Goal: Task Accomplishment & Management: Use online tool/utility

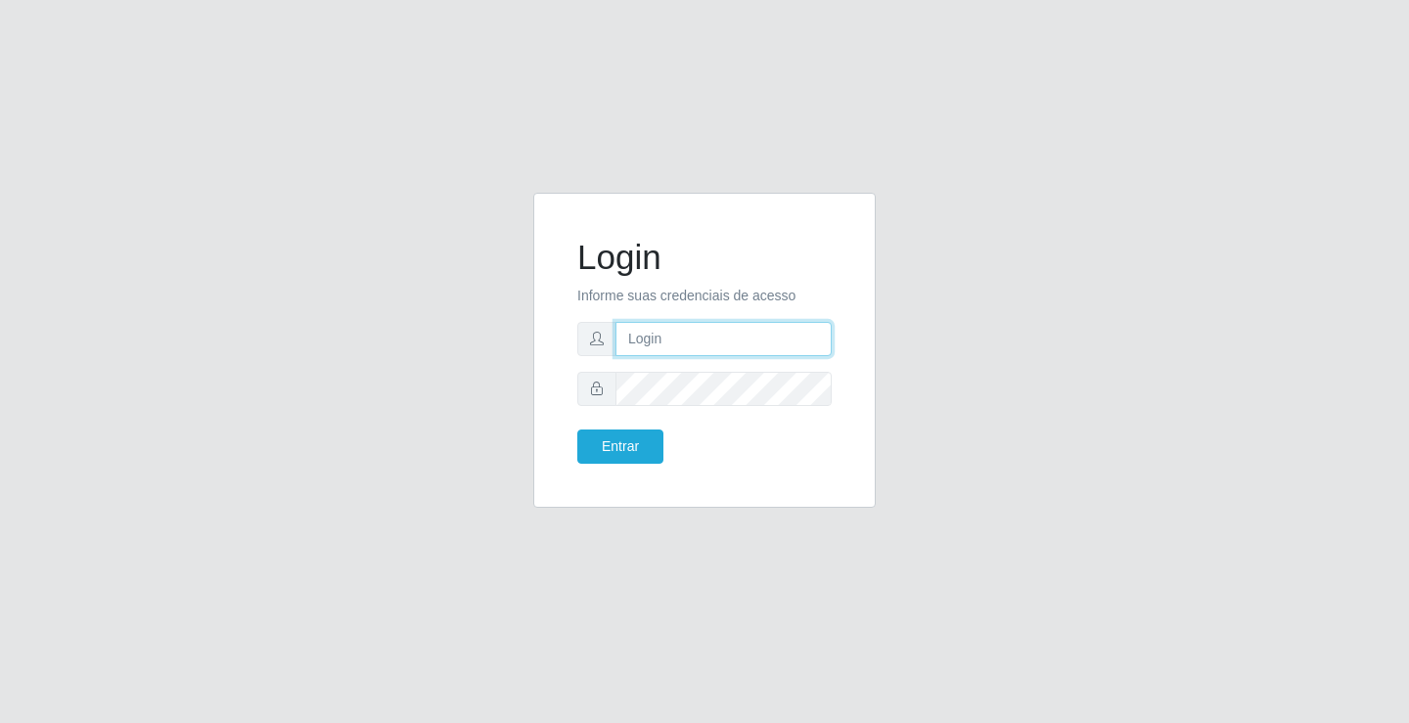
drag, startPoint x: 0, startPoint y: 0, endPoint x: 745, endPoint y: 347, distance: 822.3
click at [745, 347] on input "text" at bounding box center [723, 339] width 216 height 34
type input "[PERSON_NAME]"
click at [577, 429] on button "Entrar" at bounding box center [620, 446] width 86 height 34
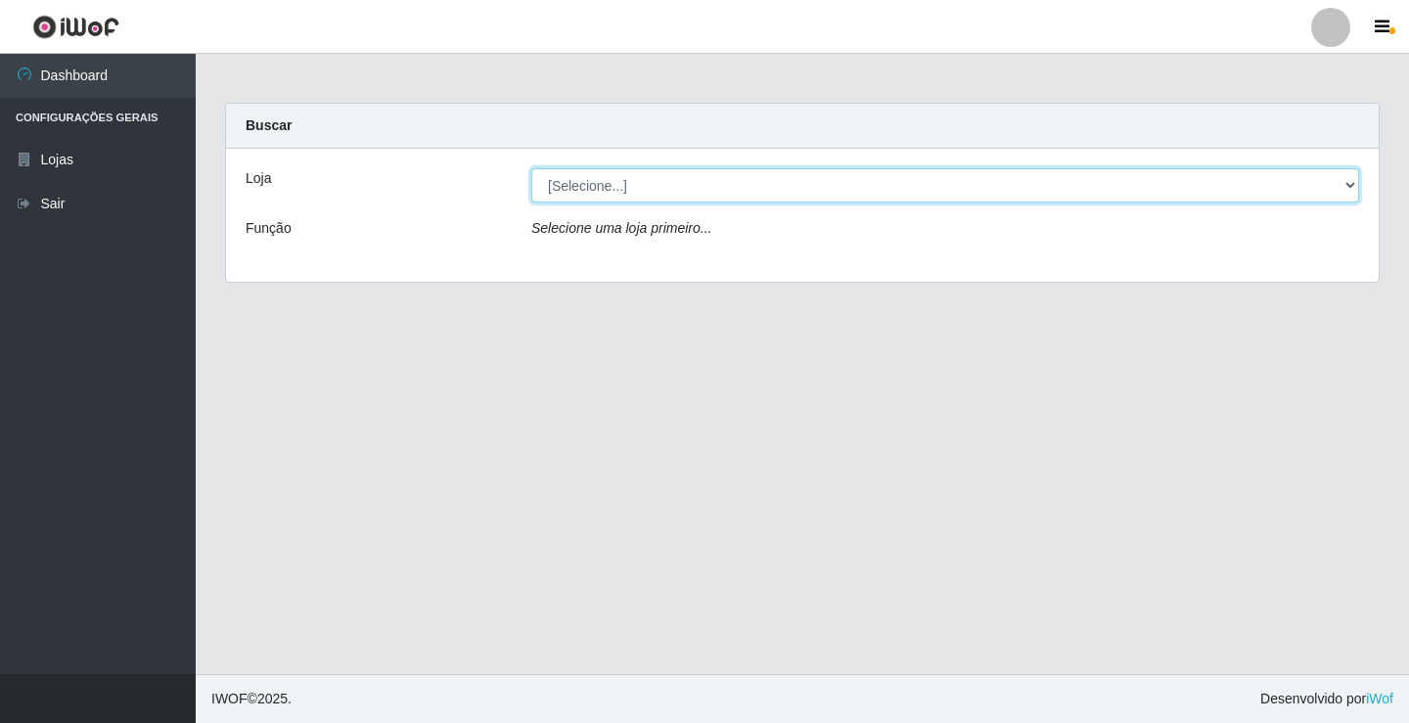
click at [656, 183] on select "[Selecione...] Ideal - Conceição" at bounding box center [945, 185] width 828 height 34
select select "231"
click at [531, 168] on select "[Selecione...] Ideal - Conceição" at bounding box center [945, 185] width 828 height 34
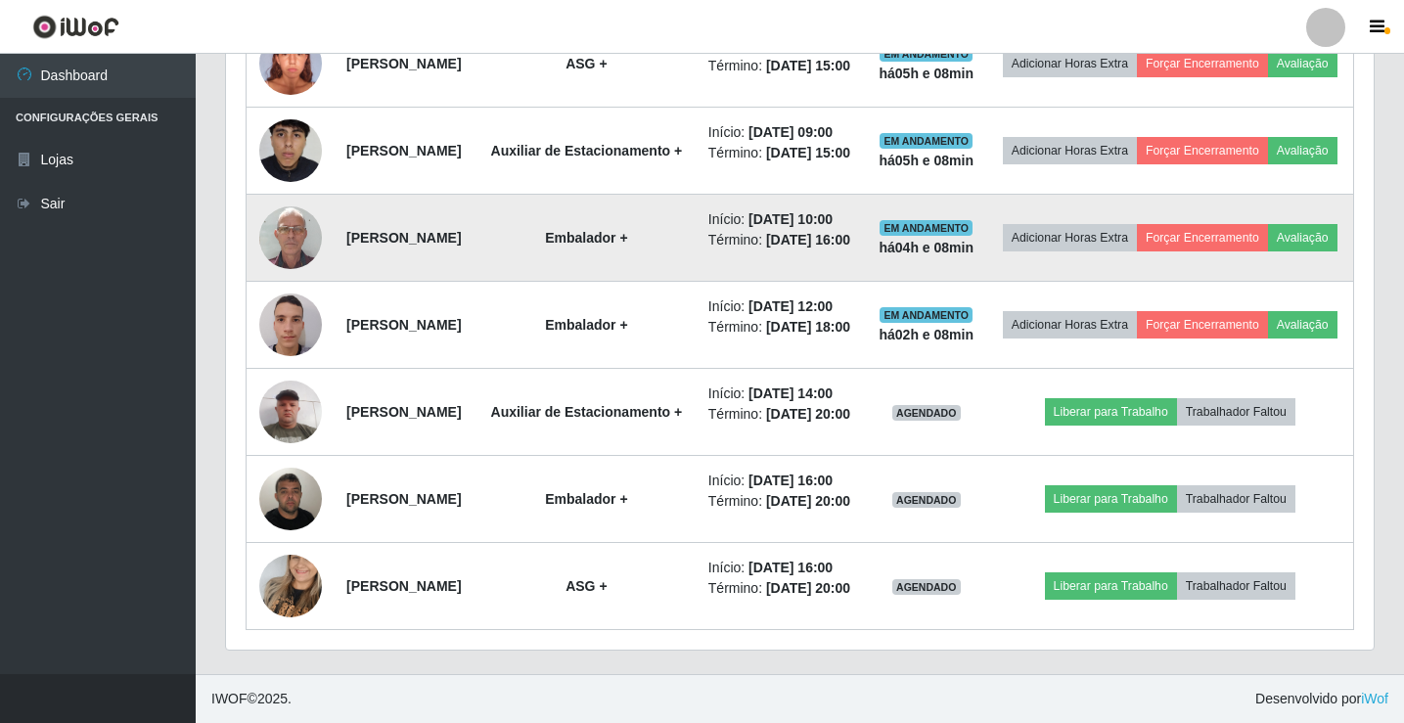
scroll to position [880, 0]
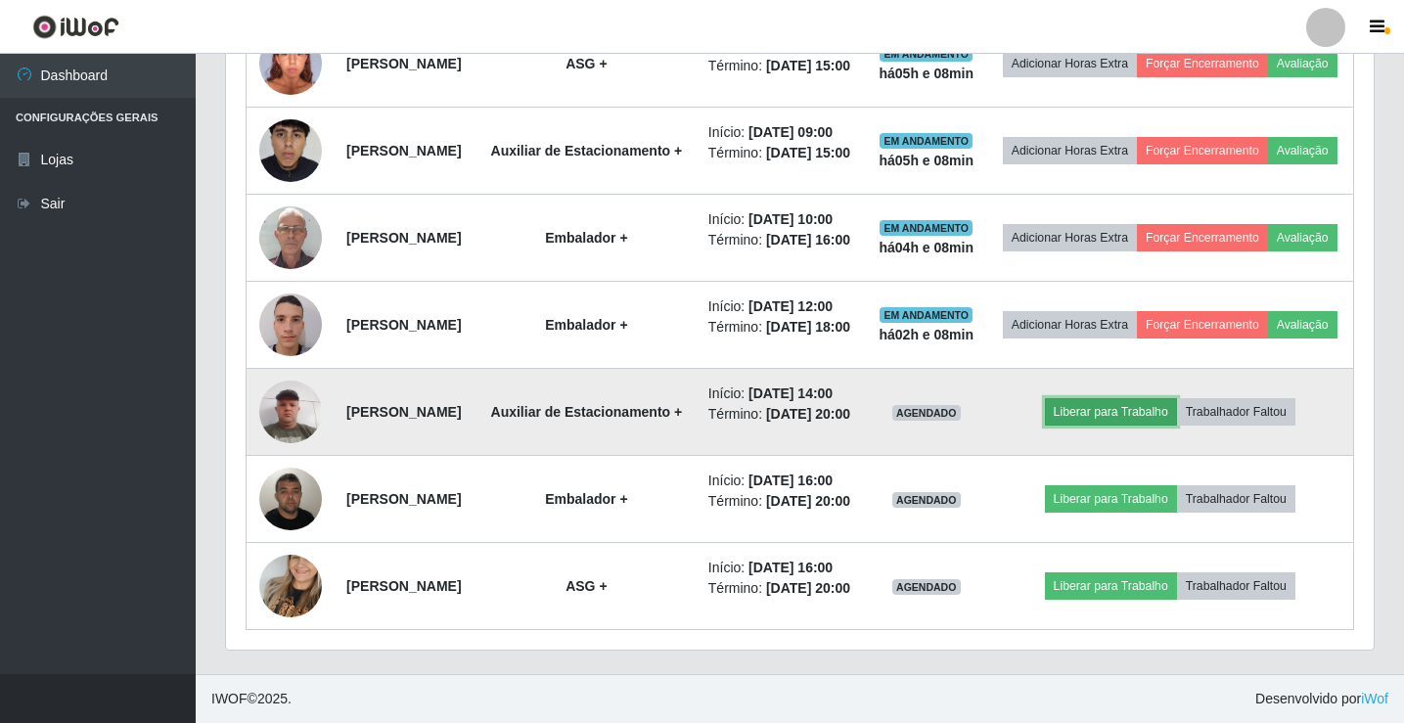
click at [1128, 426] on button "Liberar para Trabalho" at bounding box center [1111, 411] width 132 height 27
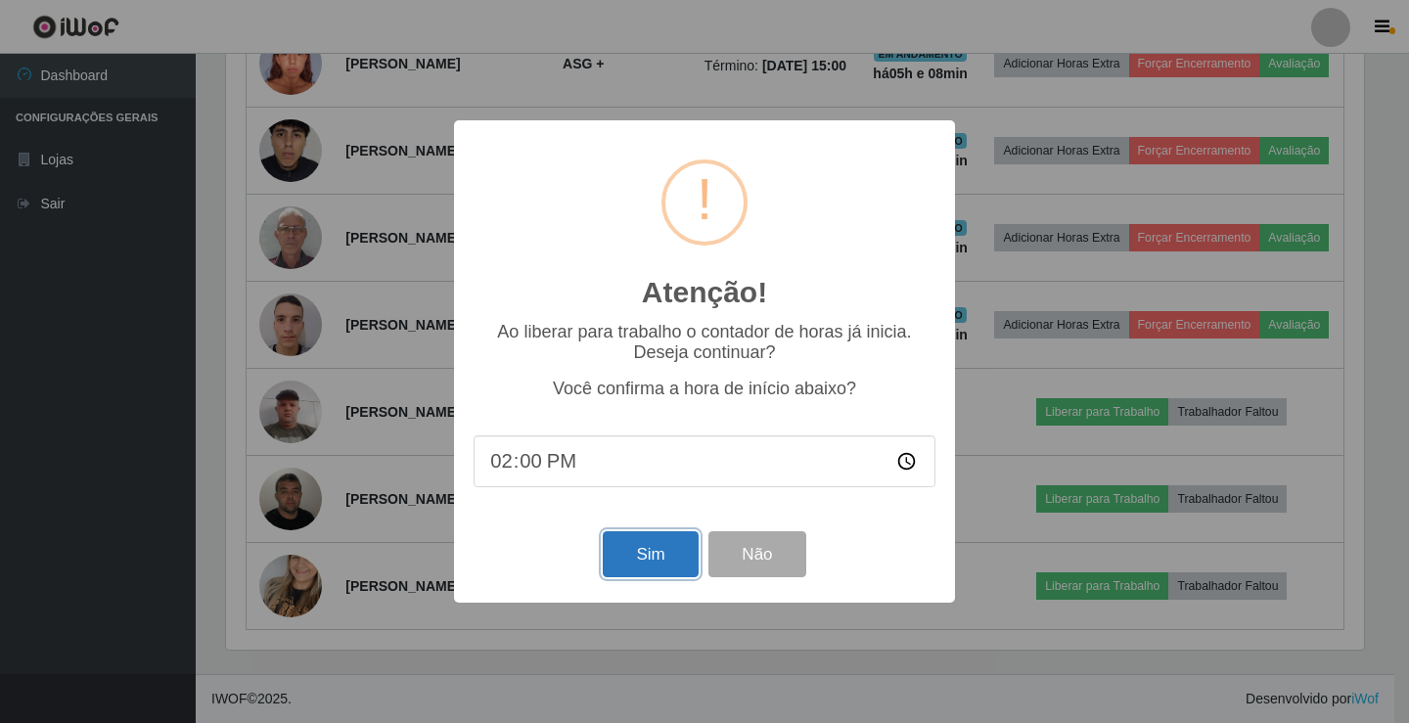
click at [669, 553] on button "Sim" at bounding box center [650, 554] width 95 height 46
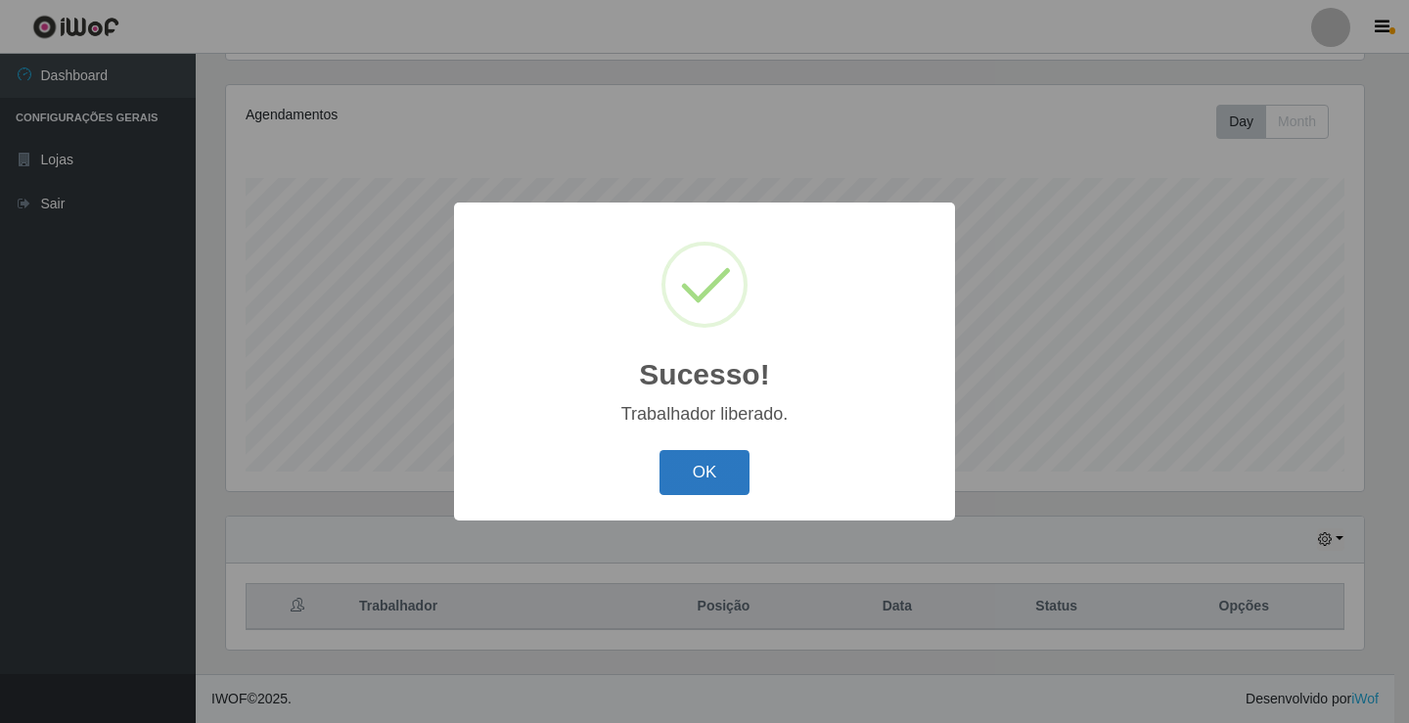
click at [726, 475] on button "OK" at bounding box center [704, 473] width 91 height 46
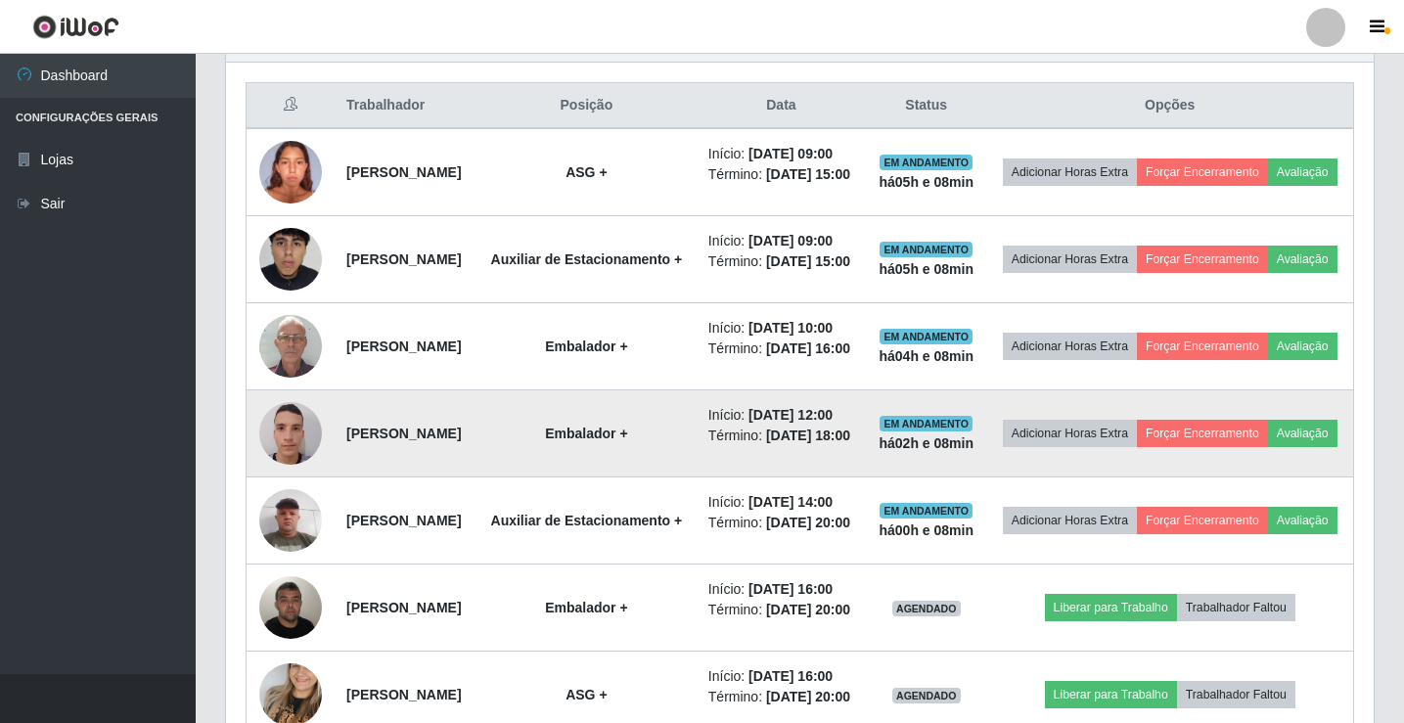
scroll to position [815, 0]
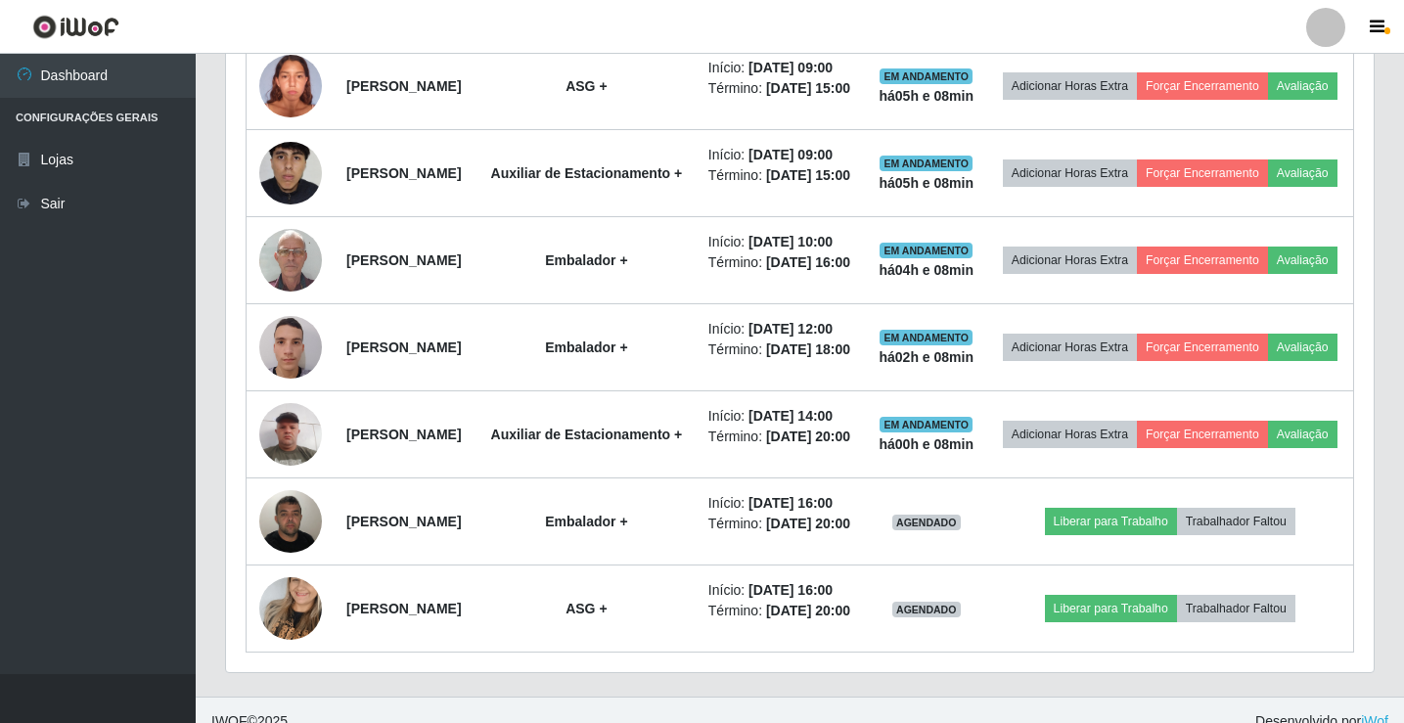
click at [1326, 35] on div at bounding box center [1325, 27] width 39 height 39
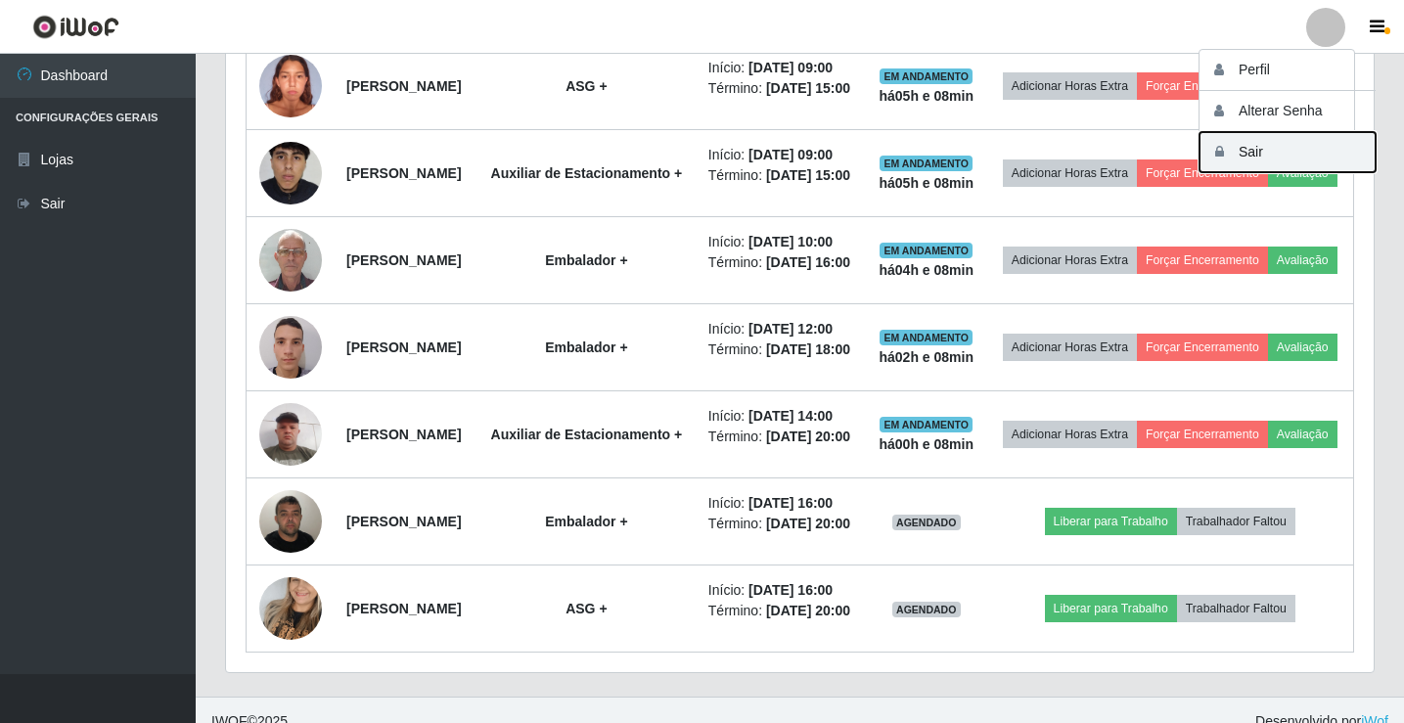
click at [1298, 152] on button "Sair" at bounding box center [1287, 152] width 176 height 40
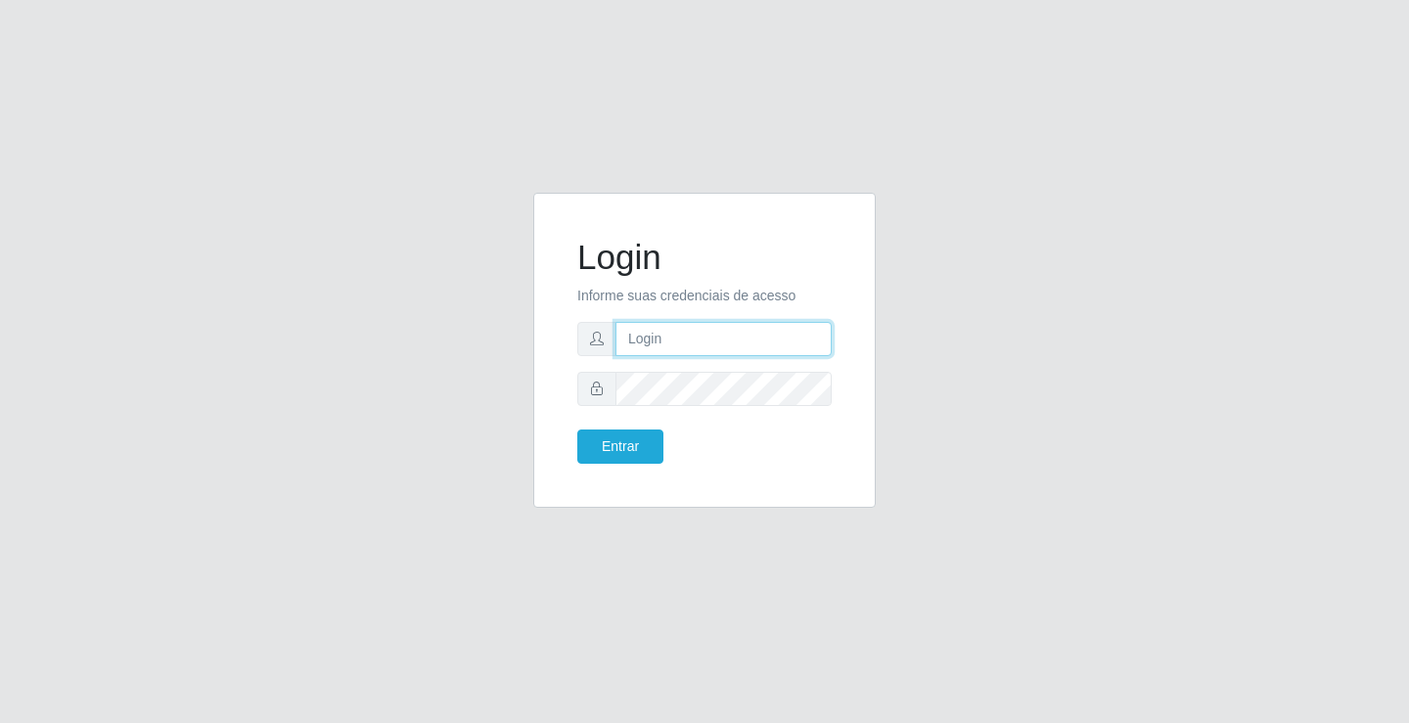
click at [726, 345] on input "text" at bounding box center [723, 339] width 216 height 34
type input "[PERSON_NAME]"
click at [577, 429] on button "Entrar" at bounding box center [620, 446] width 86 height 34
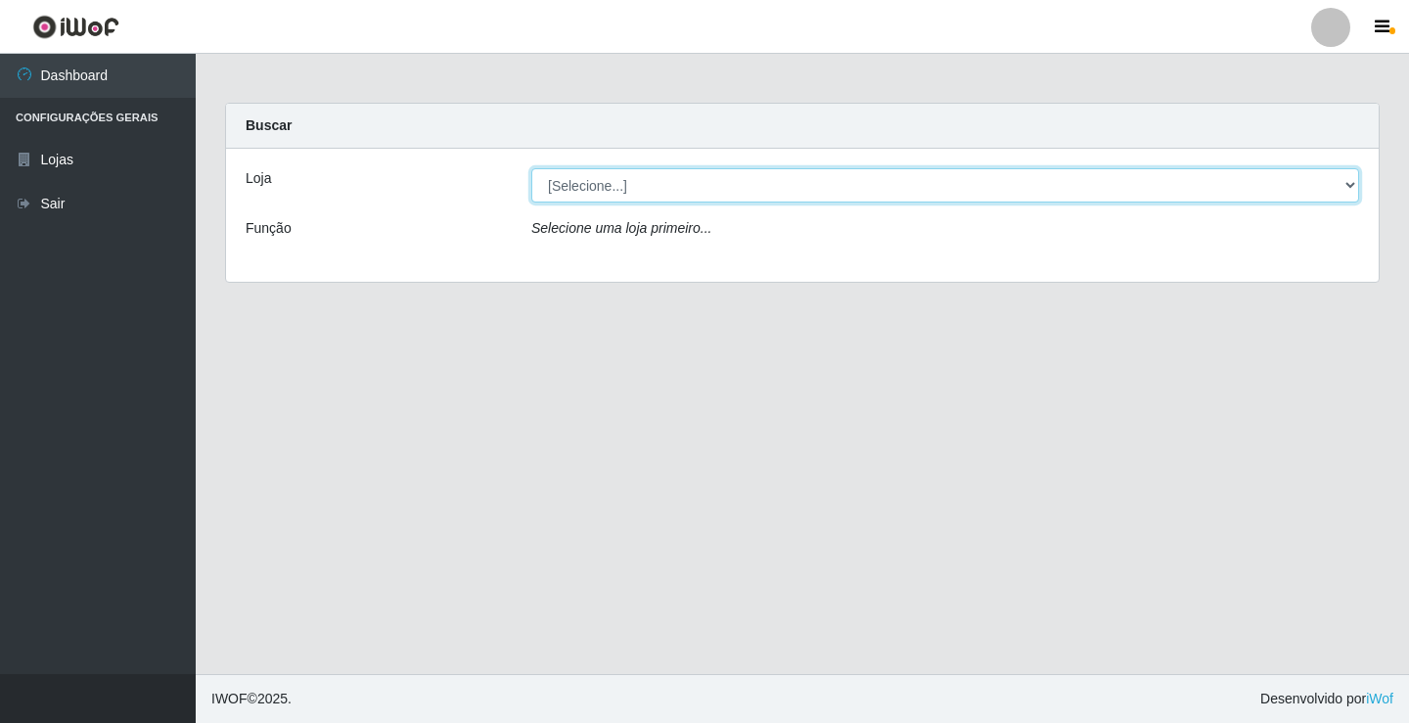
click at [711, 198] on select "[Selecione...] Ideal - Conceição" at bounding box center [945, 185] width 828 height 34
select select "231"
click at [531, 168] on select "[Selecione...] Ideal - Conceição" at bounding box center [945, 185] width 828 height 34
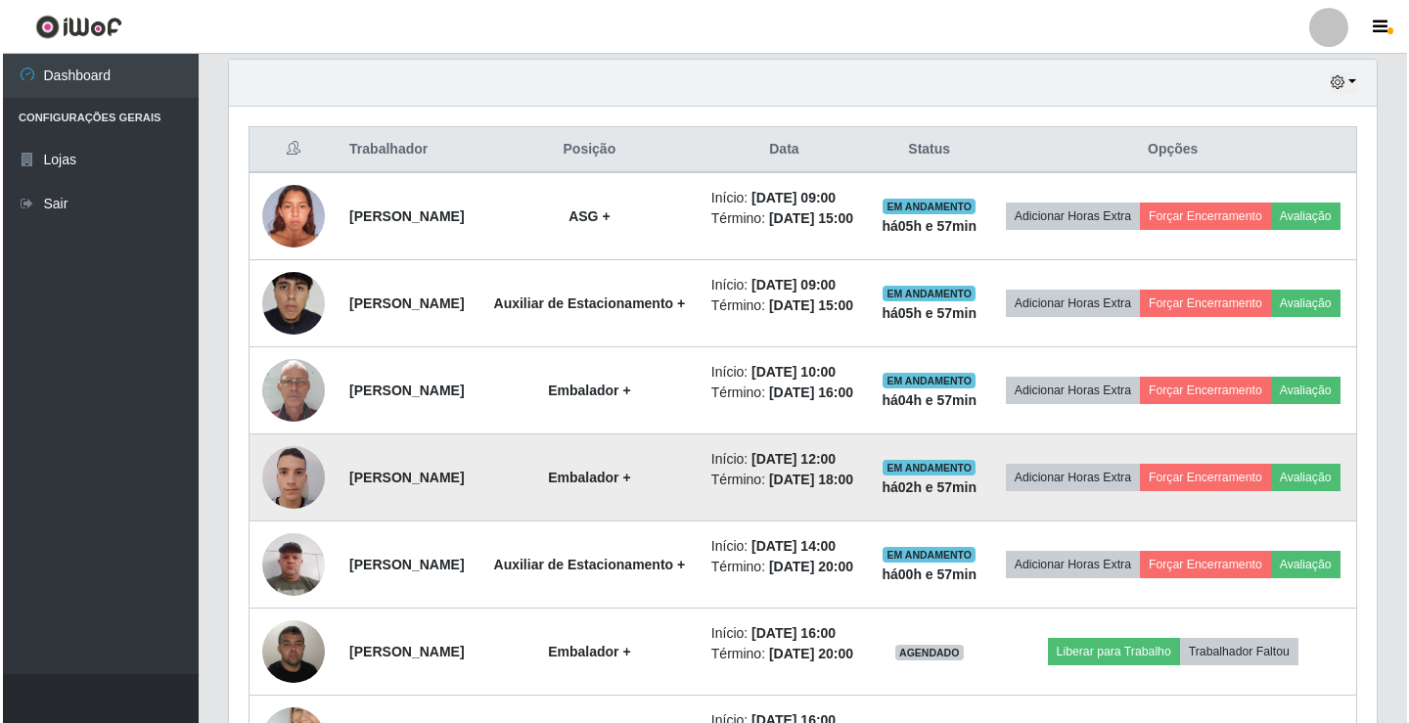
scroll to position [587, 0]
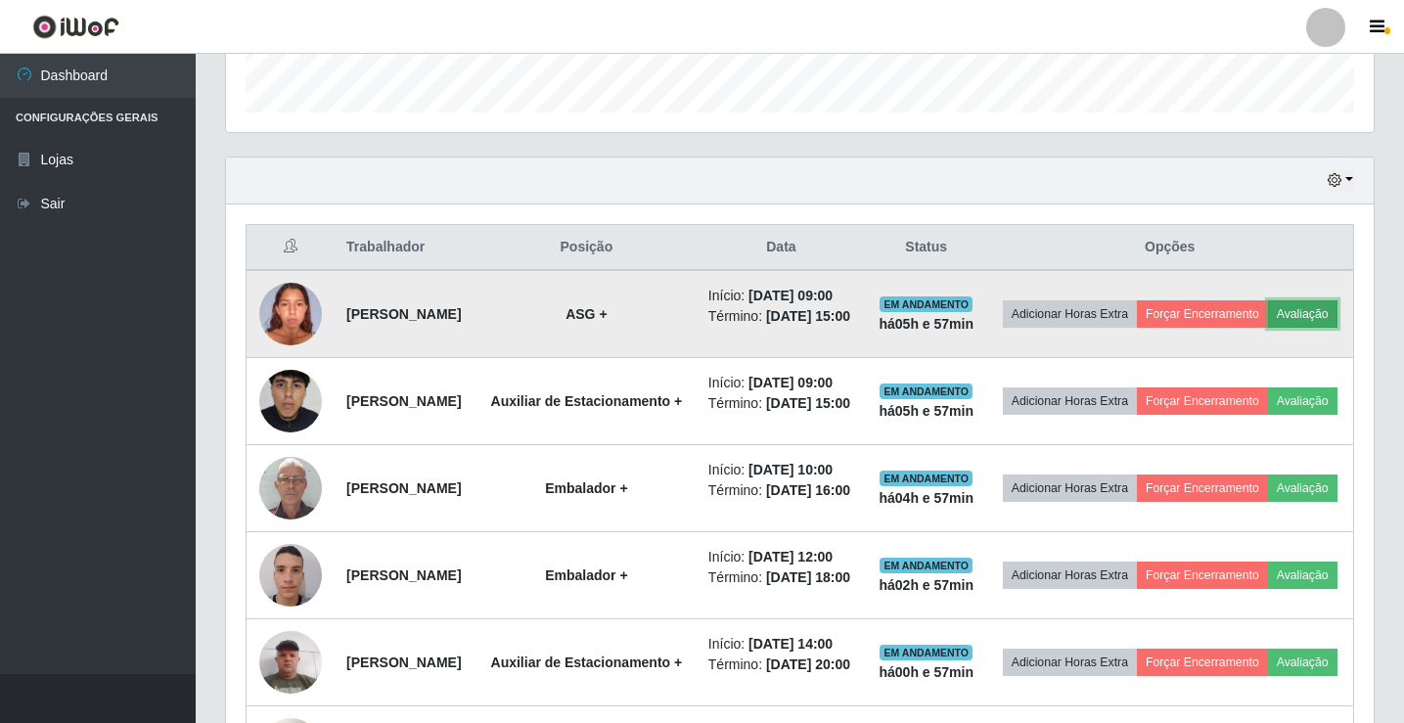
click at [1268, 328] on button "Avaliação" at bounding box center [1302, 313] width 69 height 27
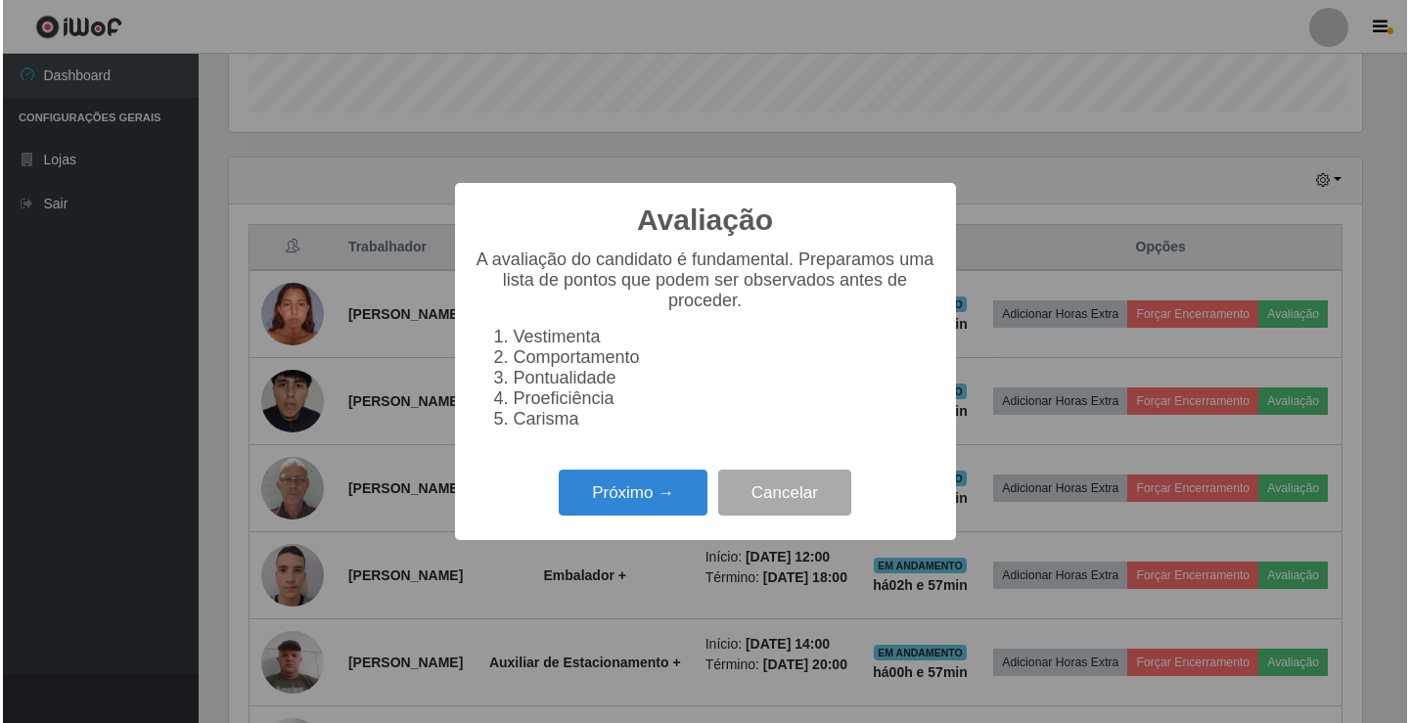
scroll to position [406, 1138]
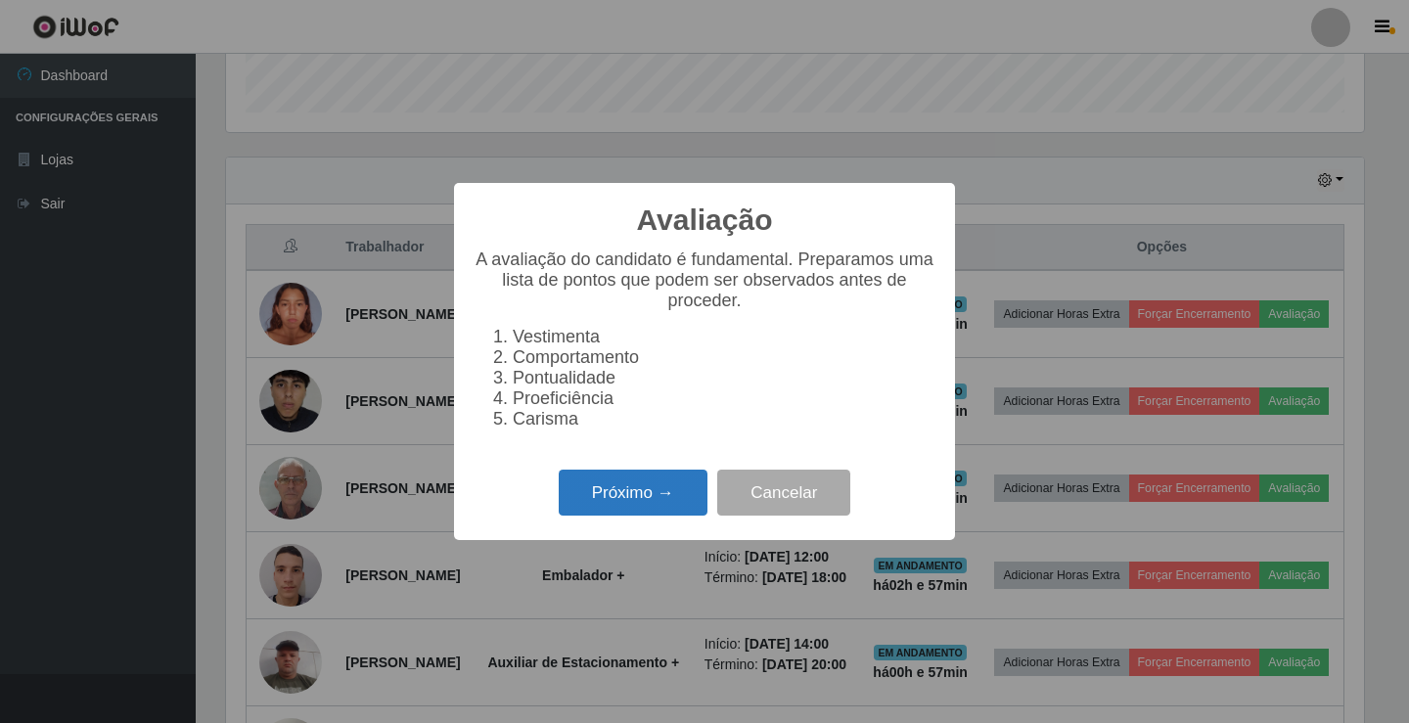
click at [648, 502] on button "Próximo →" at bounding box center [633, 493] width 149 height 46
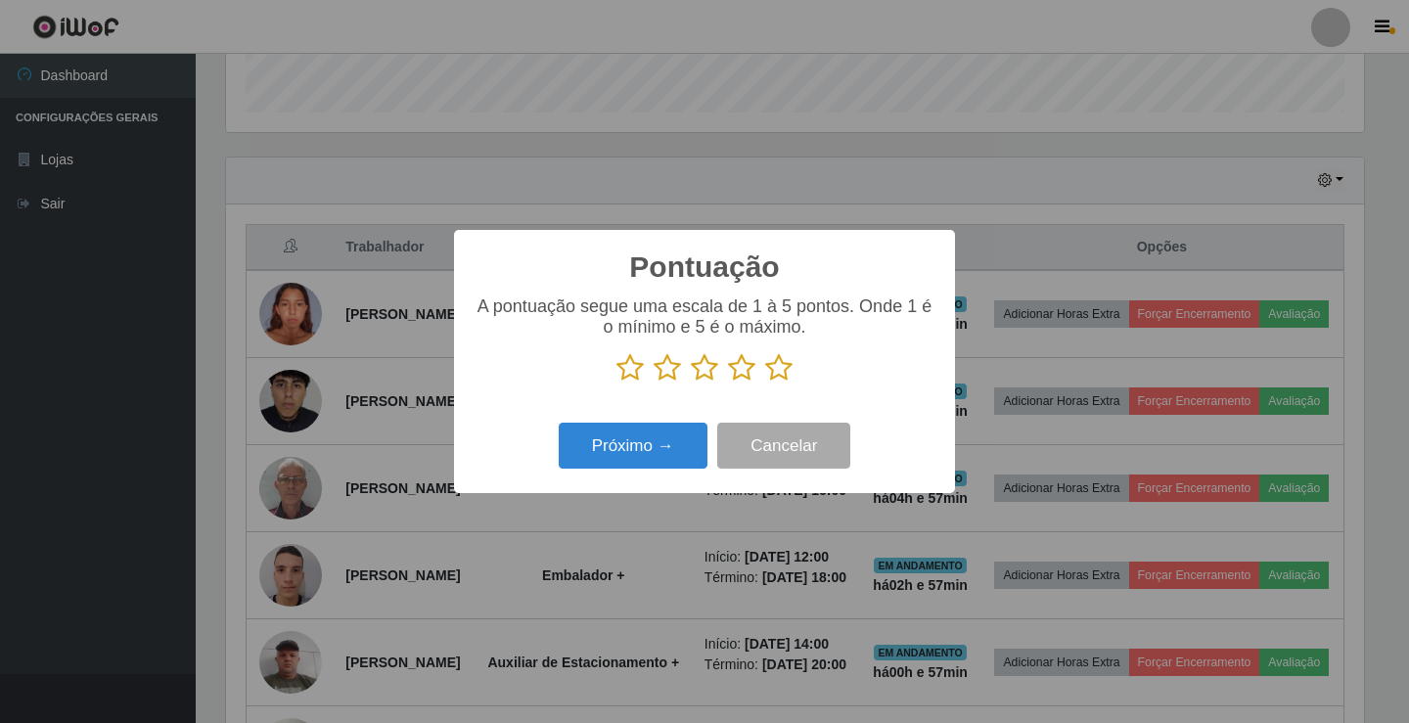
scroll to position [977804, 977072]
click at [734, 362] on icon at bounding box center [741, 367] width 27 height 29
click at [728, 382] on input "radio" at bounding box center [728, 382] width 0 height 0
click at [708, 380] on icon at bounding box center [704, 367] width 27 height 29
click at [691, 382] on input "radio" at bounding box center [691, 382] width 0 height 0
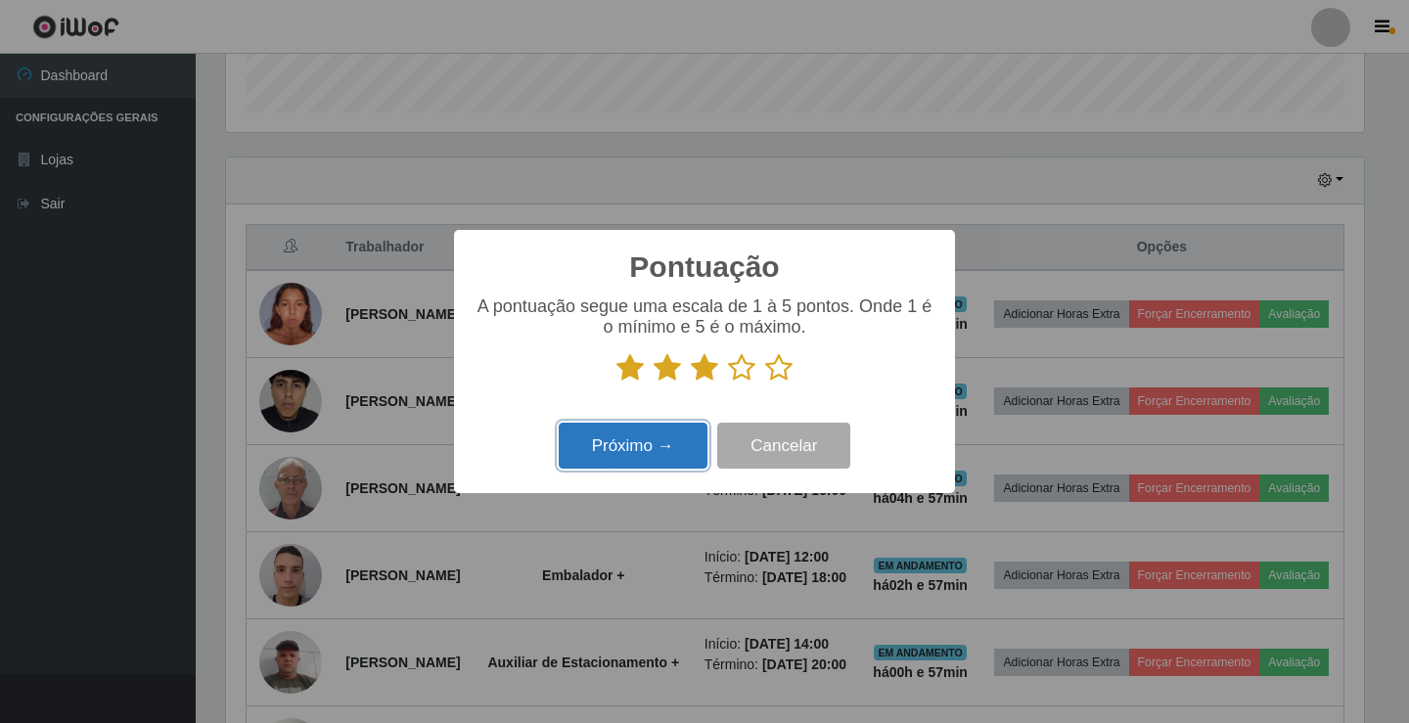
click at [680, 448] on button "Próximo →" at bounding box center [633, 446] width 149 height 46
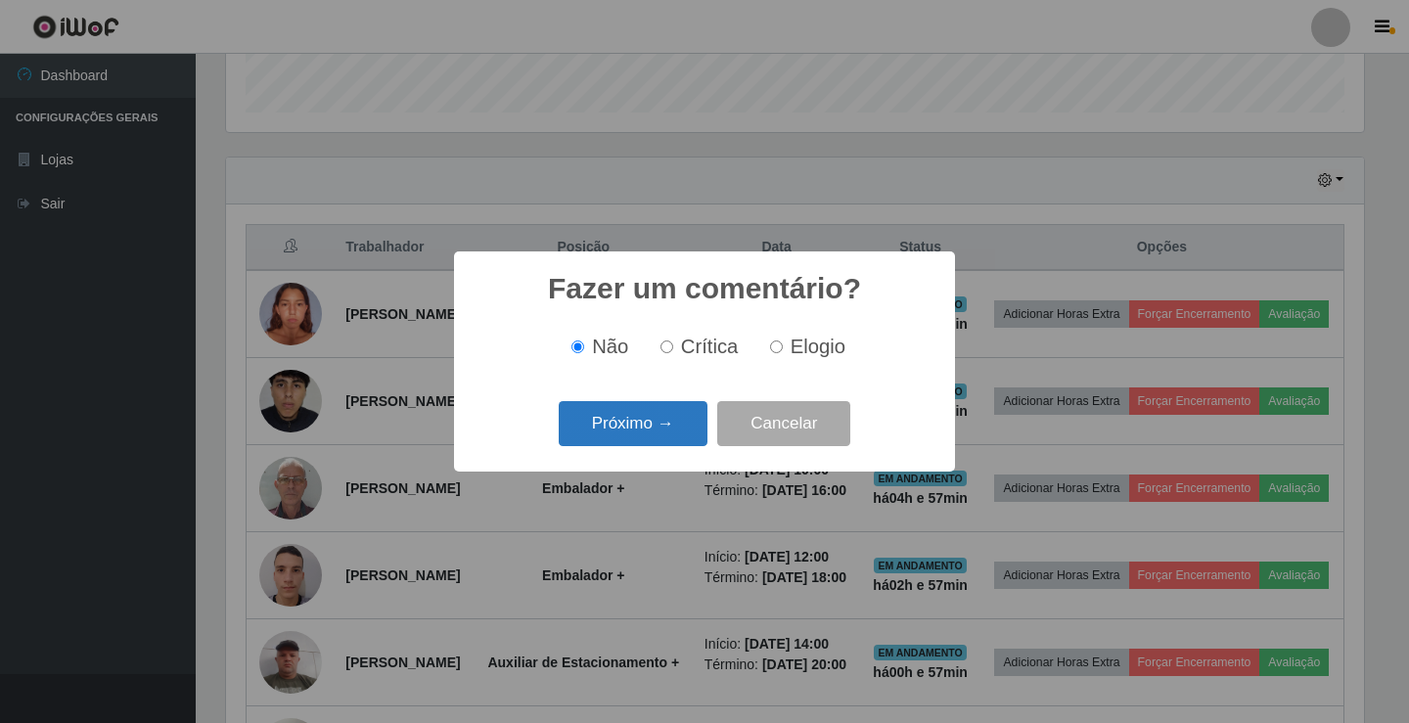
click at [689, 428] on button "Próximo →" at bounding box center [633, 424] width 149 height 46
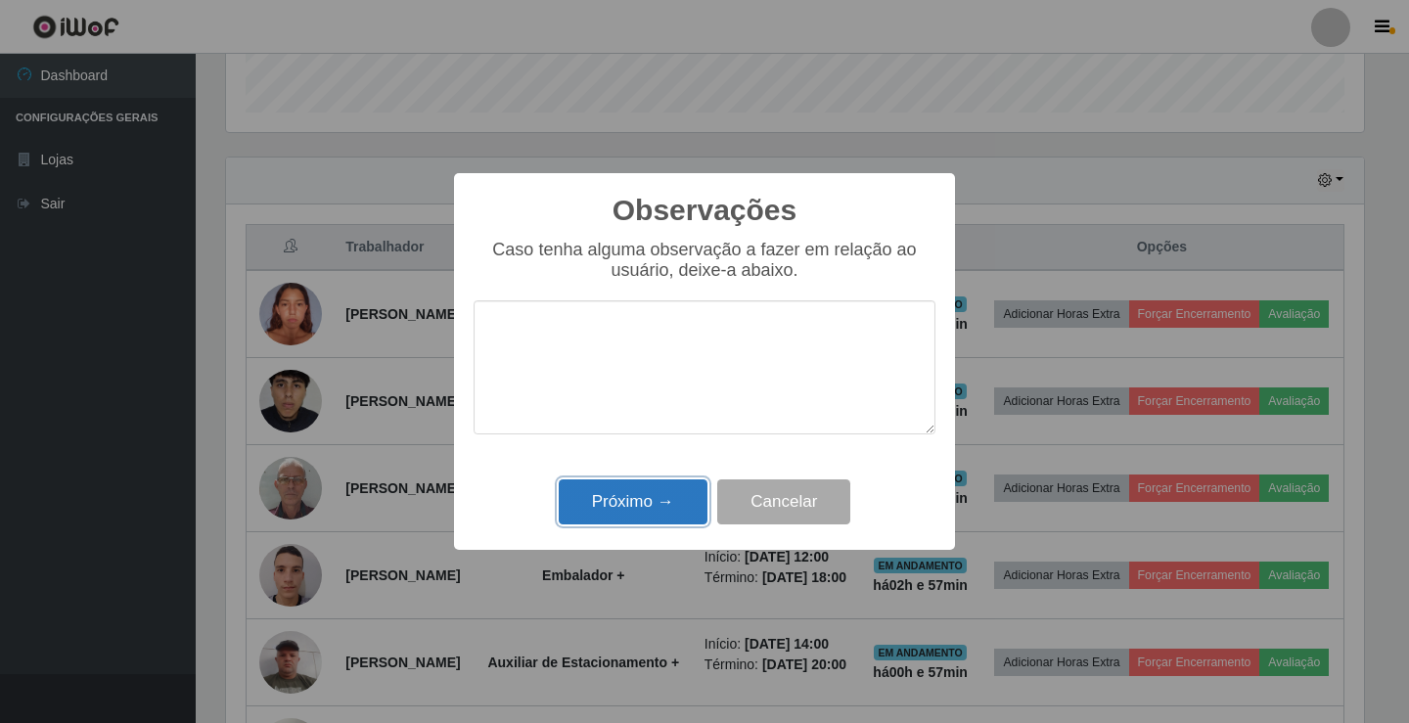
click at [676, 508] on button "Próximo →" at bounding box center [633, 502] width 149 height 46
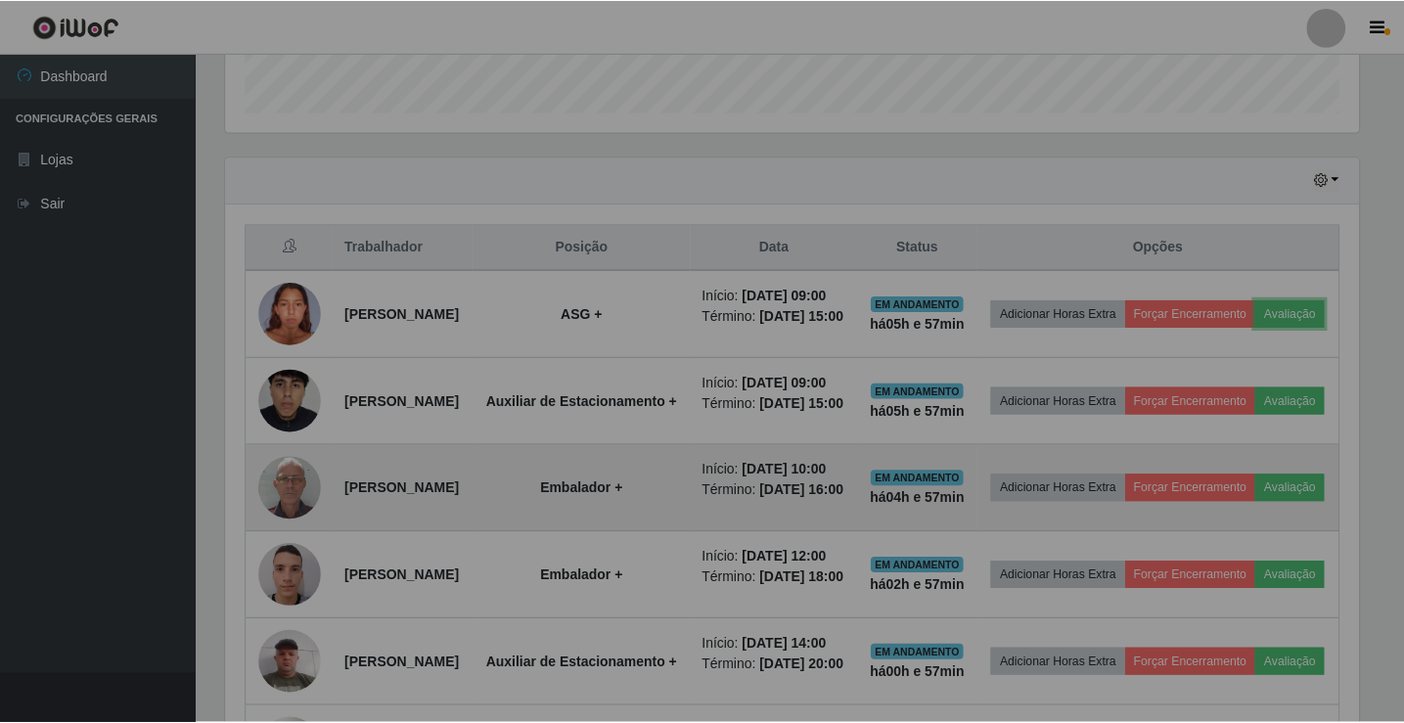
scroll to position [406, 1147]
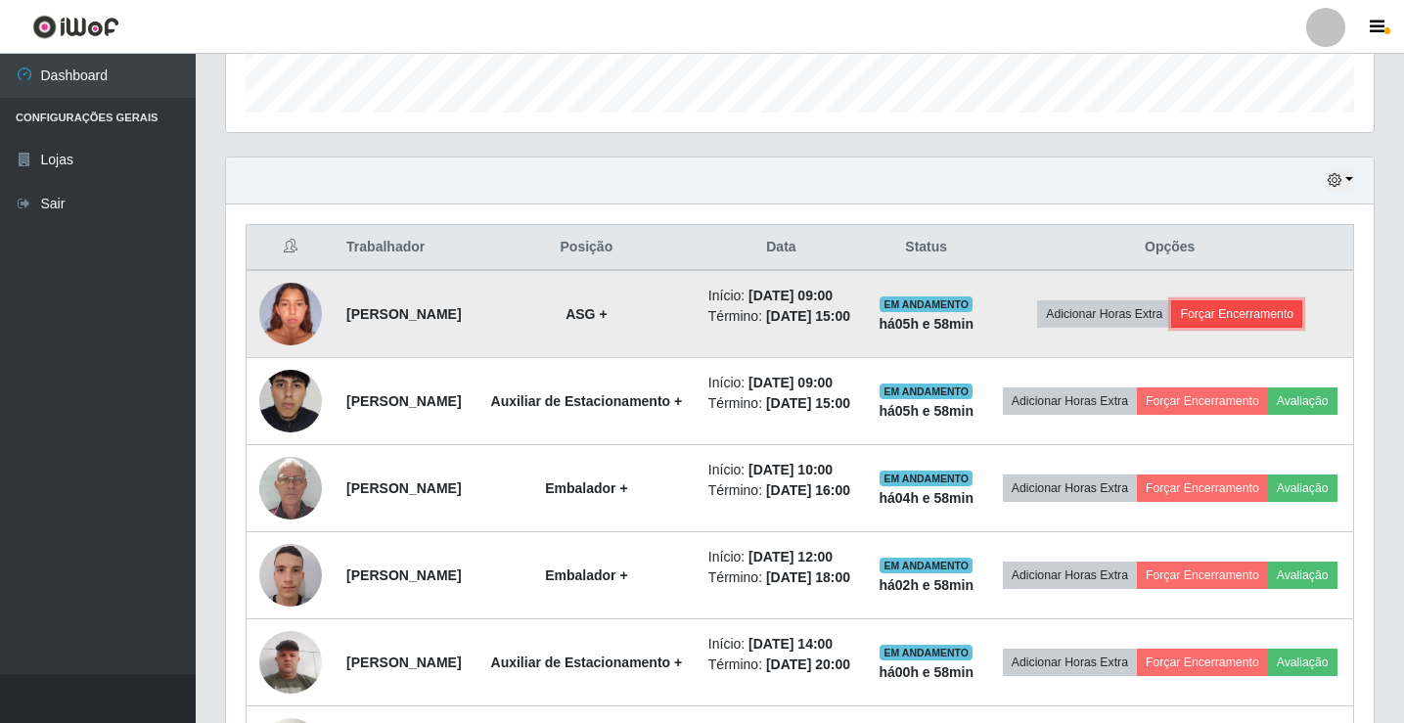
click at [1265, 328] on button "Forçar Encerramento" at bounding box center [1236, 313] width 131 height 27
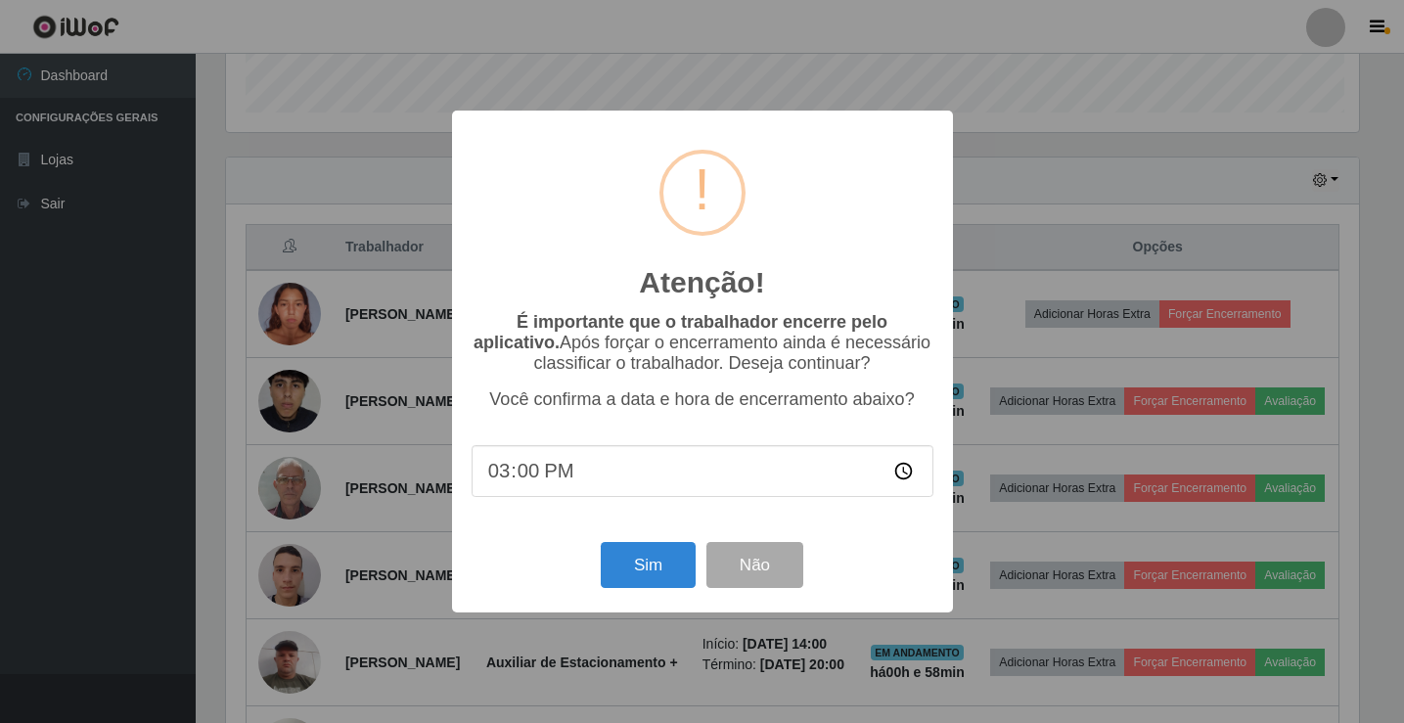
scroll to position [406, 1138]
click at [652, 568] on button "Sim" at bounding box center [650, 565] width 95 height 46
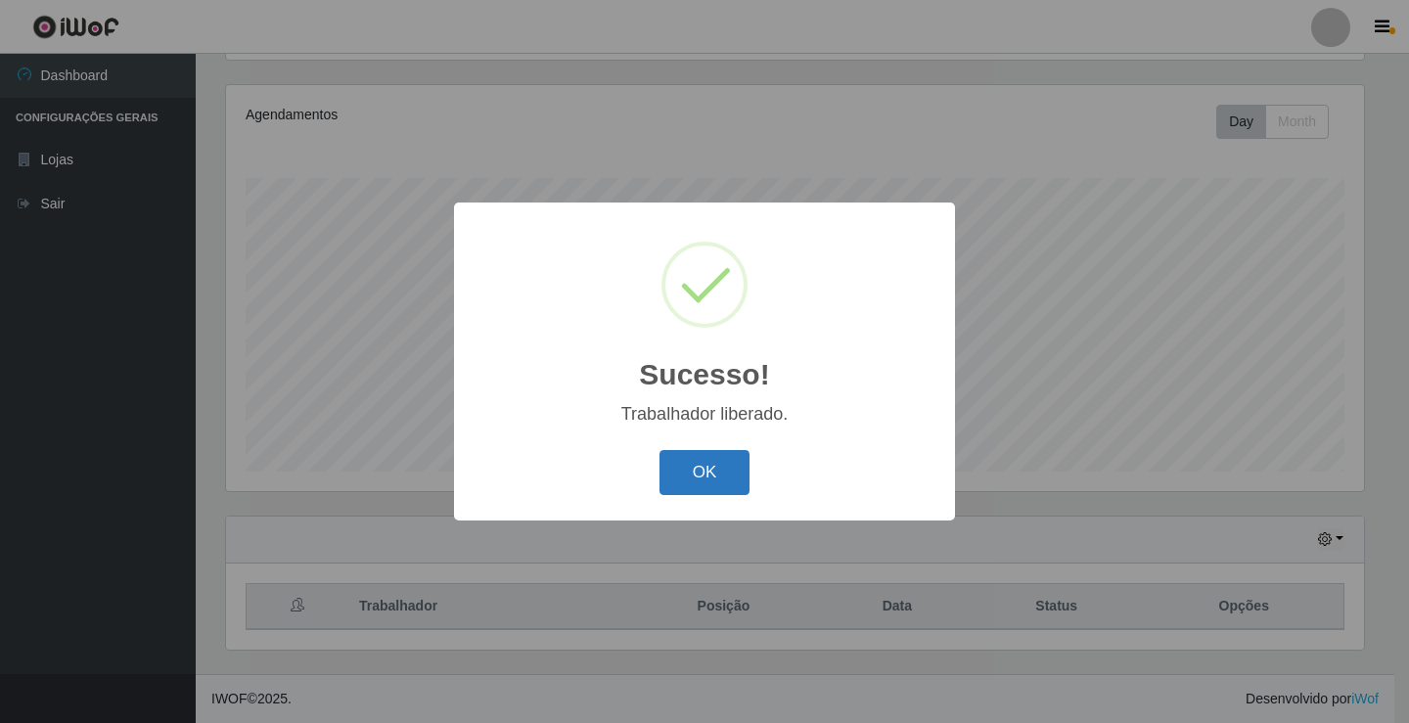
click at [701, 476] on button "OK" at bounding box center [704, 473] width 91 height 46
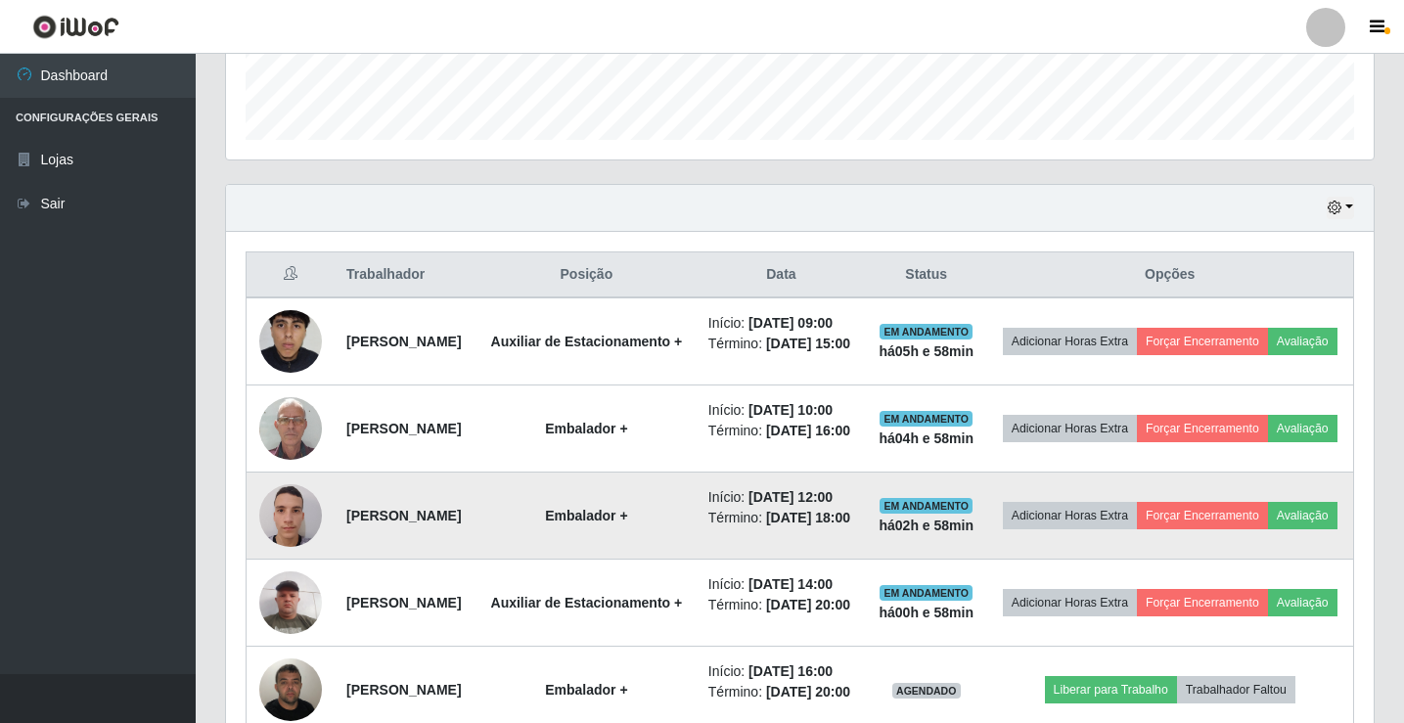
scroll to position [619, 0]
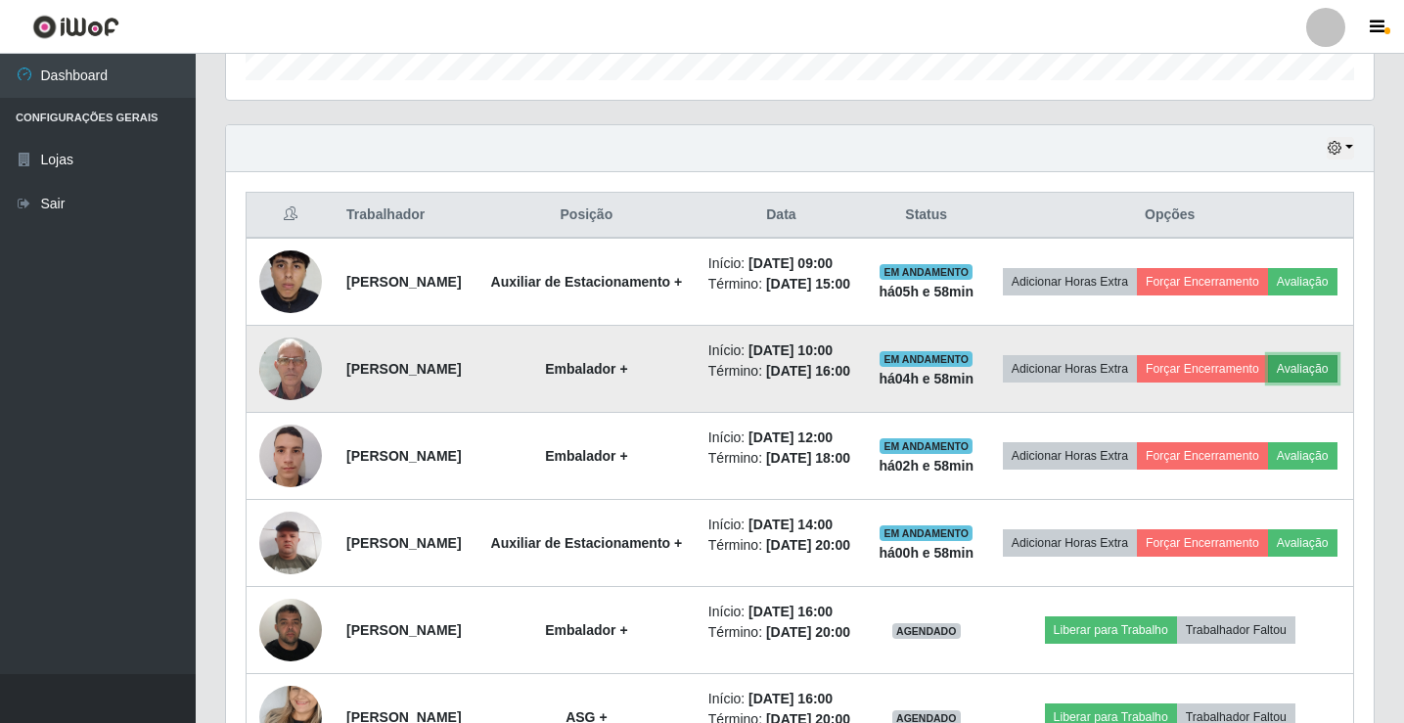
click at [1268, 382] on button "Avaliação" at bounding box center [1302, 368] width 69 height 27
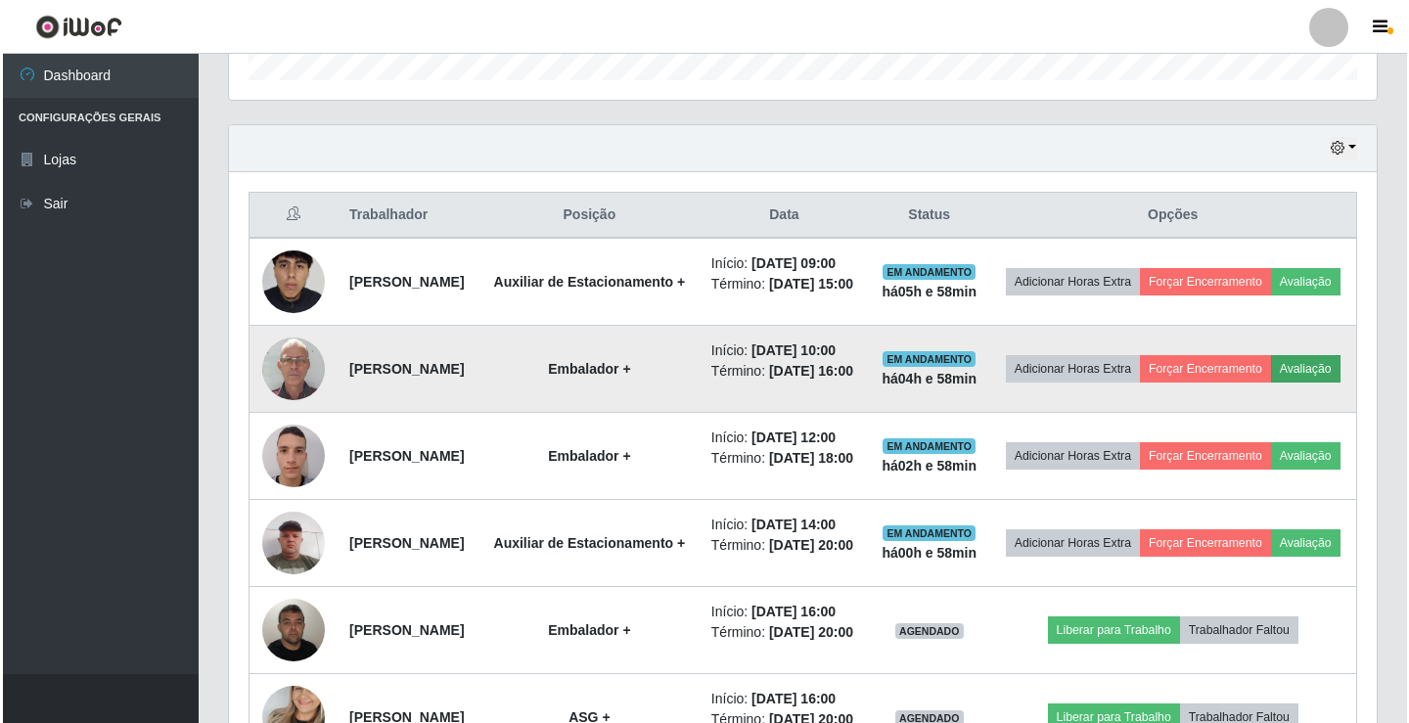
scroll to position [406, 1138]
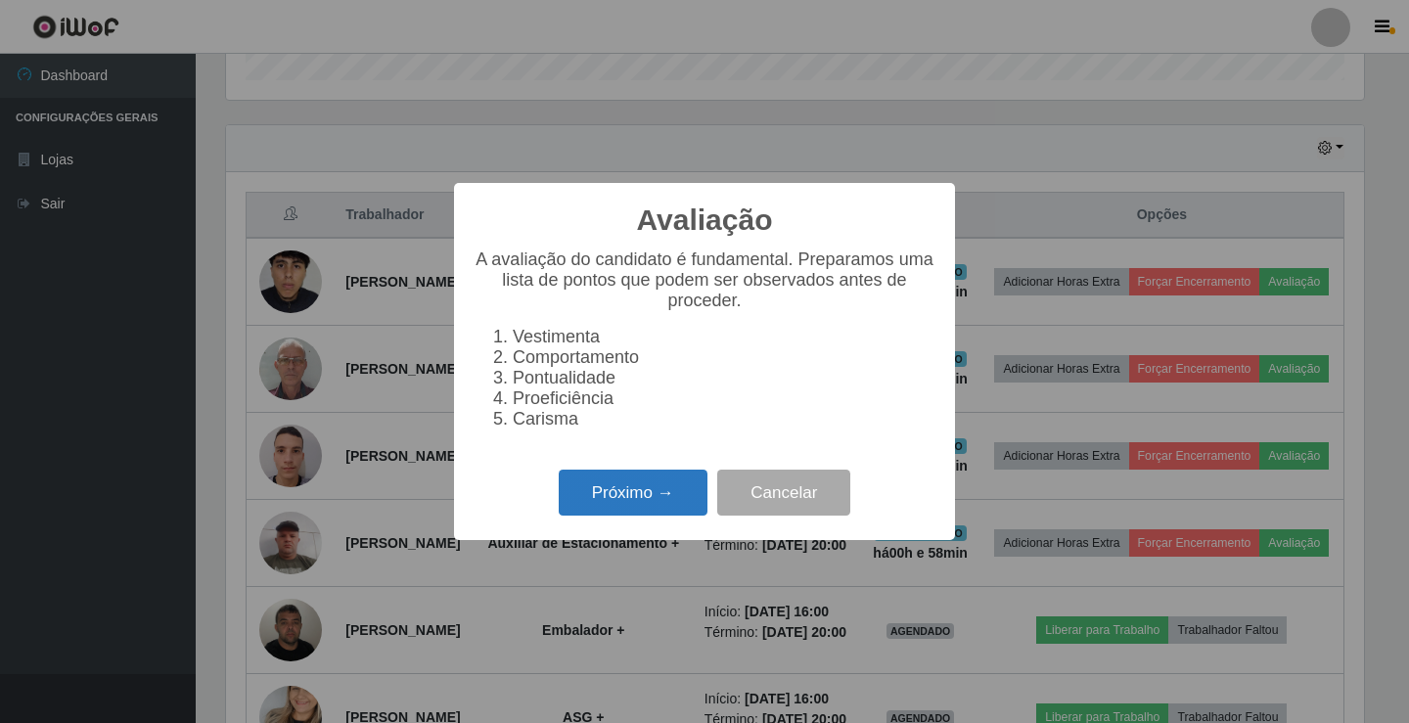
click at [589, 514] on button "Próximo →" at bounding box center [633, 493] width 149 height 46
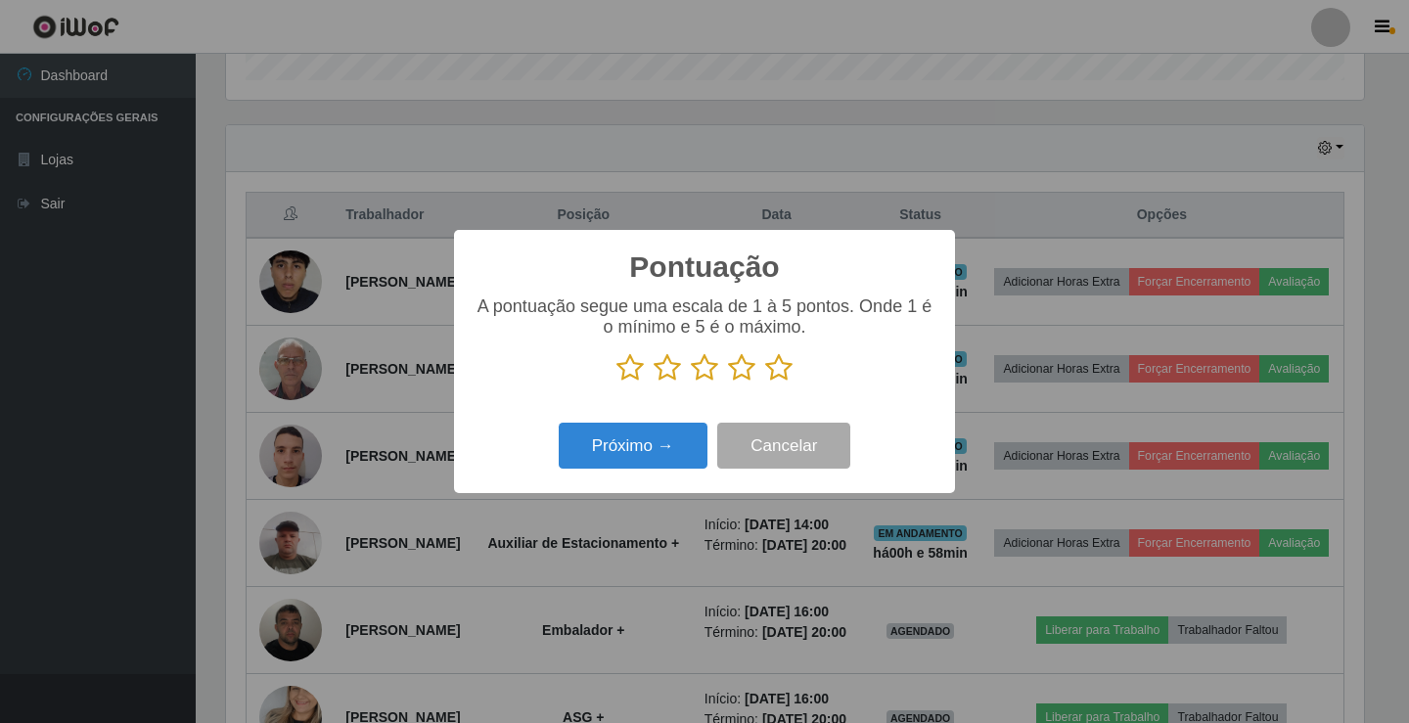
click at [700, 374] on icon at bounding box center [704, 367] width 27 height 29
click at [691, 382] on input "radio" at bounding box center [691, 382] width 0 height 0
click at [654, 451] on button "Próximo →" at bounding box center [633, 446] width 149 height 46
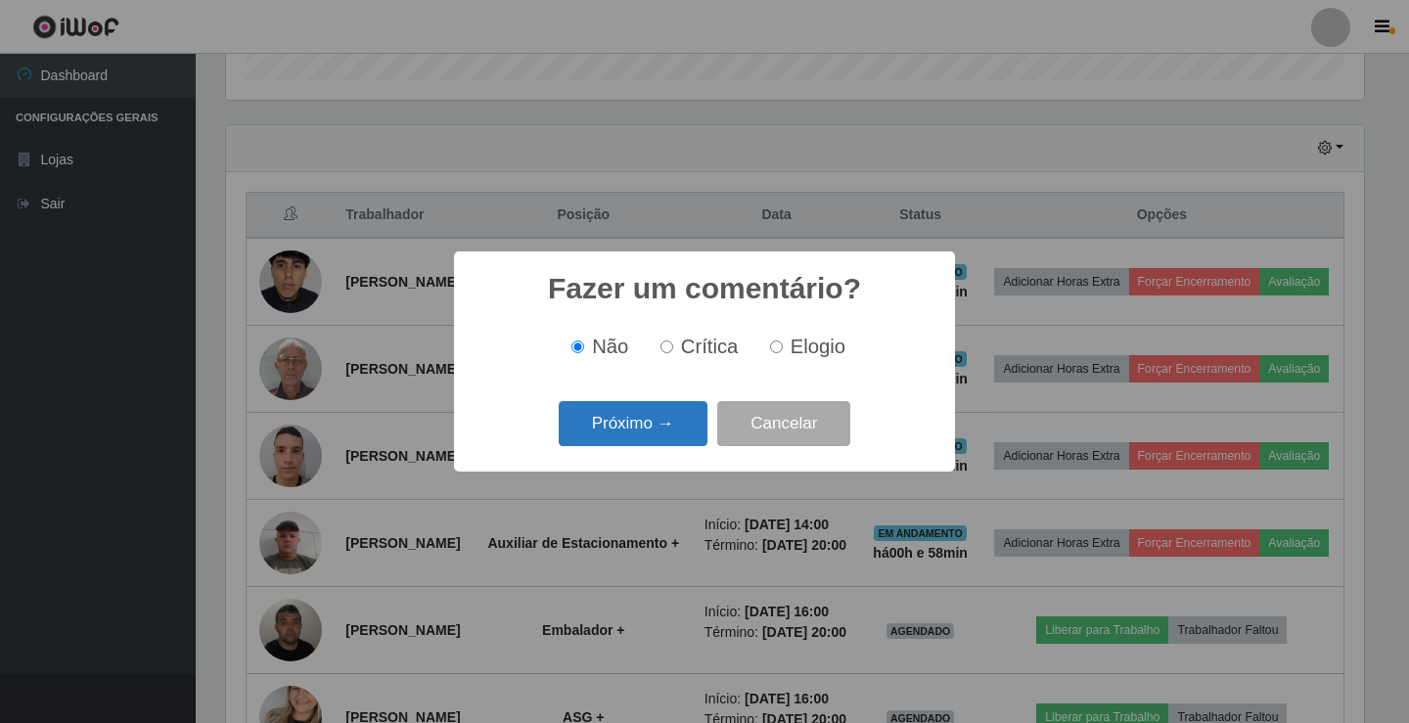
click at [651, 430] on button "Próximo →" at bounding box center [633, 424] width 149 height 46
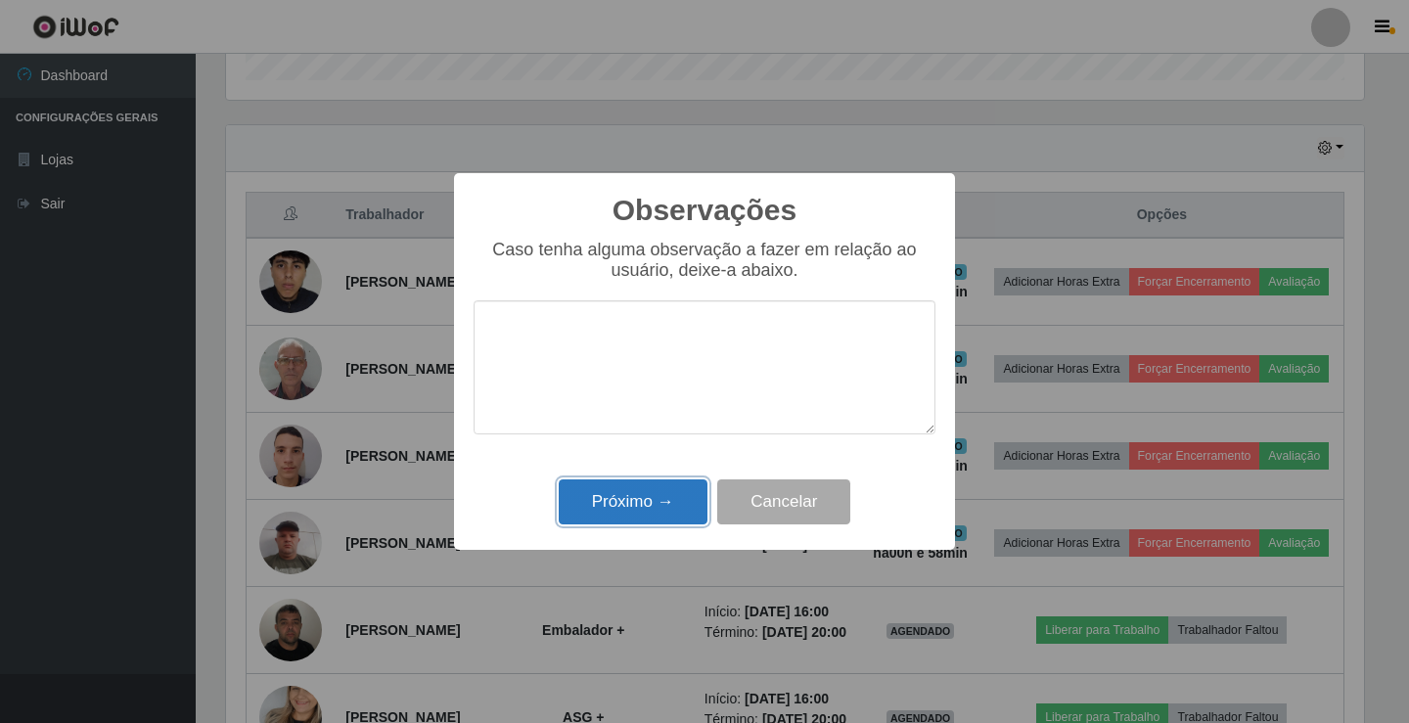
click at [628, 517] on button "Próximo →" at bounding box center [633, 502] width 149 height 46
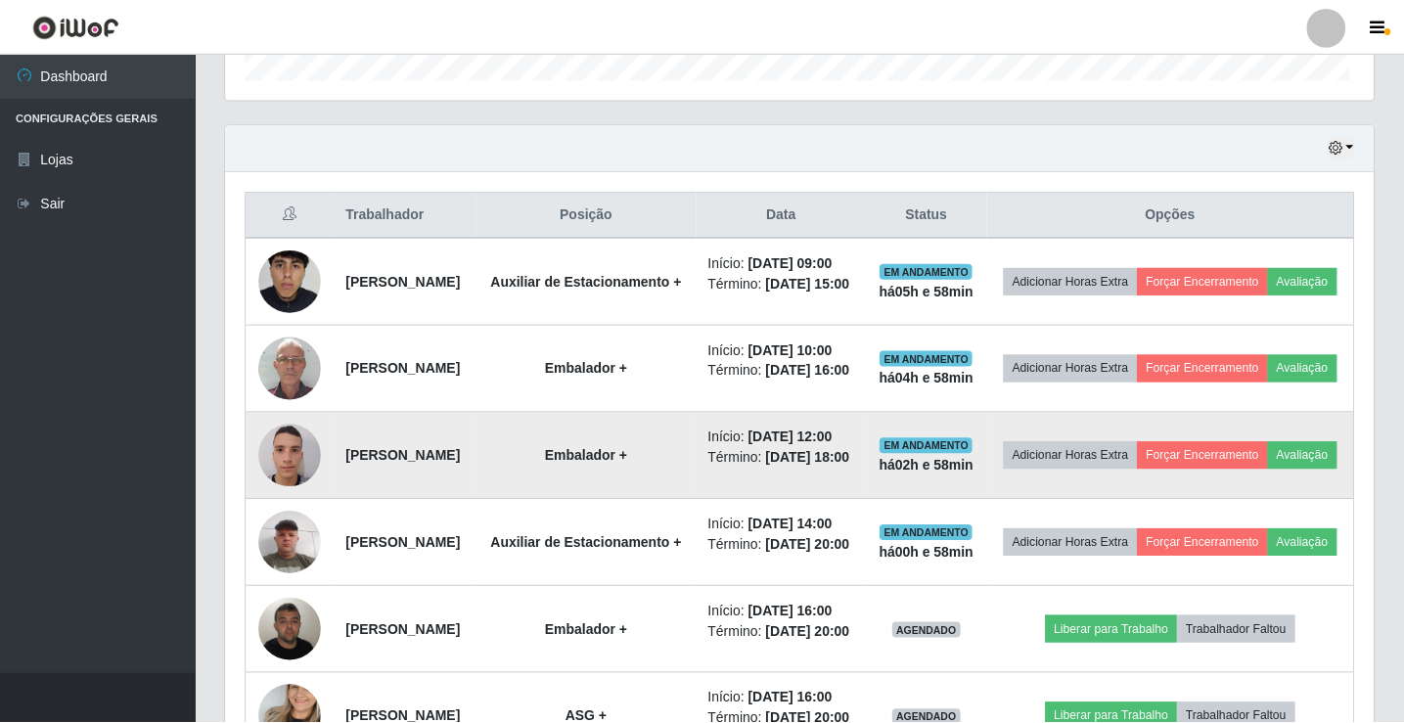
scroll to position [406, 1147]
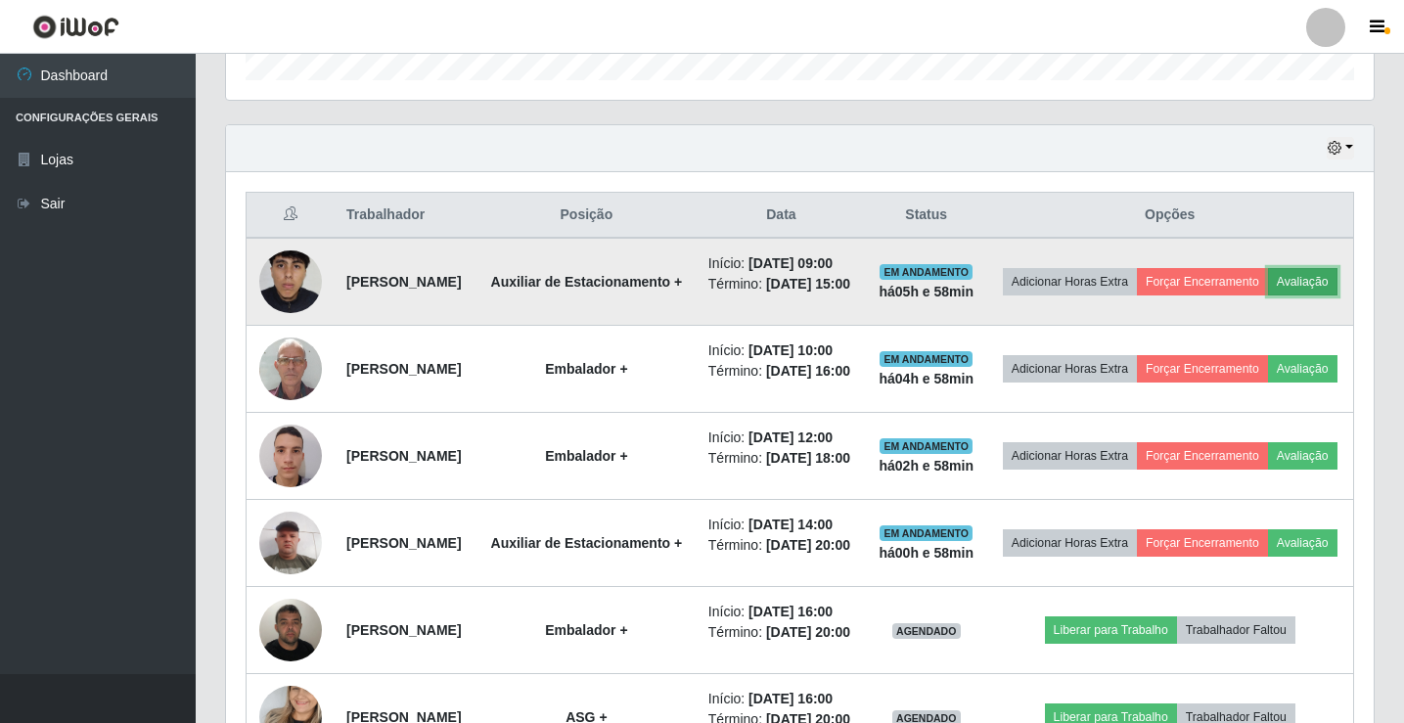
click at [1268, 295] on button "Avaliação" at bounding box center [1302, 281] width 69 height 27
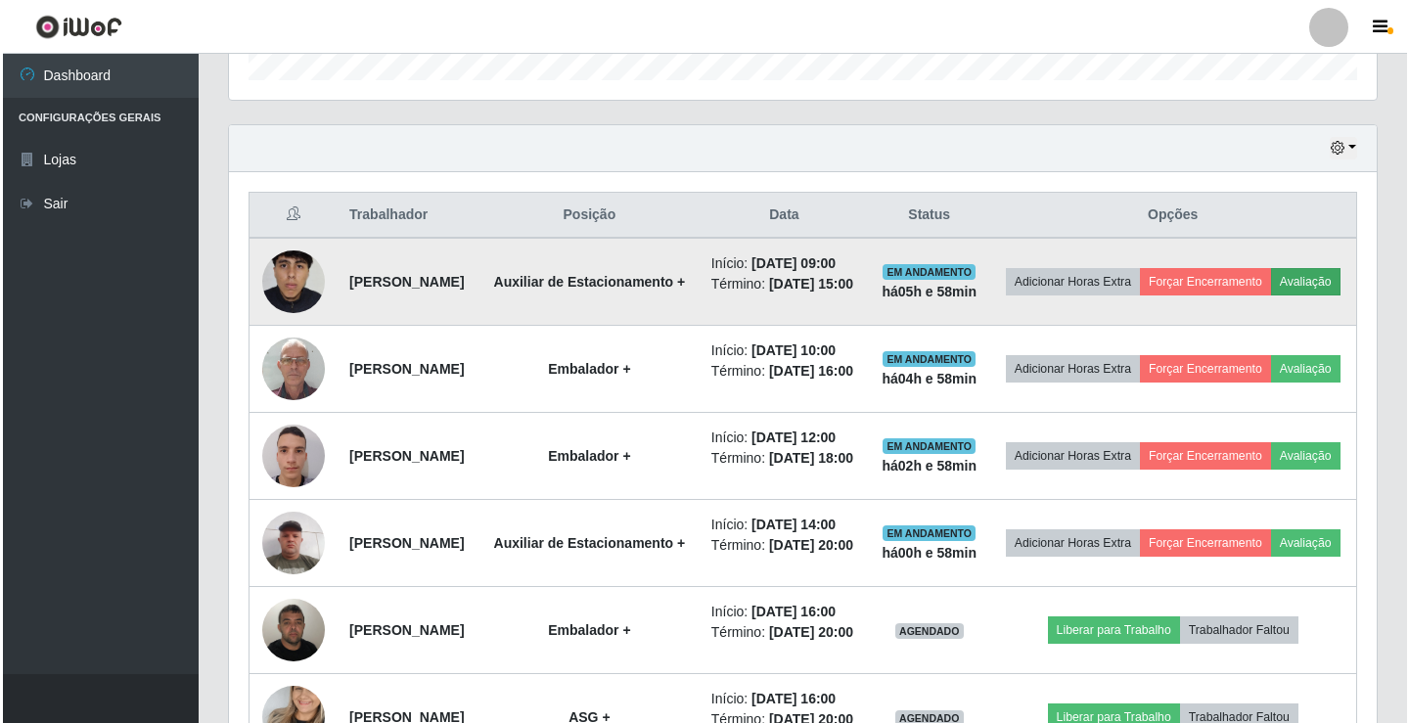
scroll to position [406, 1138]
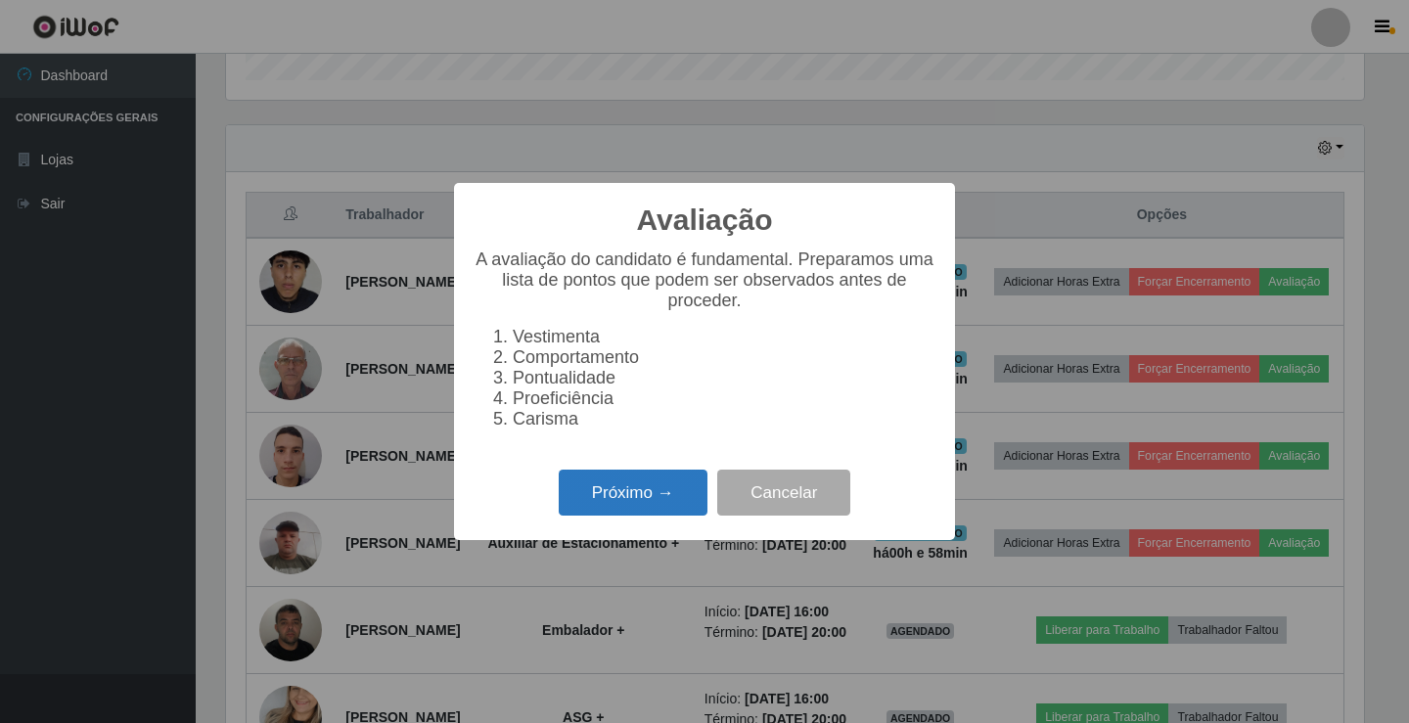
click at [608, 516] on button "Próximo →" at bounding box center [633, 493] width 149 height 46
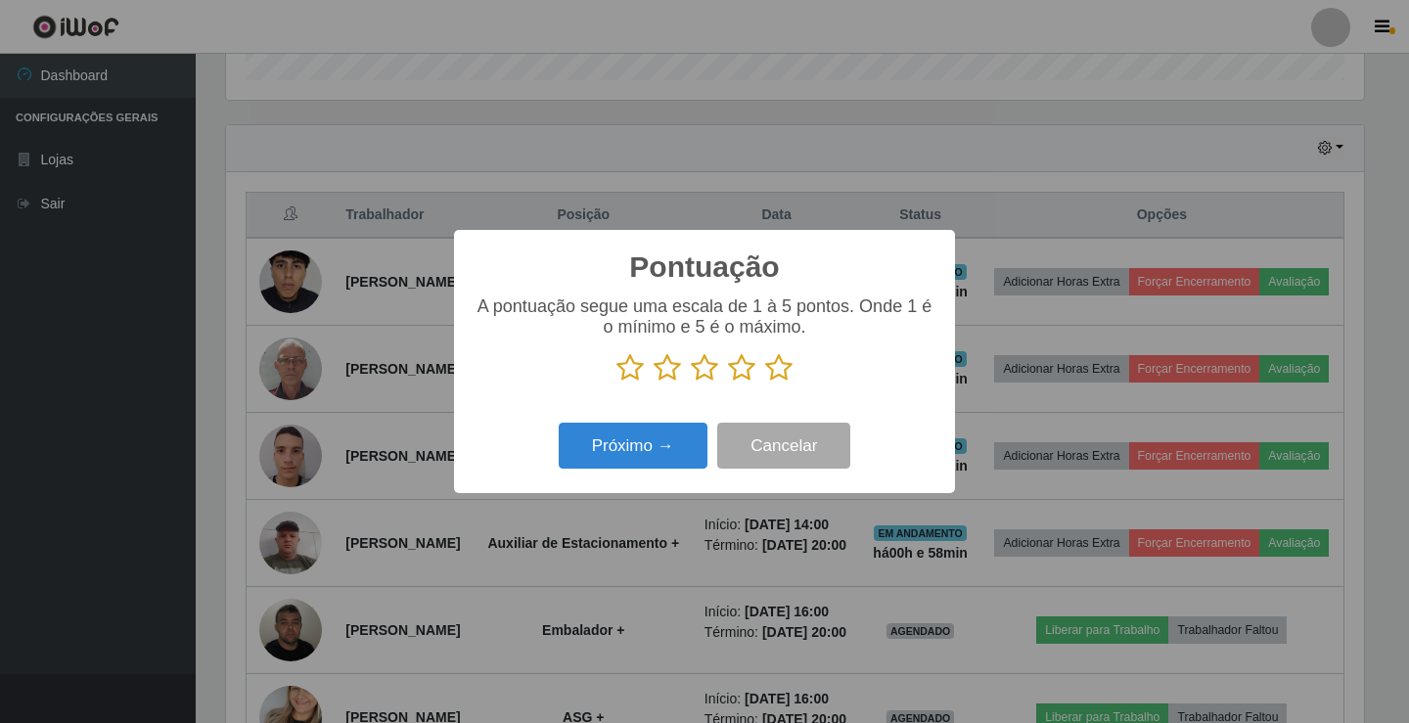
scroll to position [977804, 977072]
click at [740, 370] on icon at bounding box center [741, 367] width 27 height 29
click at [728, 382] on input "radio" at bounding box center [728, 382] width 0 height 0
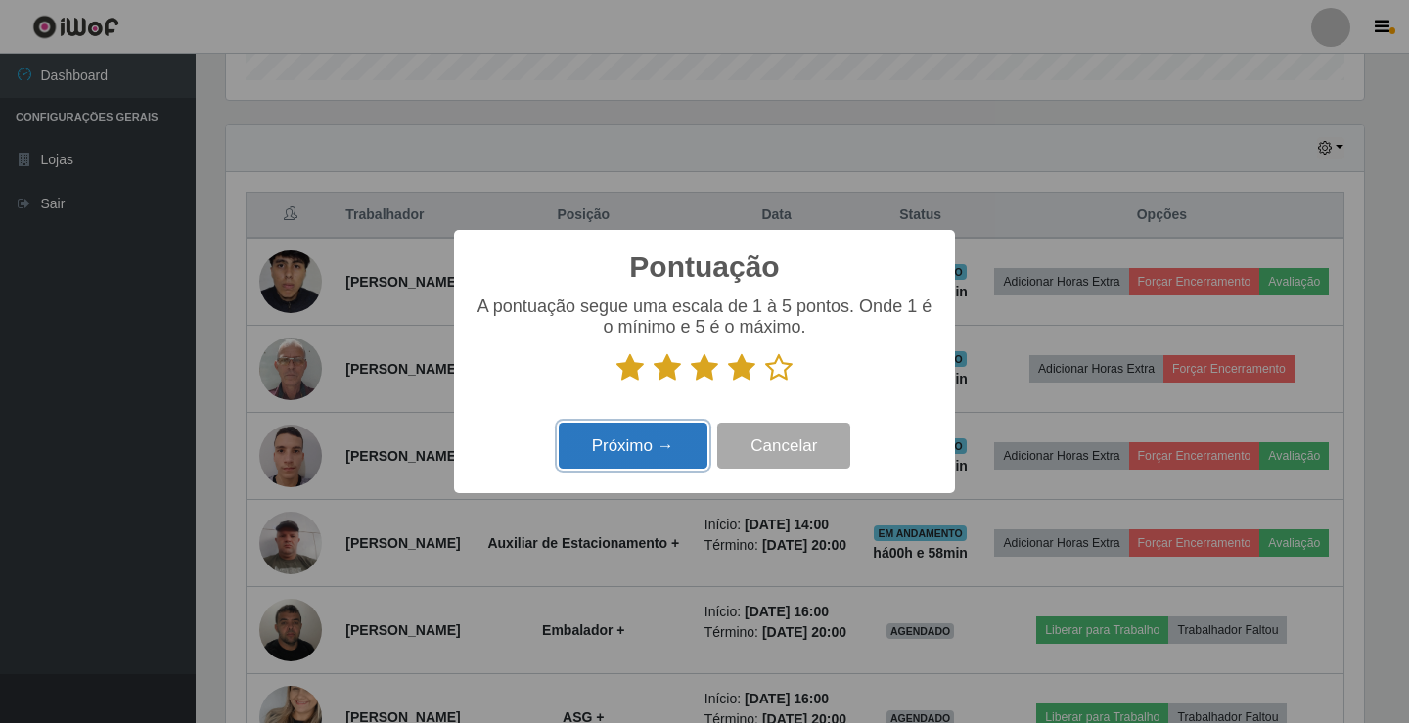
click at [641, 450] on button "Próximo →" at bounding box center [633, 446] width 149 height 46
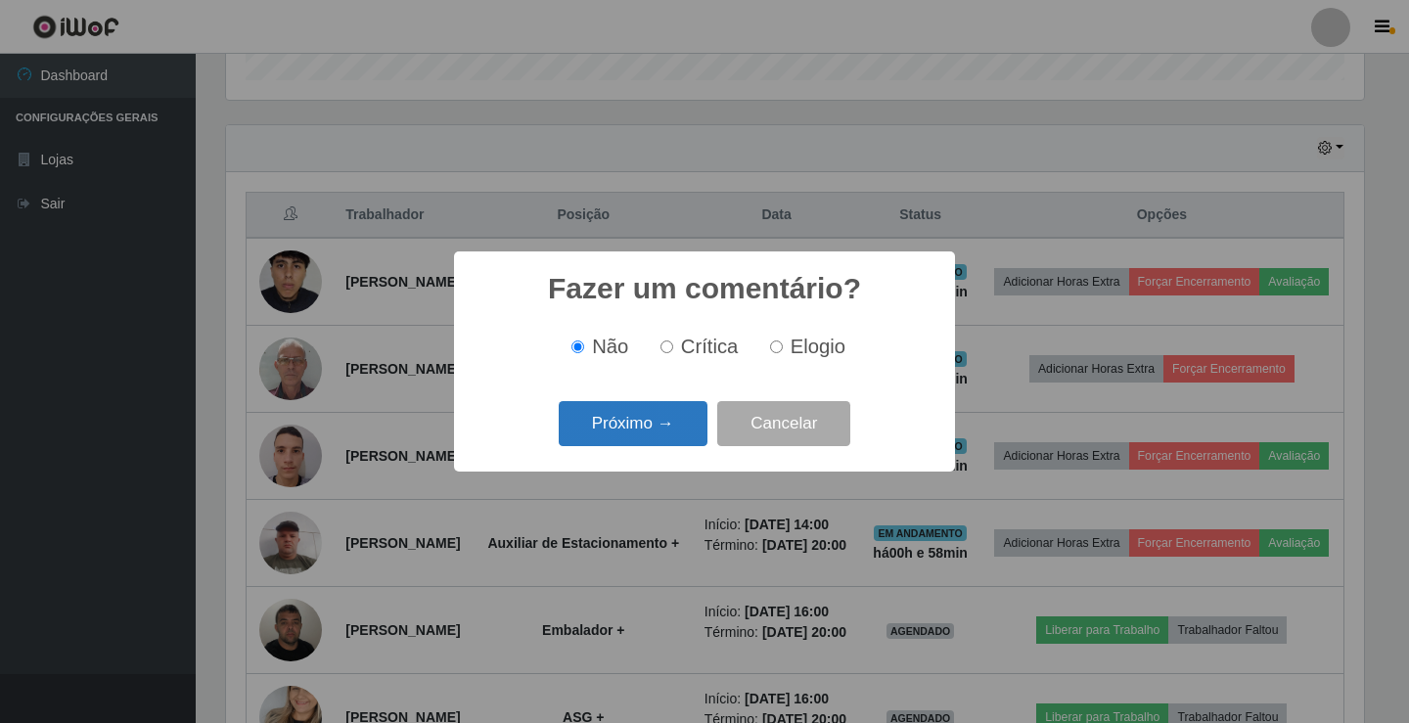
click at [651, 429] on button "Próximo →" at bounding box center [633, 424] width 149 height 46
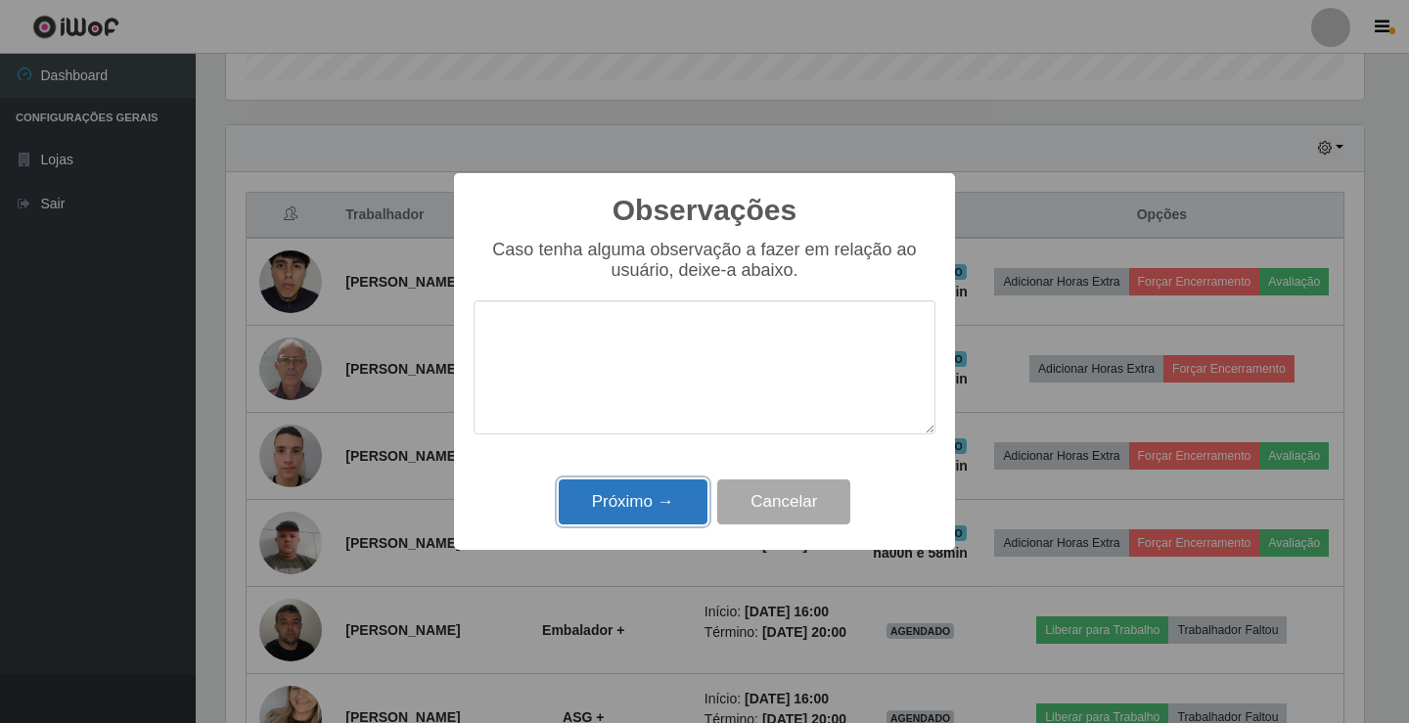
click at [647, 517] on button "Próximo →" at bounding box center [633, 502] width 149 height 46
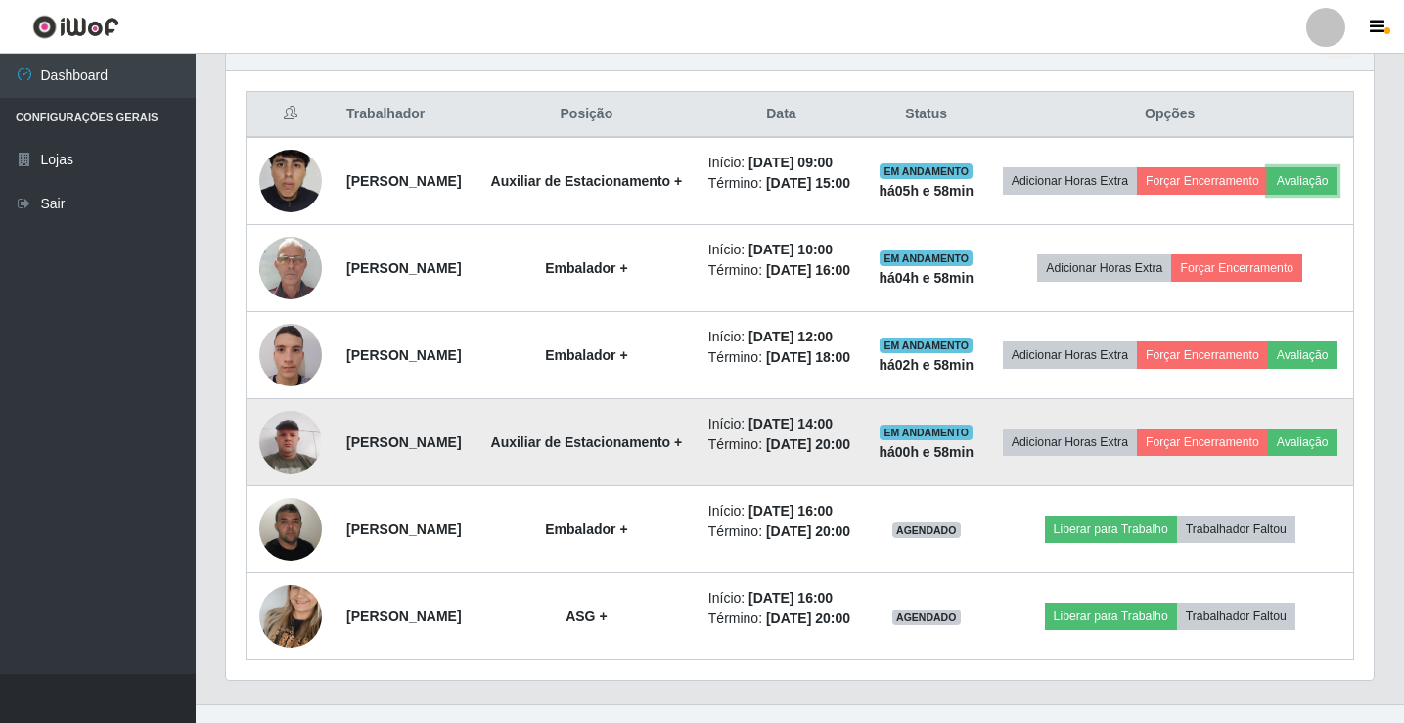
scroll to position [815, 0]
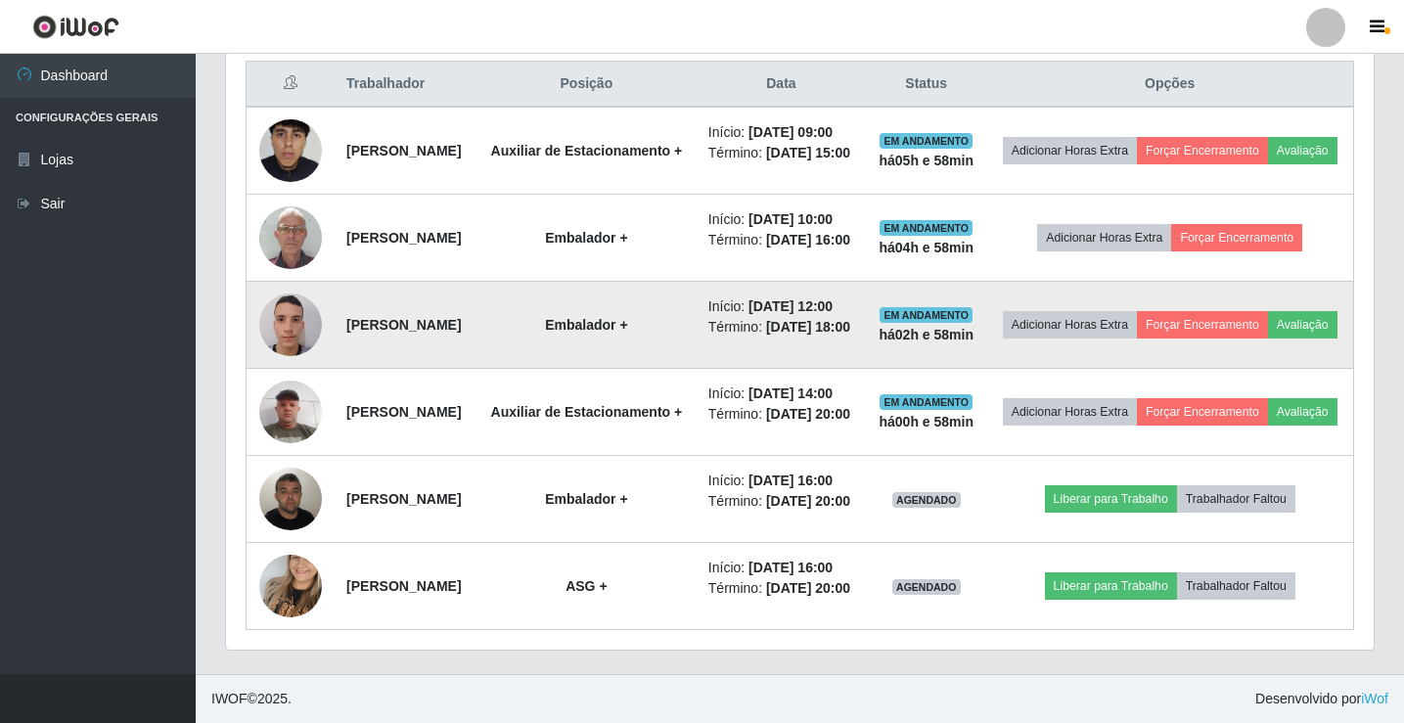
drag, startPoint x: 763, startPoint y: 313, endPoint x: 735, endPoint y: 319, distance: 29.0
click at [735, 319] on li "Término: [DATE] 18:00" at bounding box center [781, 327] width 146 height 21
drag, startPoint x: 771, startPoint y: 312, endPoint x: 730, endPoint y: 312, distance: 41.1
click at [730, 312] on td "Início: [DATE] 12:00 Término: [DATE] 18:00" at bounding box center [780, 325] width 169 height 87
click at [785, 327] on td "Início: [DATE] 12:00 Término: [DATE] 18:00" at bounding box center [780, 325] width 169 height 87
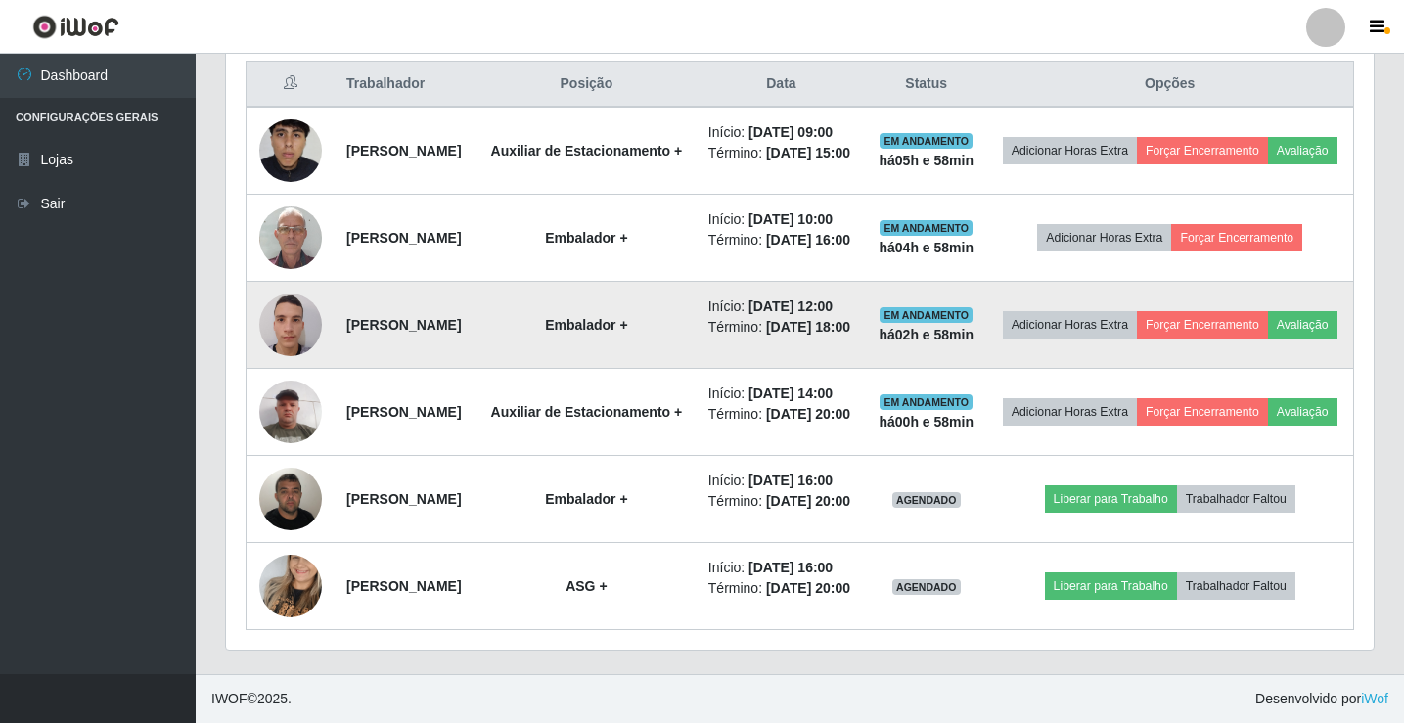
drag, startPoint x: 785, startPoint y: 314, endPoint x: 722, endPoint y: 317, distance: 62.7
click at [722, 317] on td "Início: [DATE] 12:00 Término: [DATE] 18:00" at bounding box center [780, 325] width 169 height 87
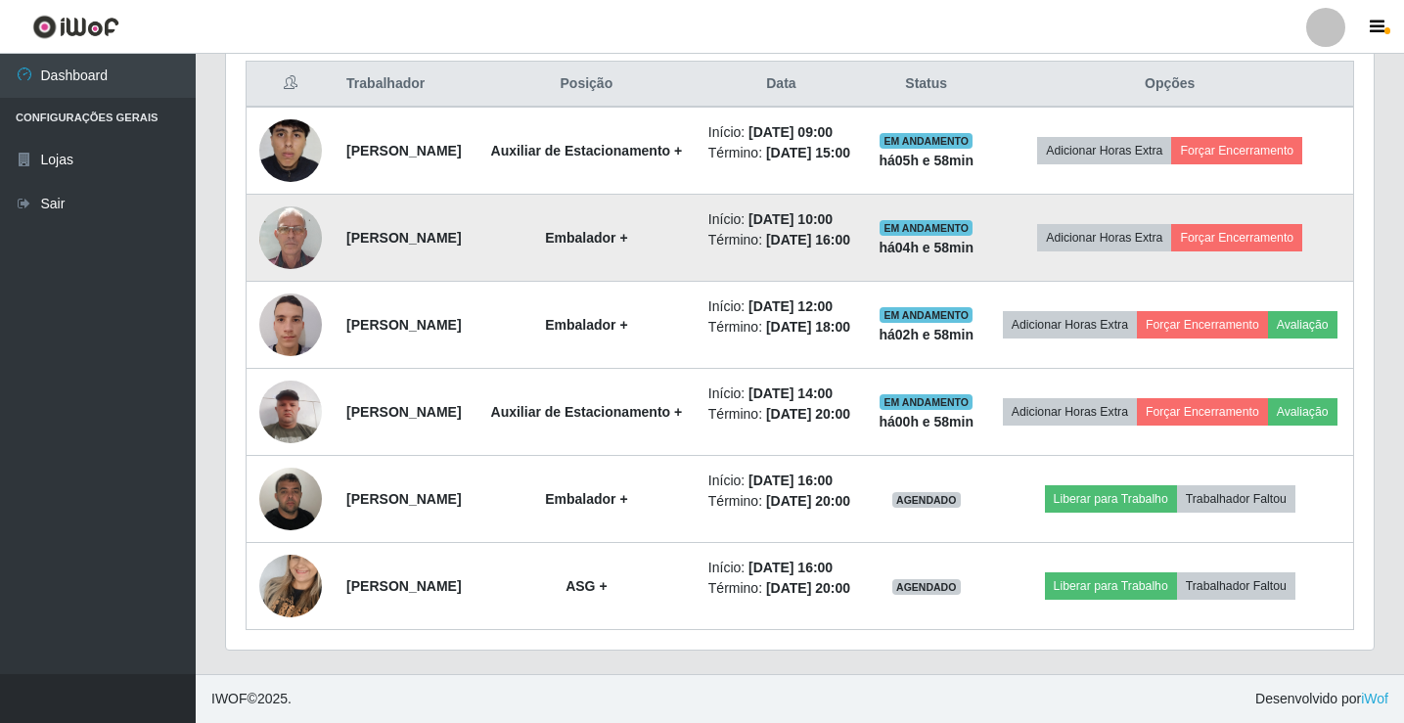
drag, startPoint x: 792, startPoint y: 208, endPoint x: 734, endPoint y: 213, distance: 58.9
click at [734, 230] on li "Término: [DATE] 16:00" at bounding box center [781, 240] width 146 height 21
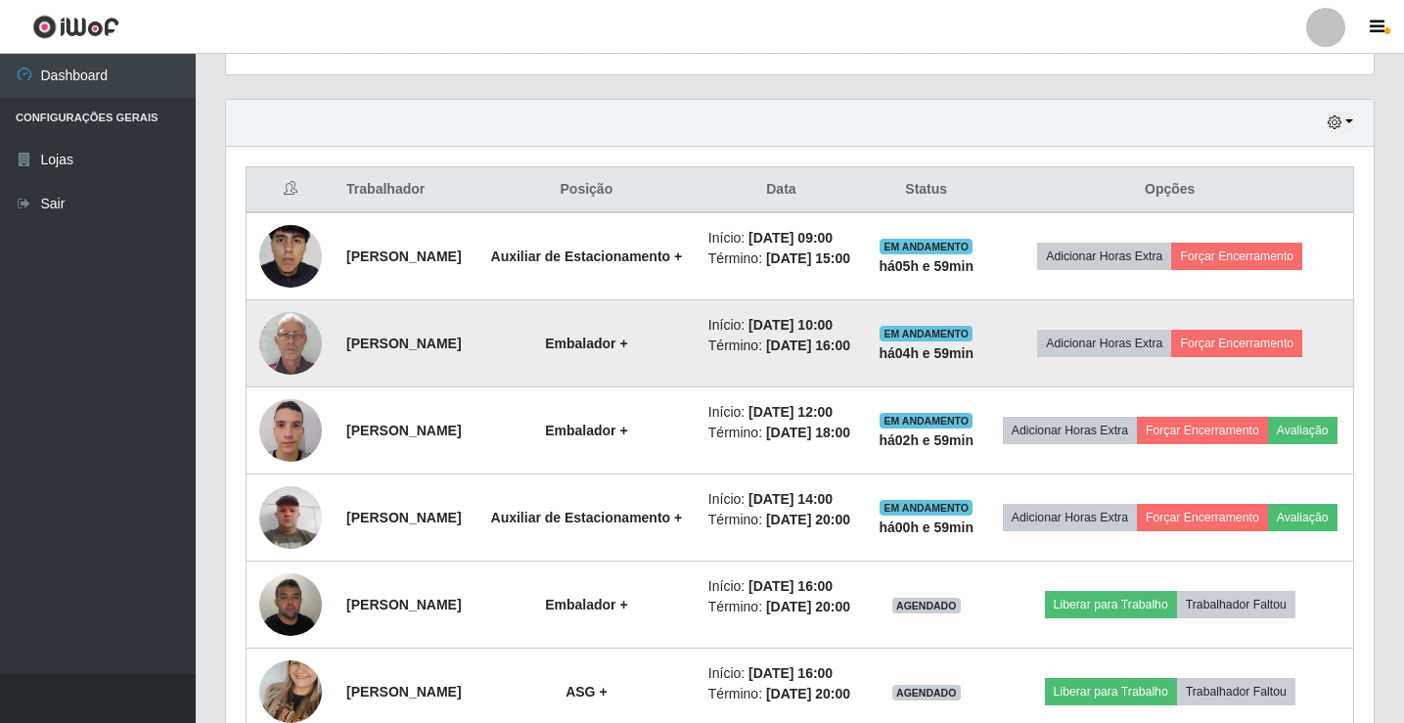
scroll to position [619, 0]
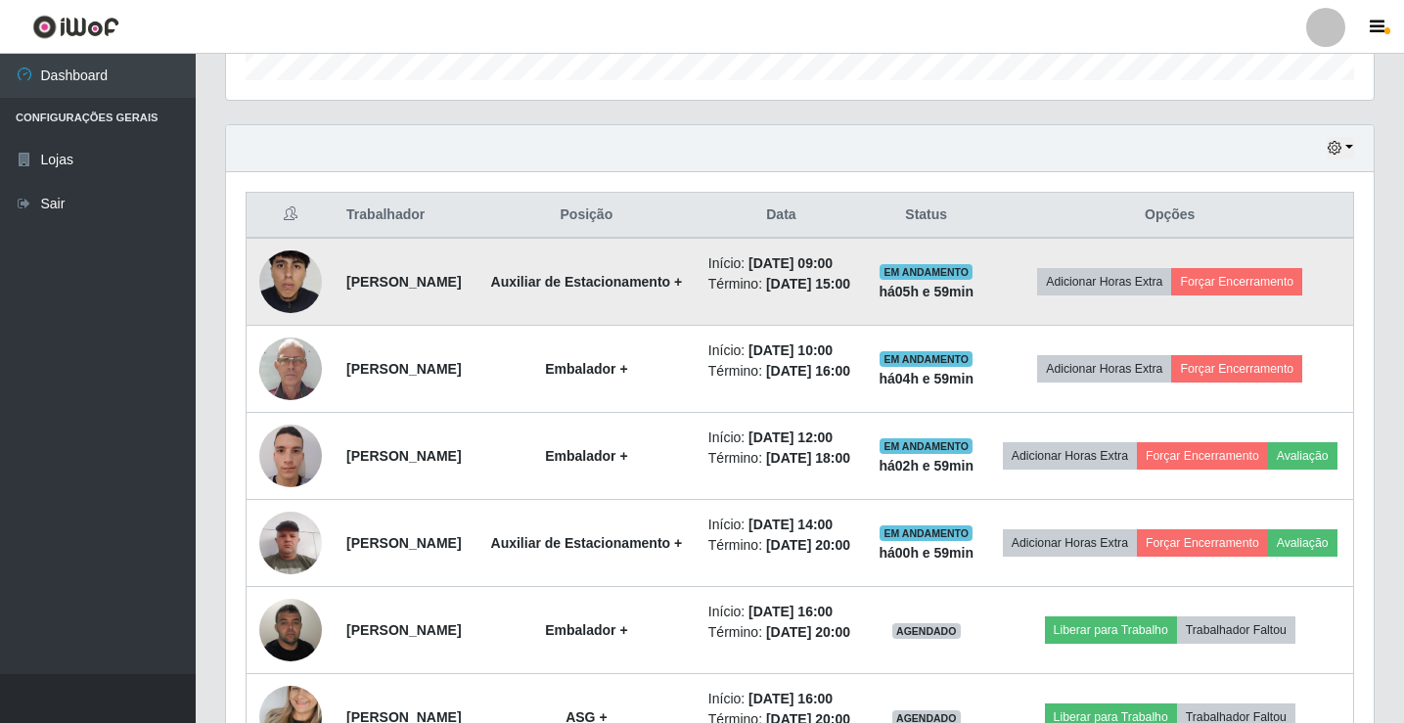
click at [673, 325] on td "Auxiliar de Estacionamento +" at bounding box center [586, 282] width 220 height 88
click at [1237, 288] on button "Forçar Encerramento" at bounding box center [1236, 281] width 131 height 27
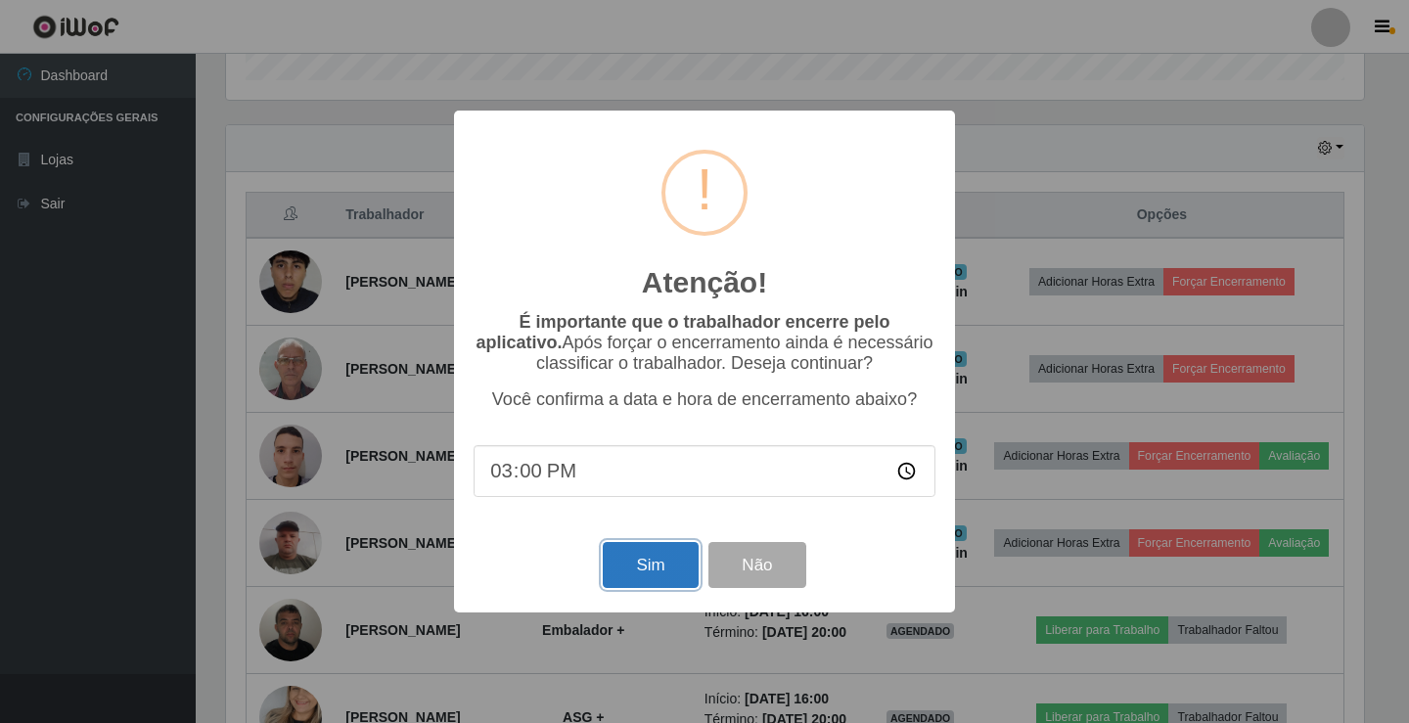
click at [648, 566] on button "Sim" at bounding box center [650, 565] width 95 height 46
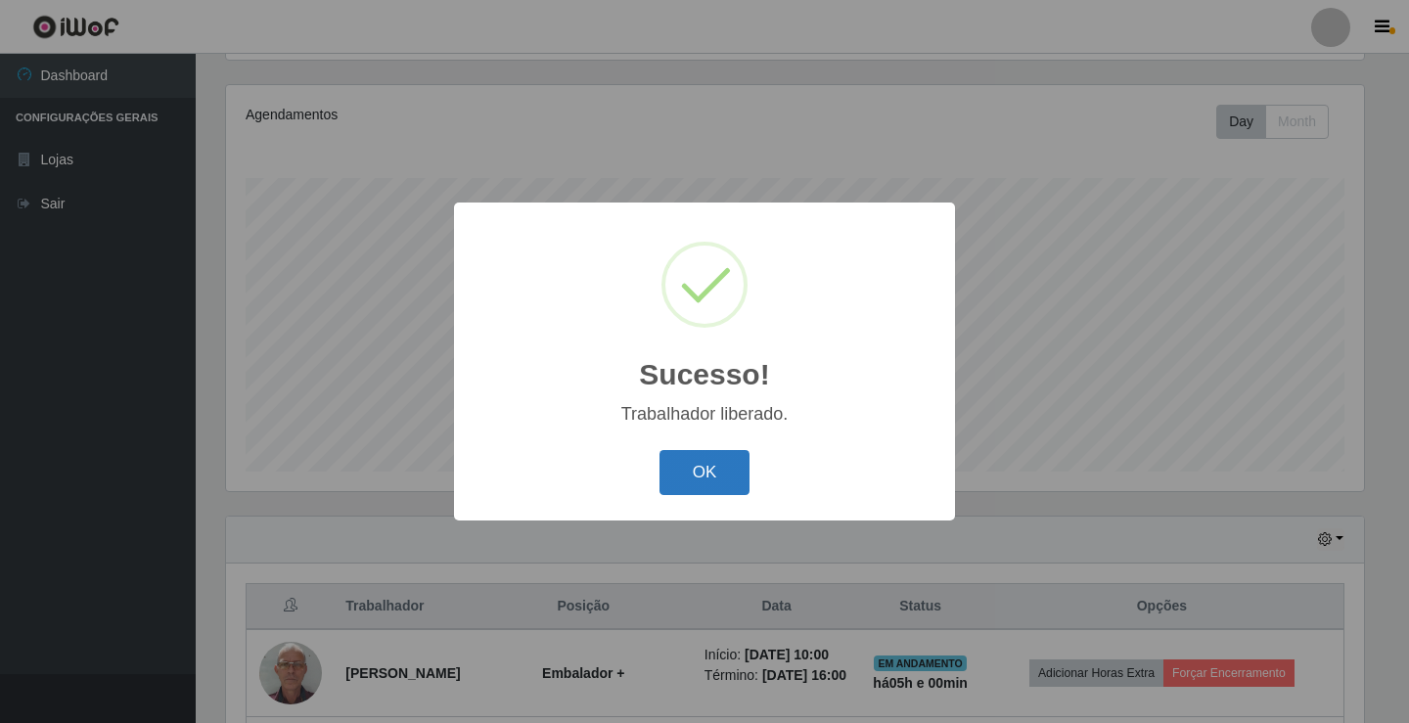
click at [716, 471] on button "OK" at bounding box center [704, 473] width 91 height 46
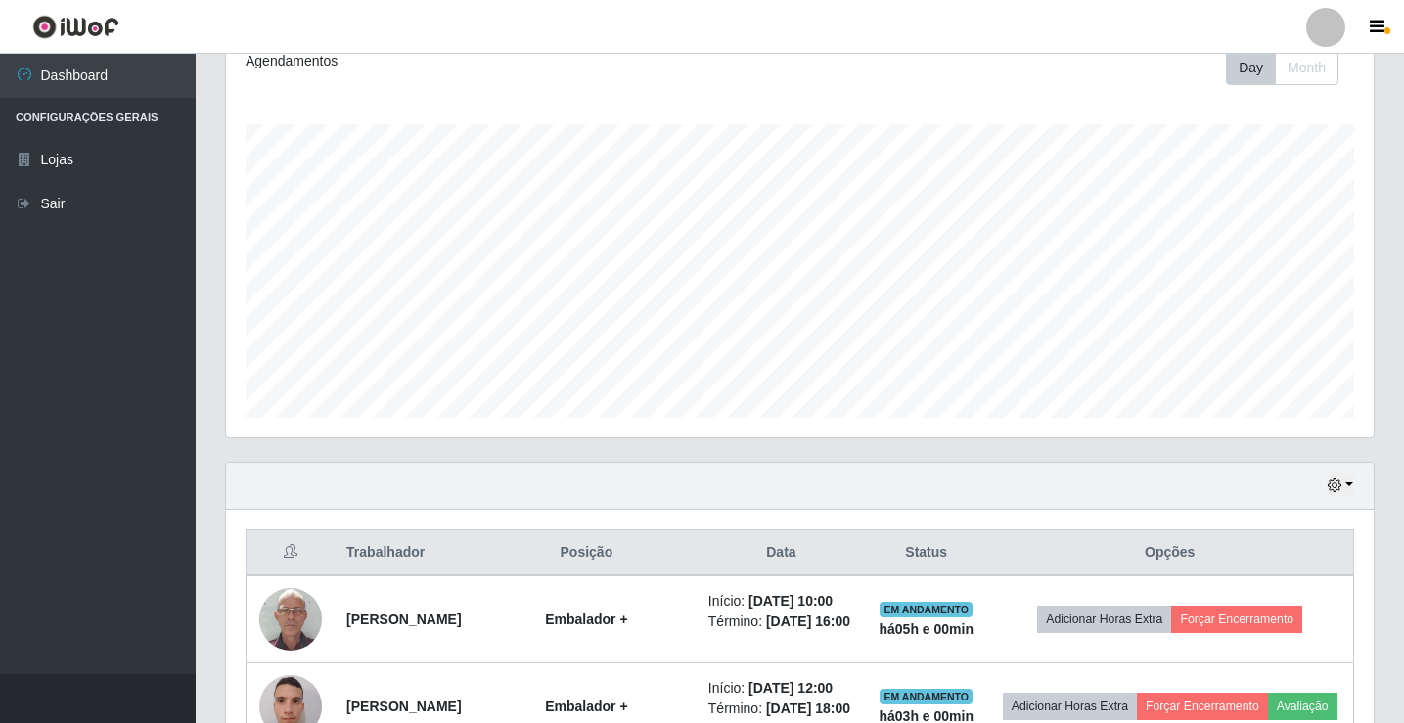
scroll to position [326, 0]
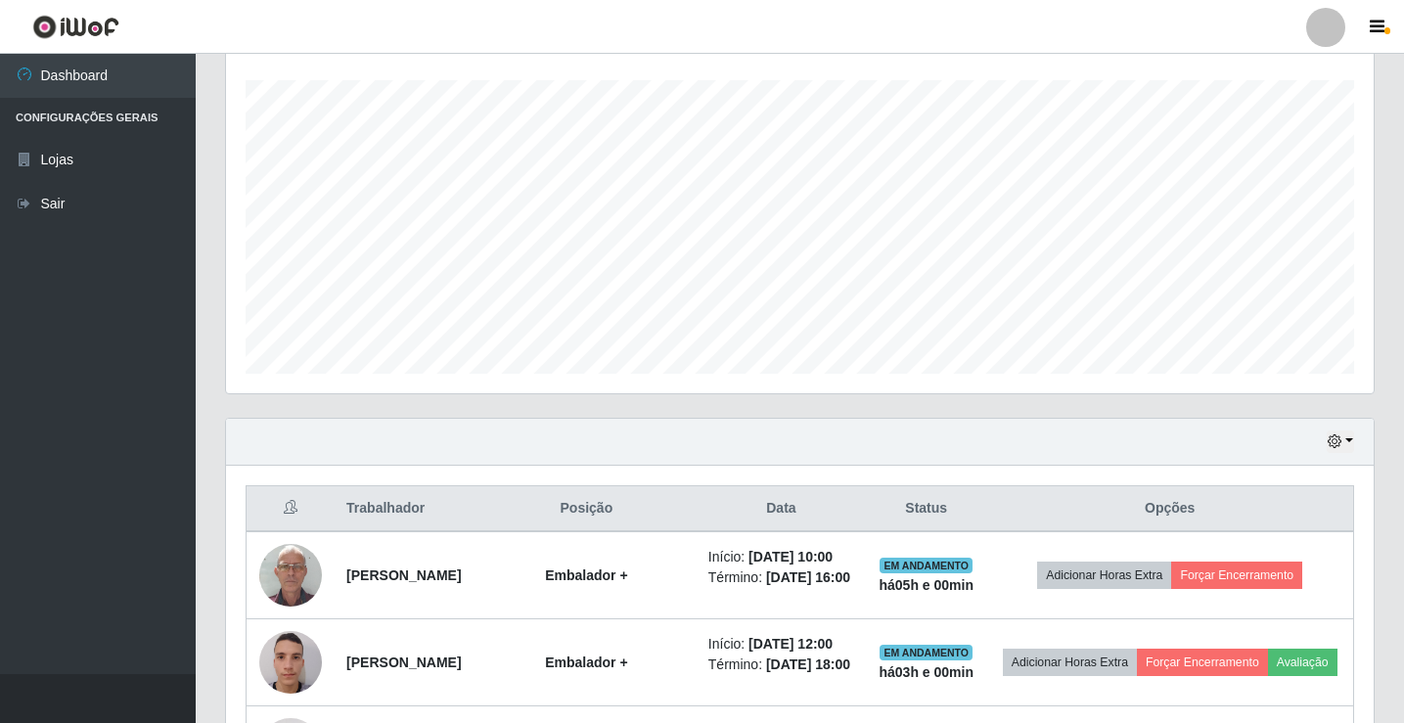
click at [1336, 25] on div at bounding box center [1325, 27] width 39 height 39
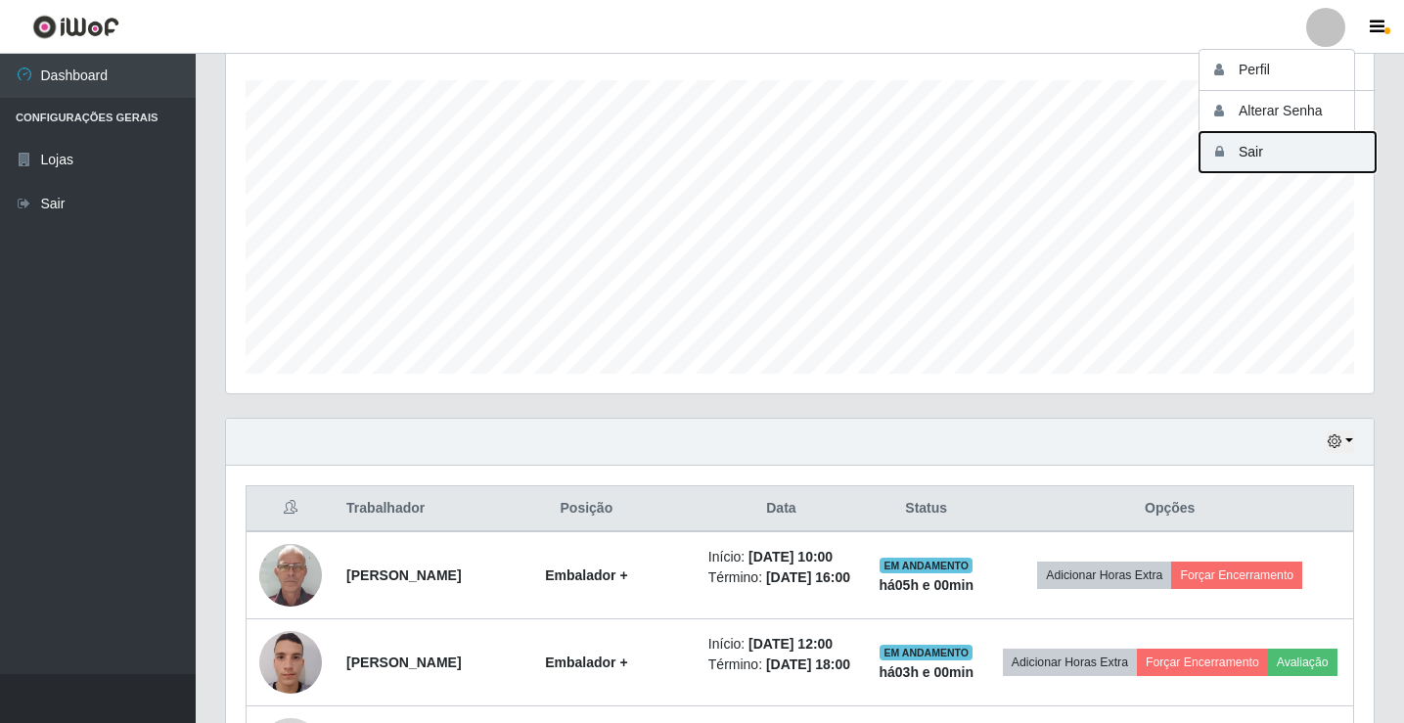
click at [1330, 152] on button "Sair" at bounding box center [1287, 152] width 176 height 40
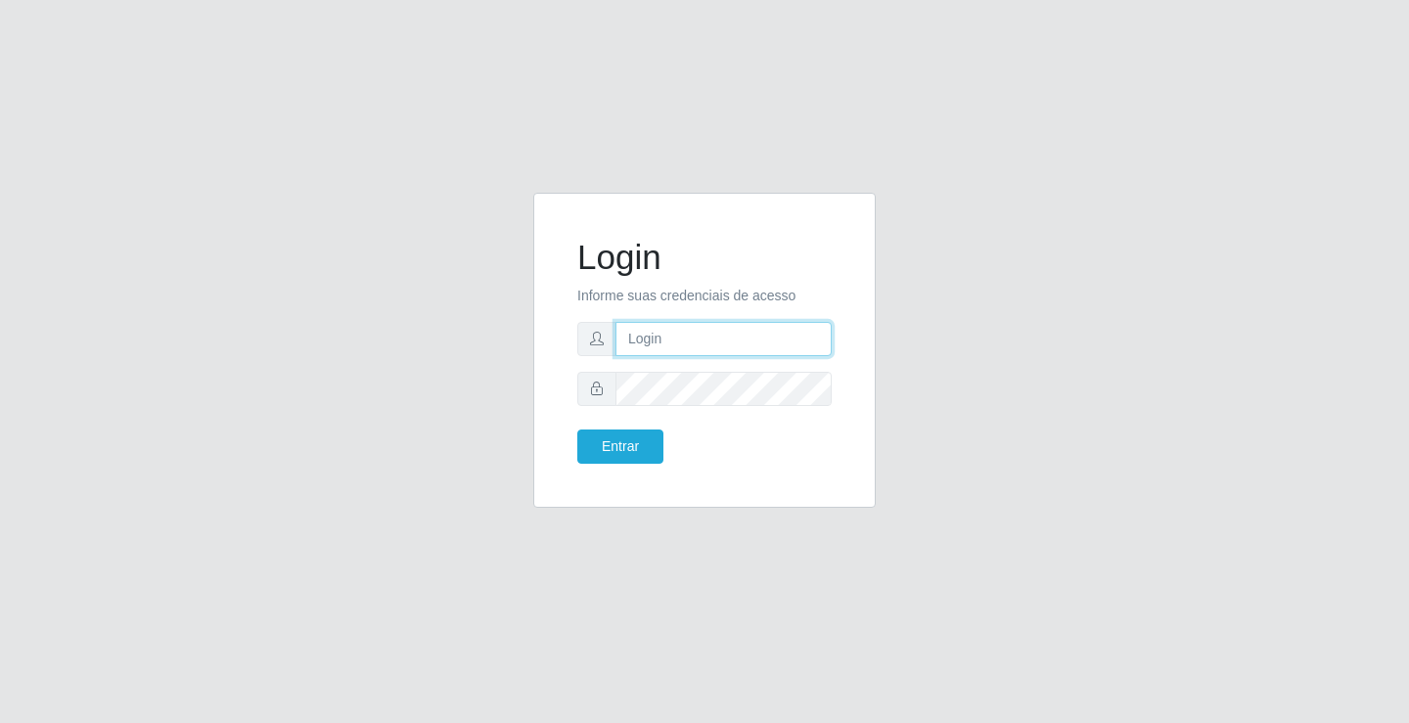
click at [686, 345] on input "text" at bounding box center [723, 339] width 216 height 34
type input "[PERSON_NAME]"
click at [577, 429] on button "Entrar" at bounding box center [620, 446] width 86 height 34
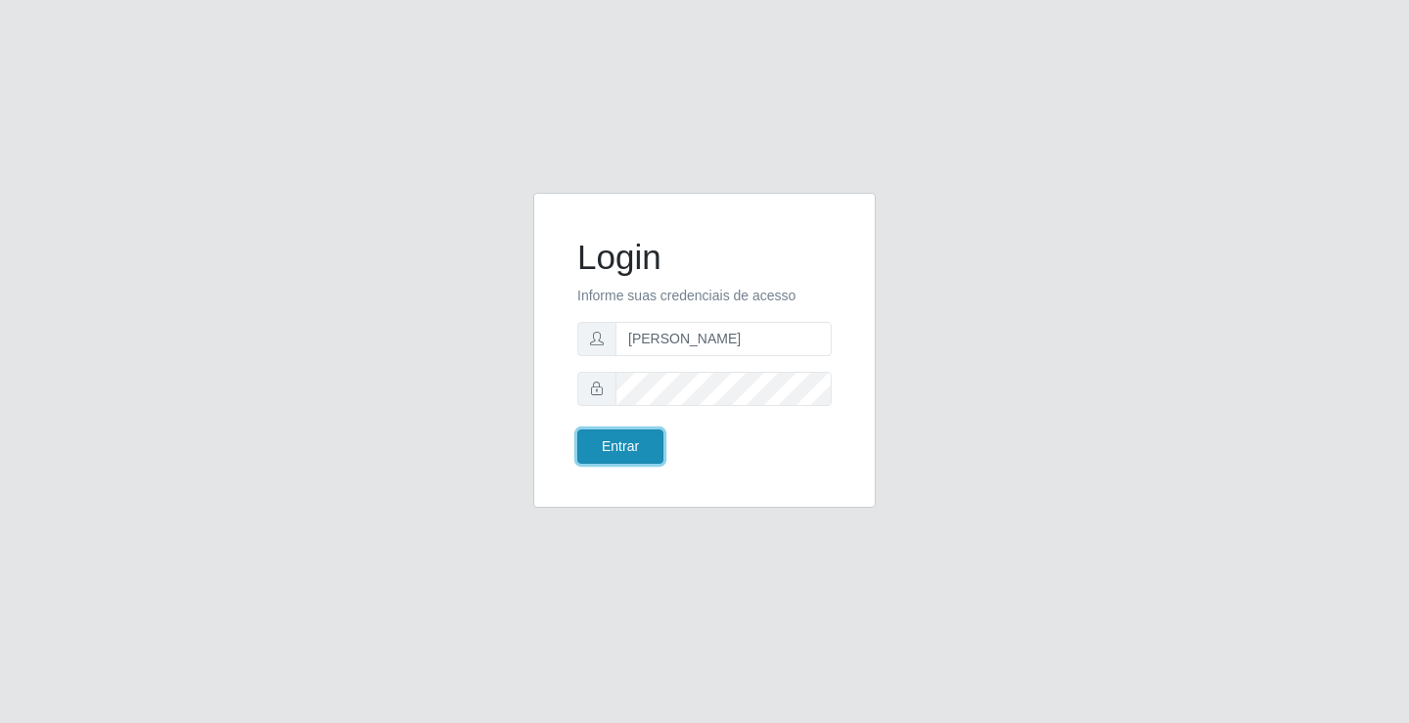
click at [644, 447] on button "Entrar" at bounding box center [620, 446] width 86 height 34
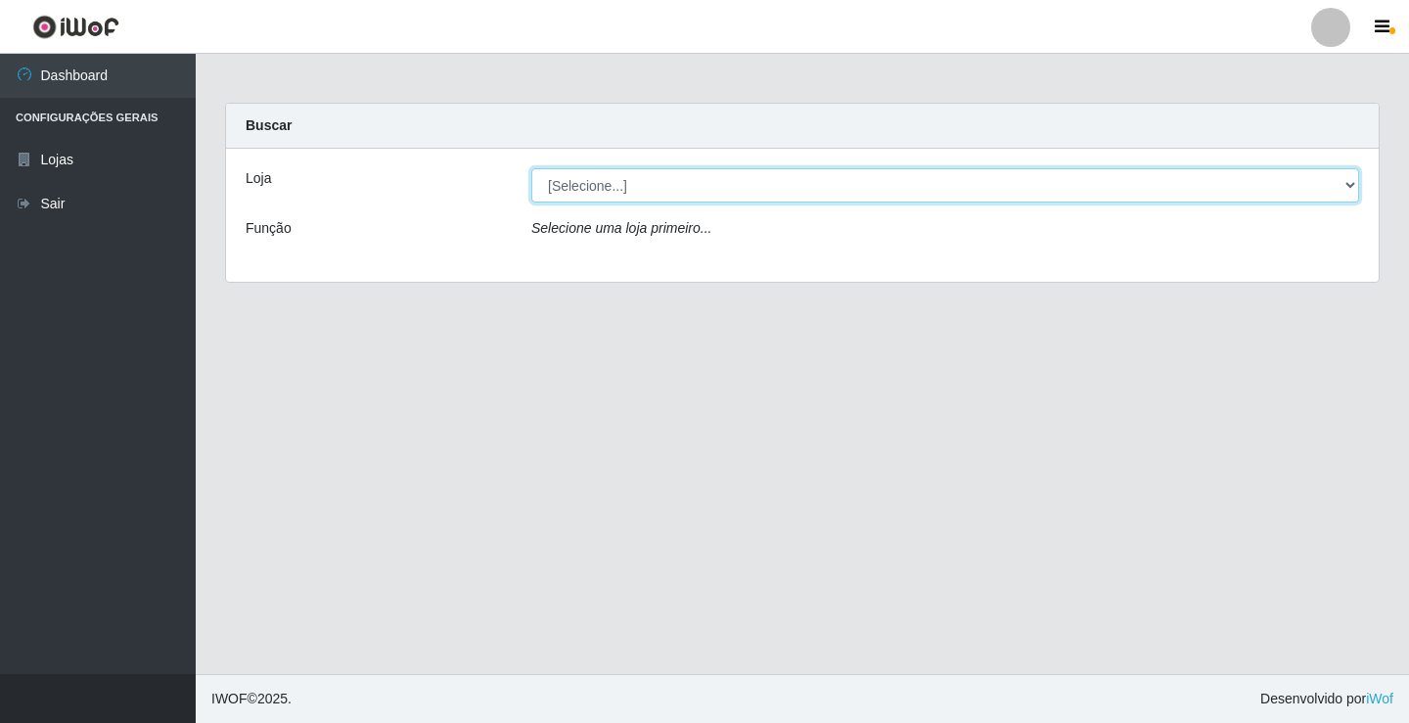
click at [725, 178] on select "[Selecione...] Ideal - Conceição" at bounding box center [945, 185] width 828 height 34
select select "231"
click at [531, 168] on select "[Selecione...] Ideal - Conceição" at bounding box center [945, 185] width 828 height 34
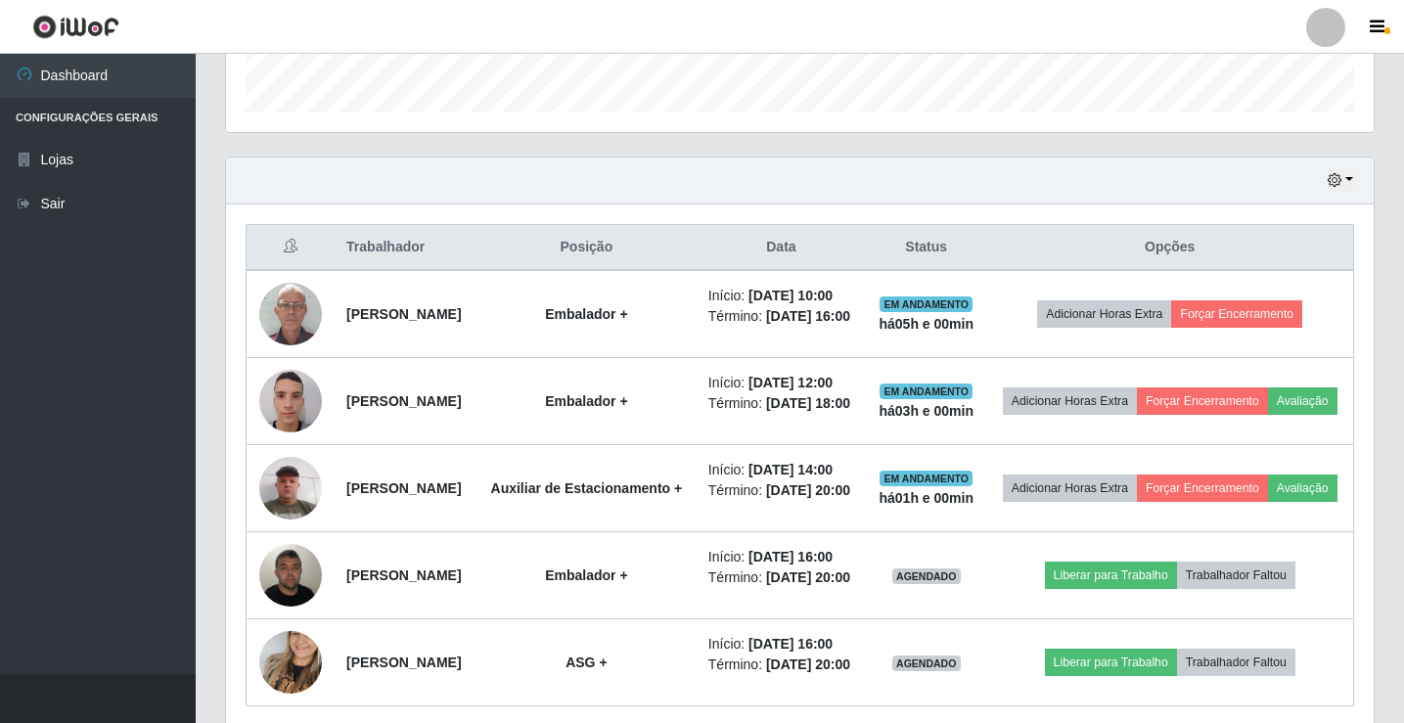
scroll to position [685, 0]
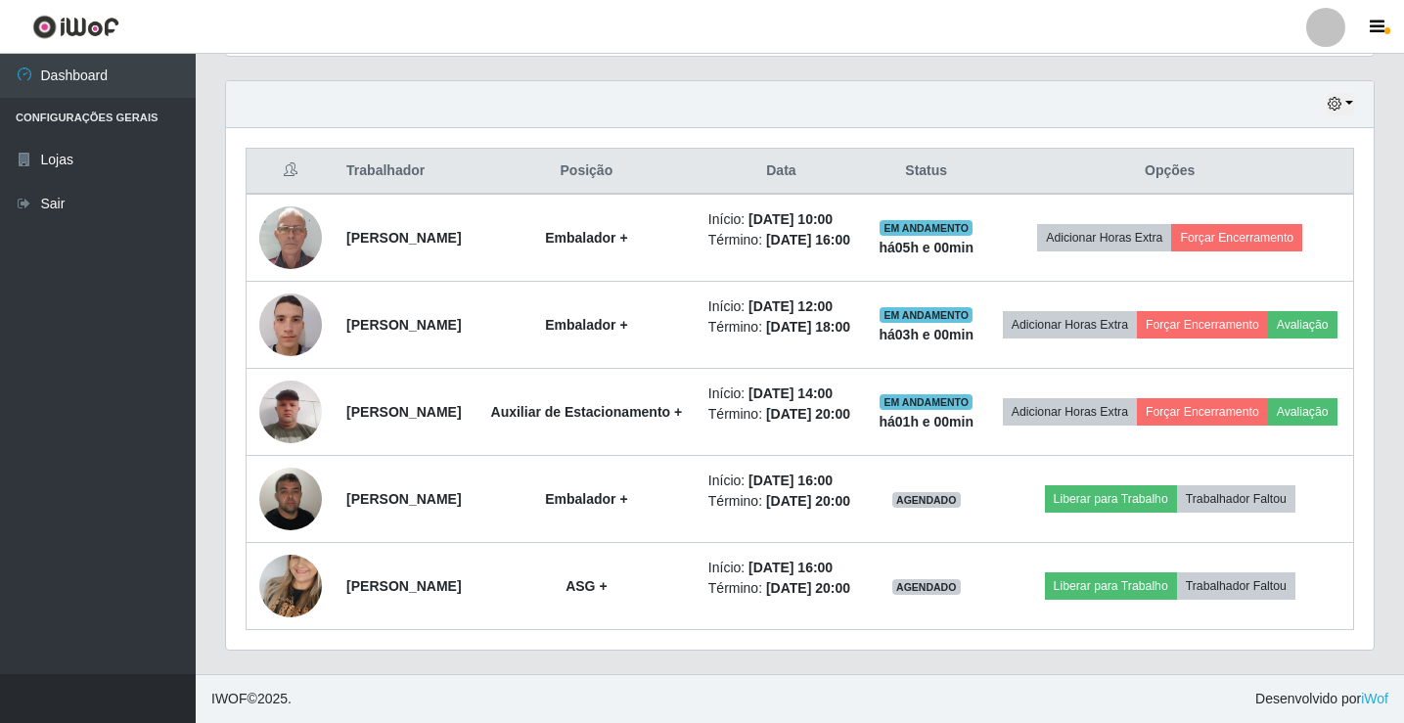
click at [1334, 25] on div at bounding box center [1325, 27] width 39 height 39
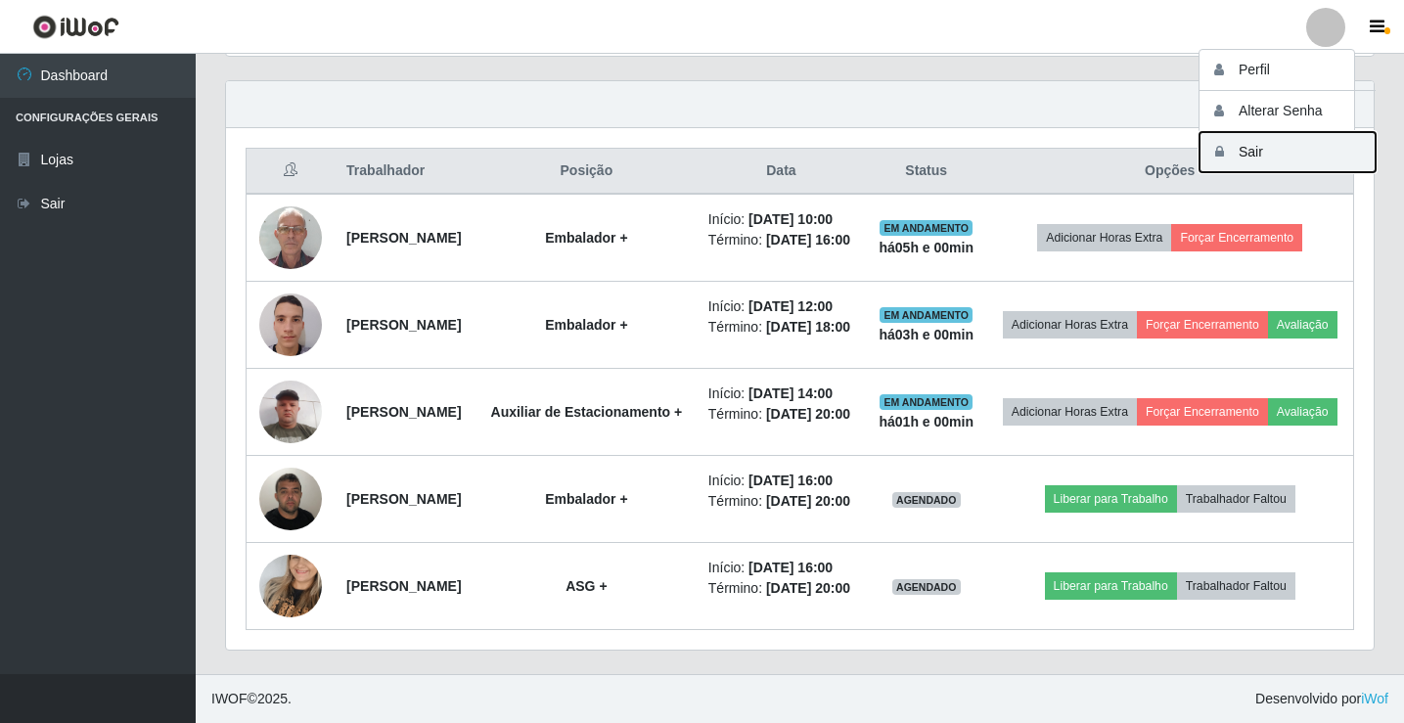
click at [1284, 157] on button "Sair" at bounding box center [1287, 152] width 176 height 40
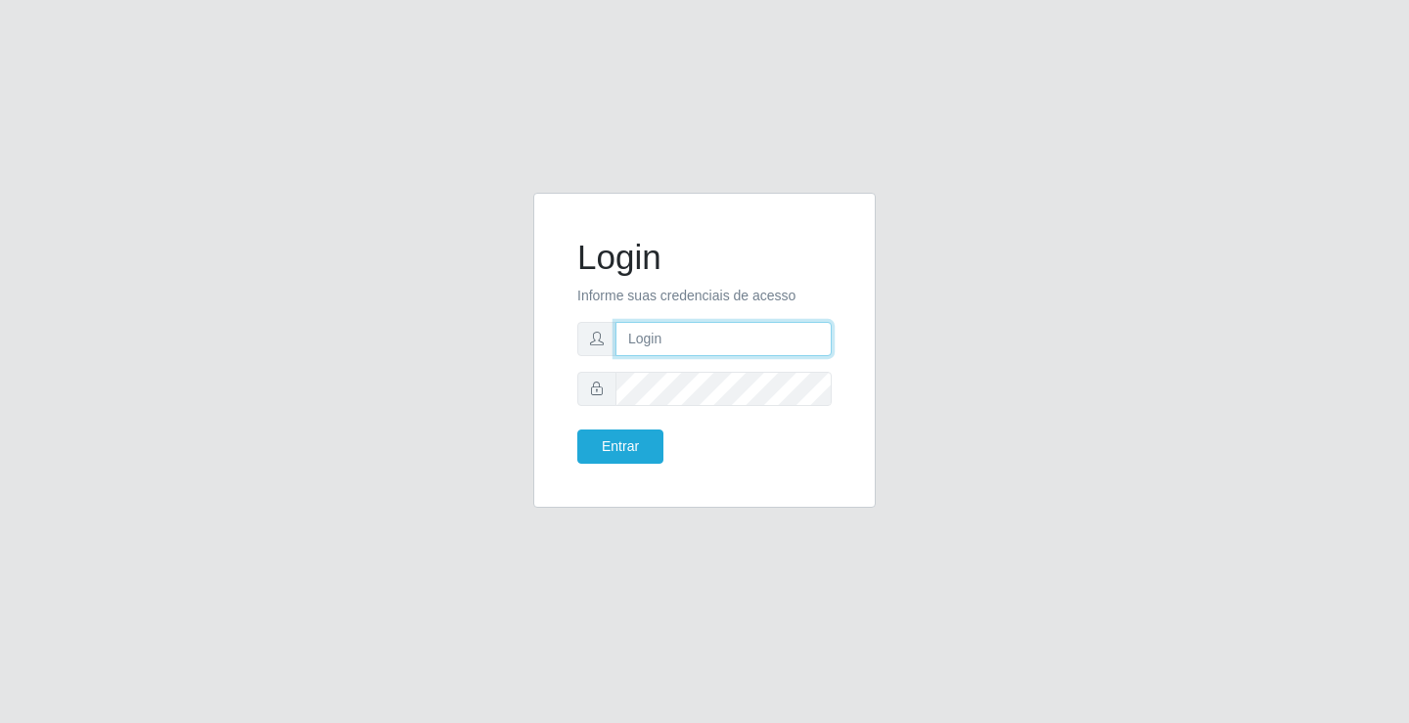
click at [664, 351] on input "text" at bounding box center [723, 339] width 216 height 34
type input "[PERSON_NAME]"
click at [577, 429] on button "Entrar" at bounding box center [620, 446] width 86 height 34
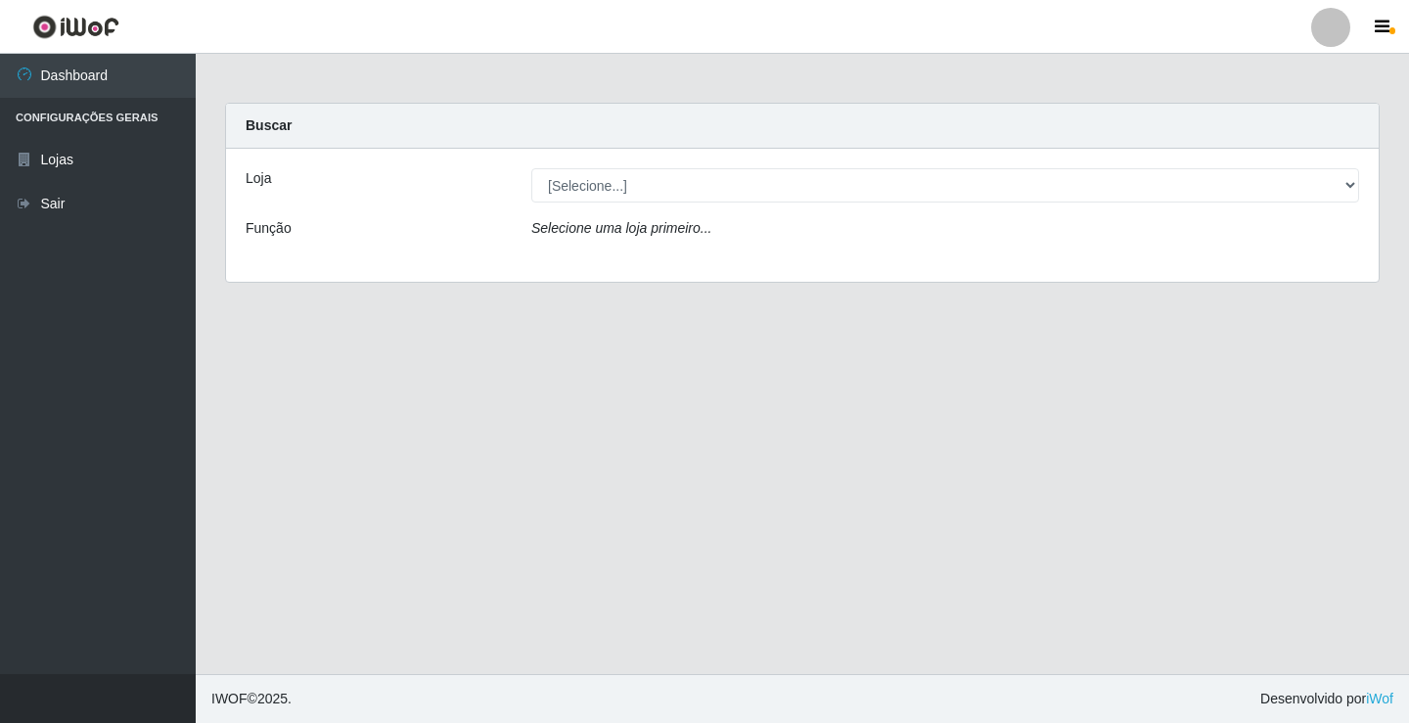
click at [1340, 23] on div at bounding box center [1330, 27] width 39 height 39
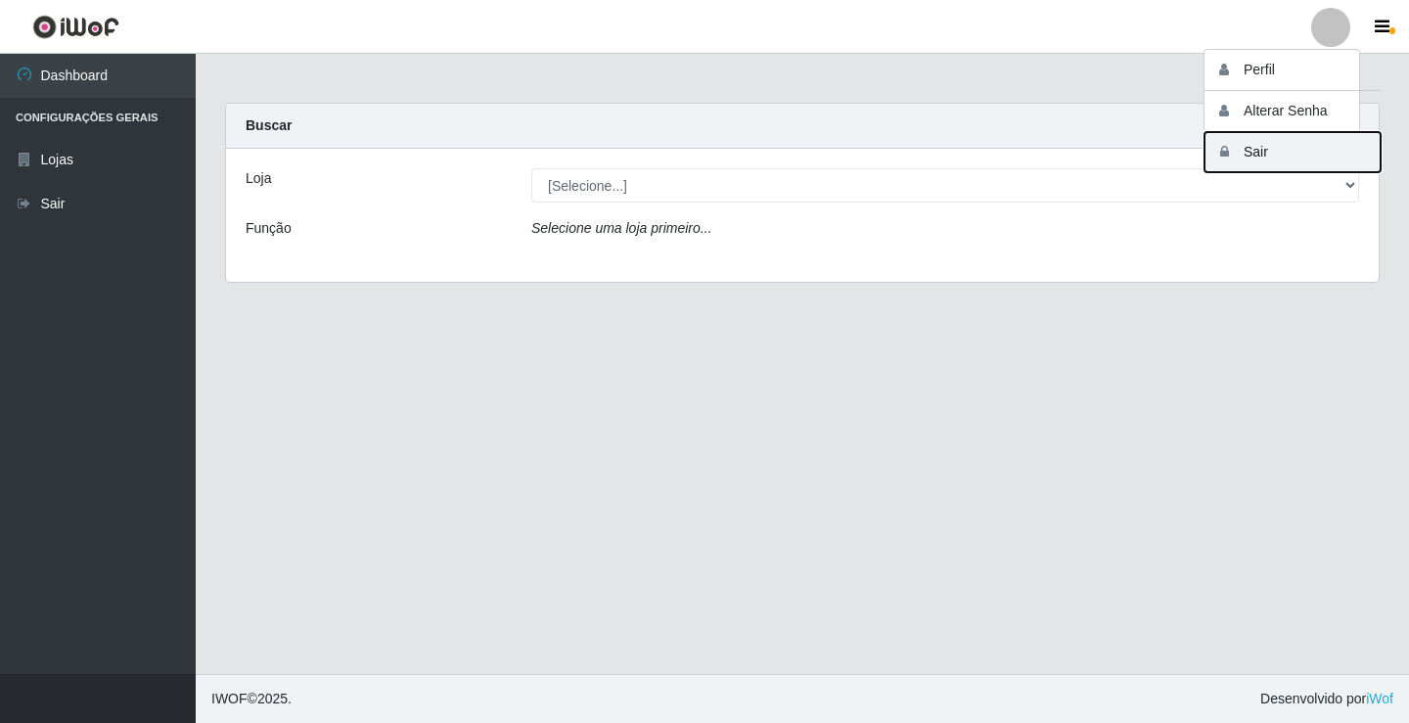
click at [1312, 156] on button "Sair" at bounding box center [1292, 152] width 176 height 40
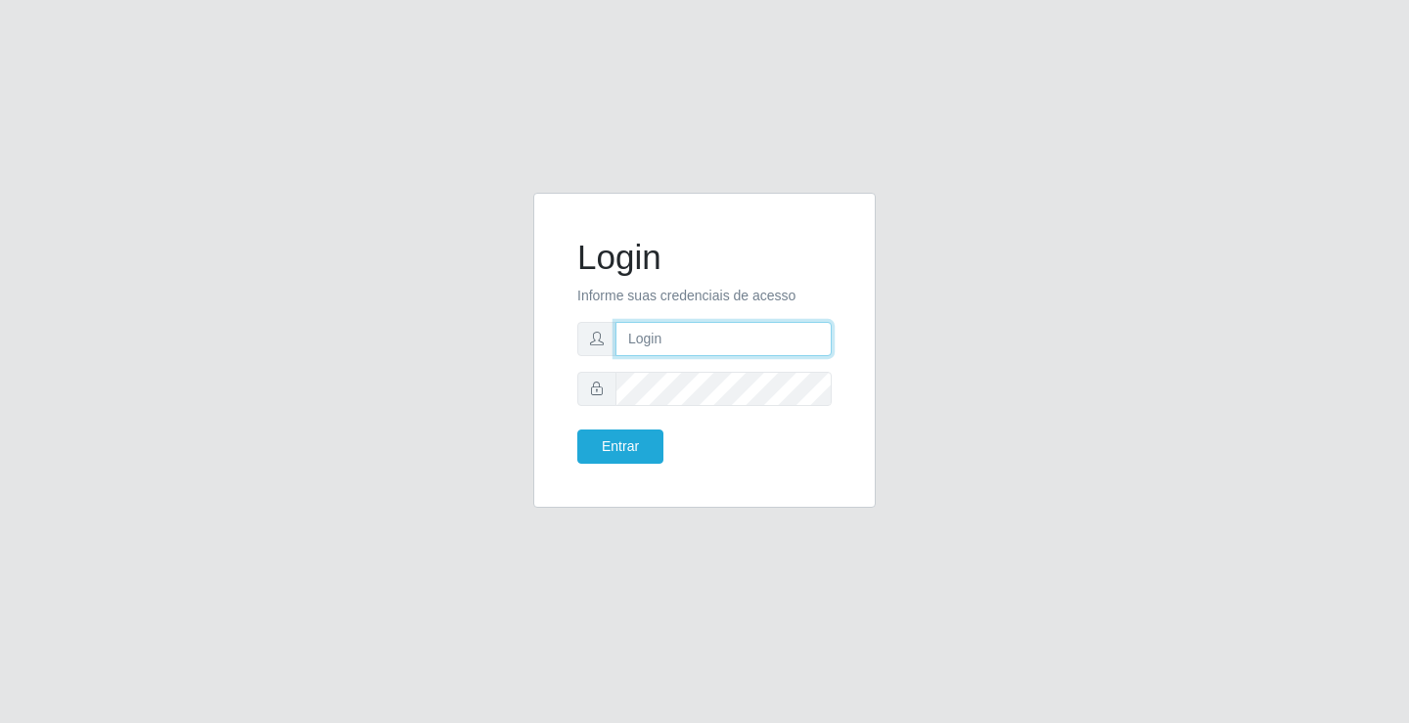
click at [697, 337] on input "text" at bounding box center [723, 339] width 216 height 34
type input "zivaneide@ideal"
click at [577, 429] on button "Entrar" at bounding box center [620, 446] width 86 height 34
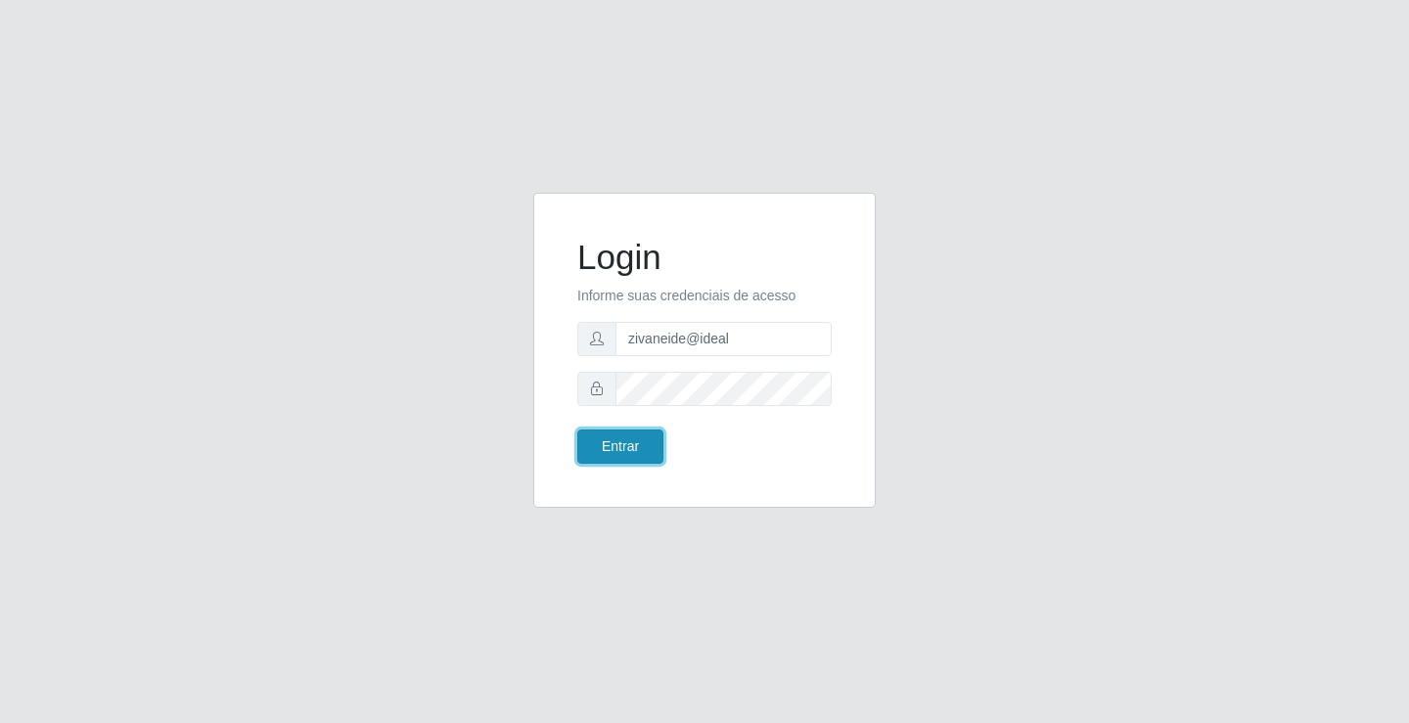
click at [622, 449] on button "Entrar" at bounding box center [620, 446] width 86 height 34
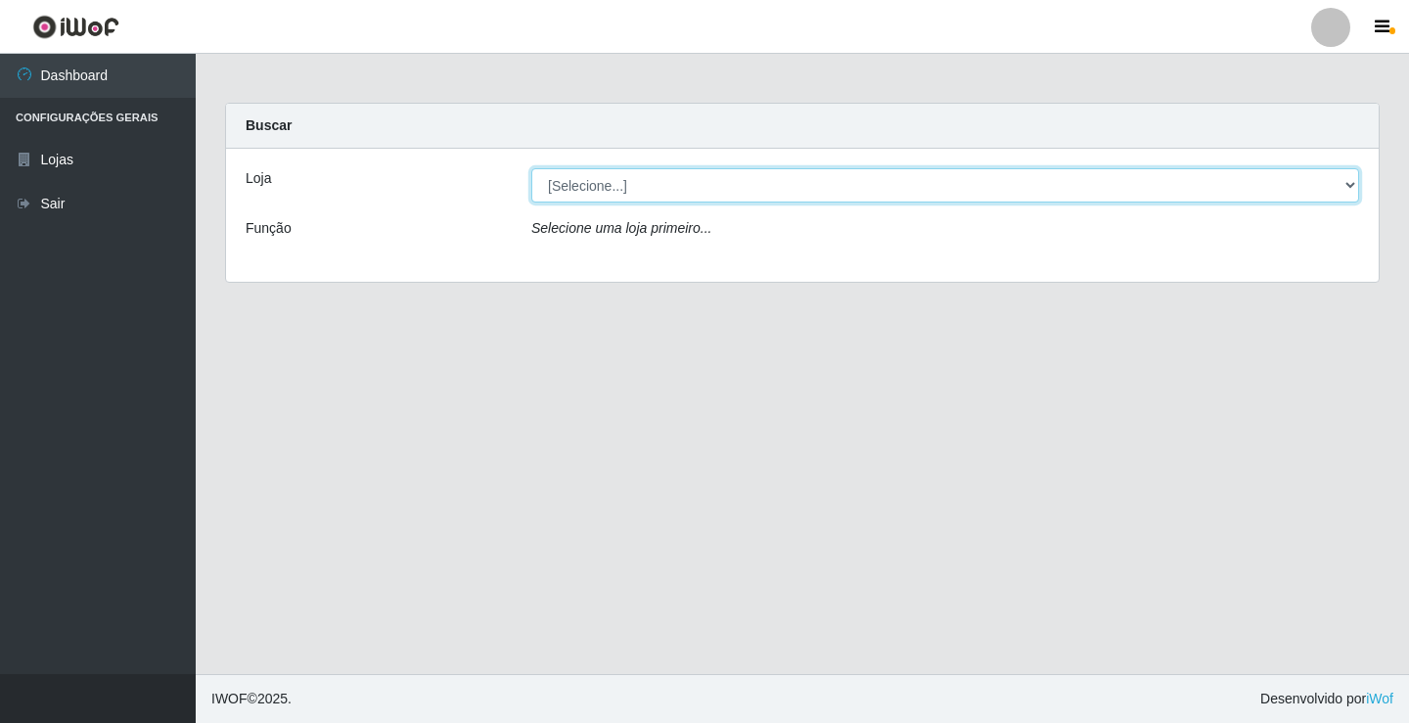
click at [1342, 181] on select "[Selecione...] Ideal - Conceição" at bounding box center [945, 185] width 828 height 34
select select "231"
click at [531, 168] on select "[Selecione...] Ideal - Conceição" at bounding box center [945, 185] width 828 height 34
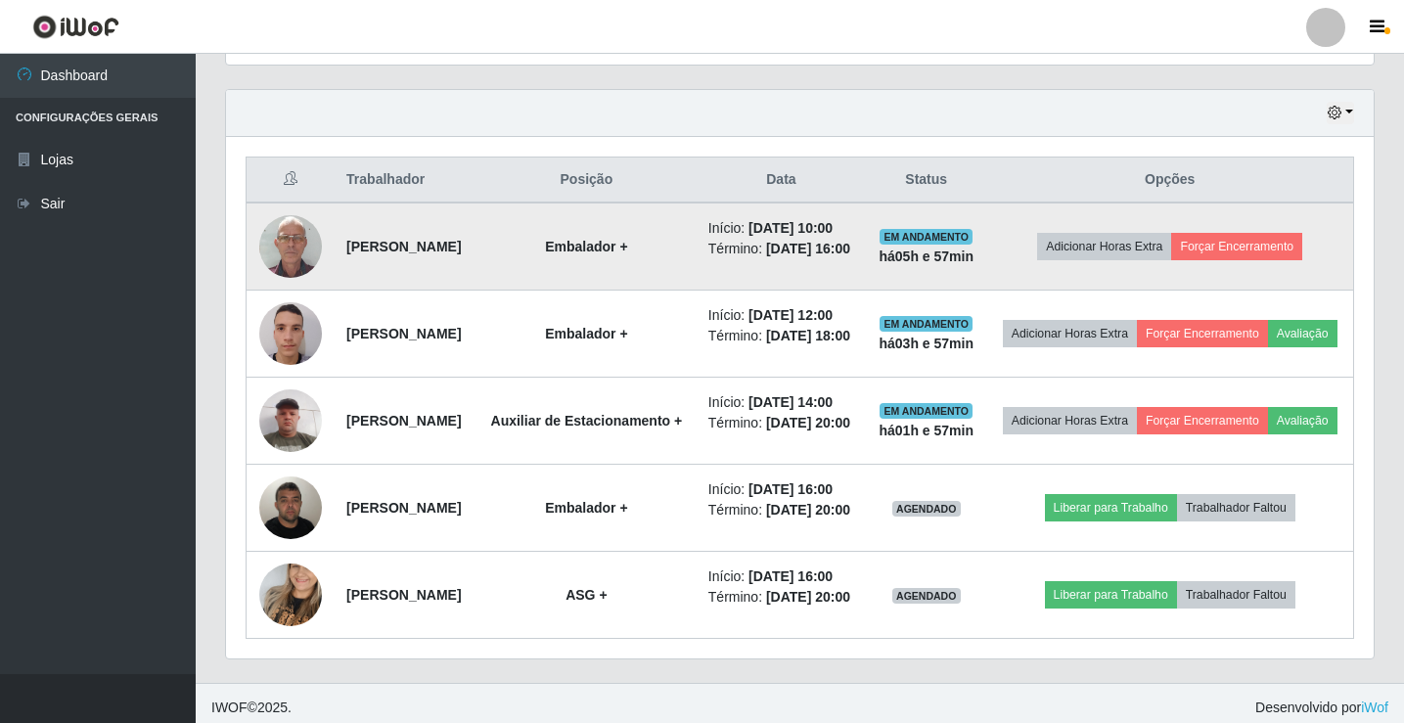
scroll to position [737, 0]
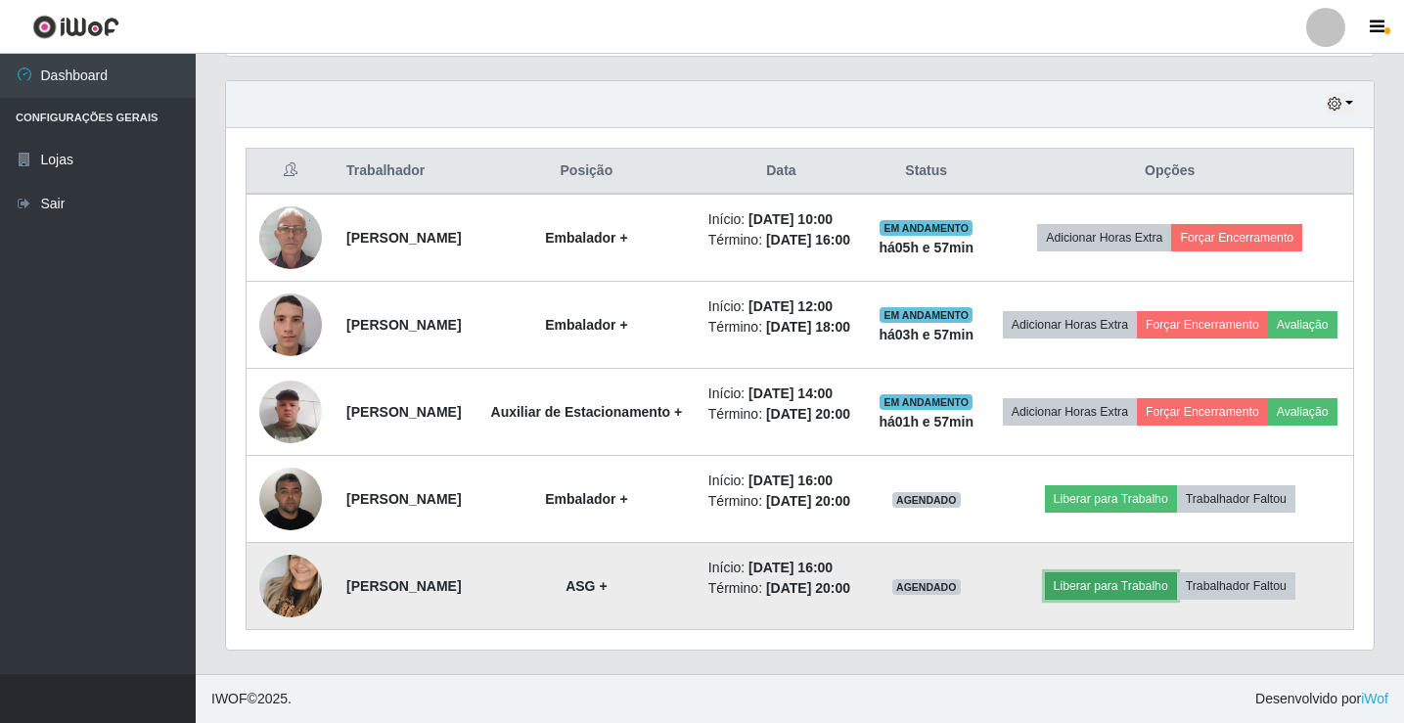
click at [1131, 573] on button "Liberar para Trabalho" at bounding box center [1111, 585] width 132 height 27
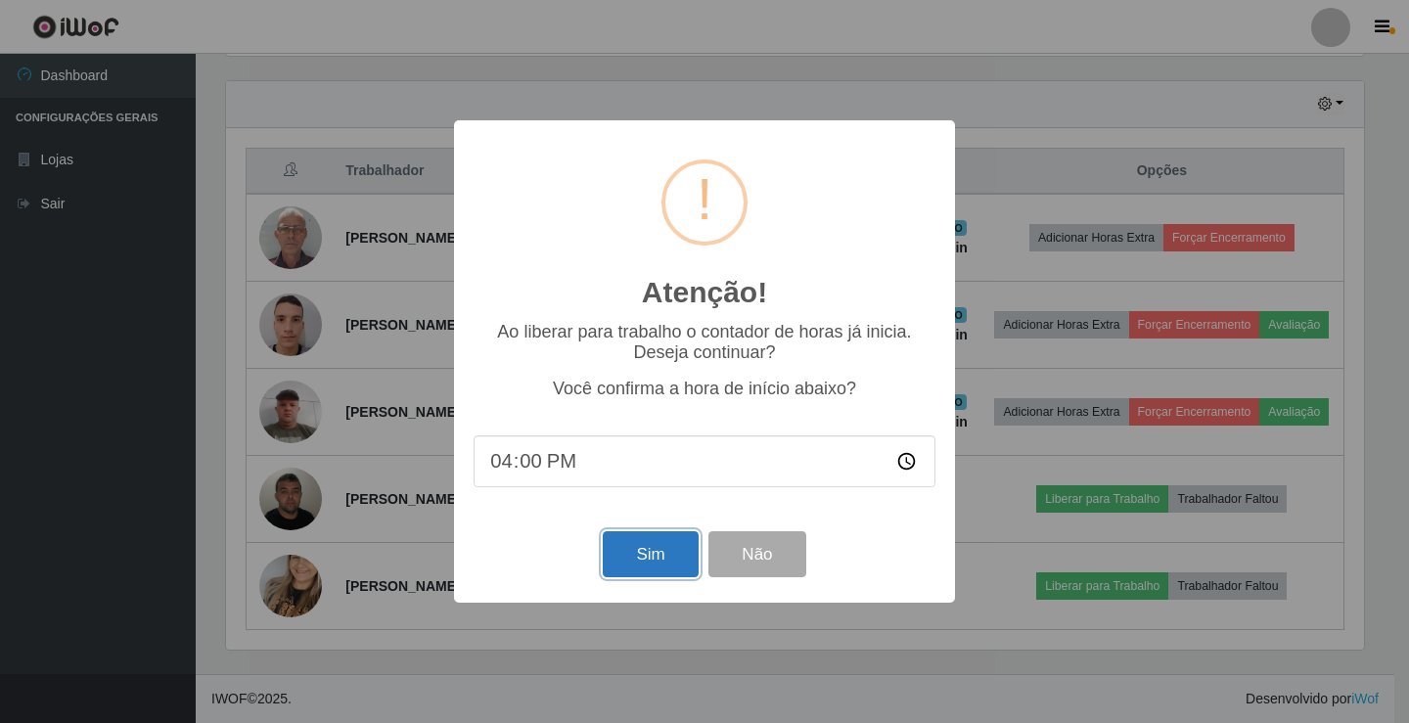
click at [674, 568] on button "Sim" at bounding box center [650, 554] width 95 height 46
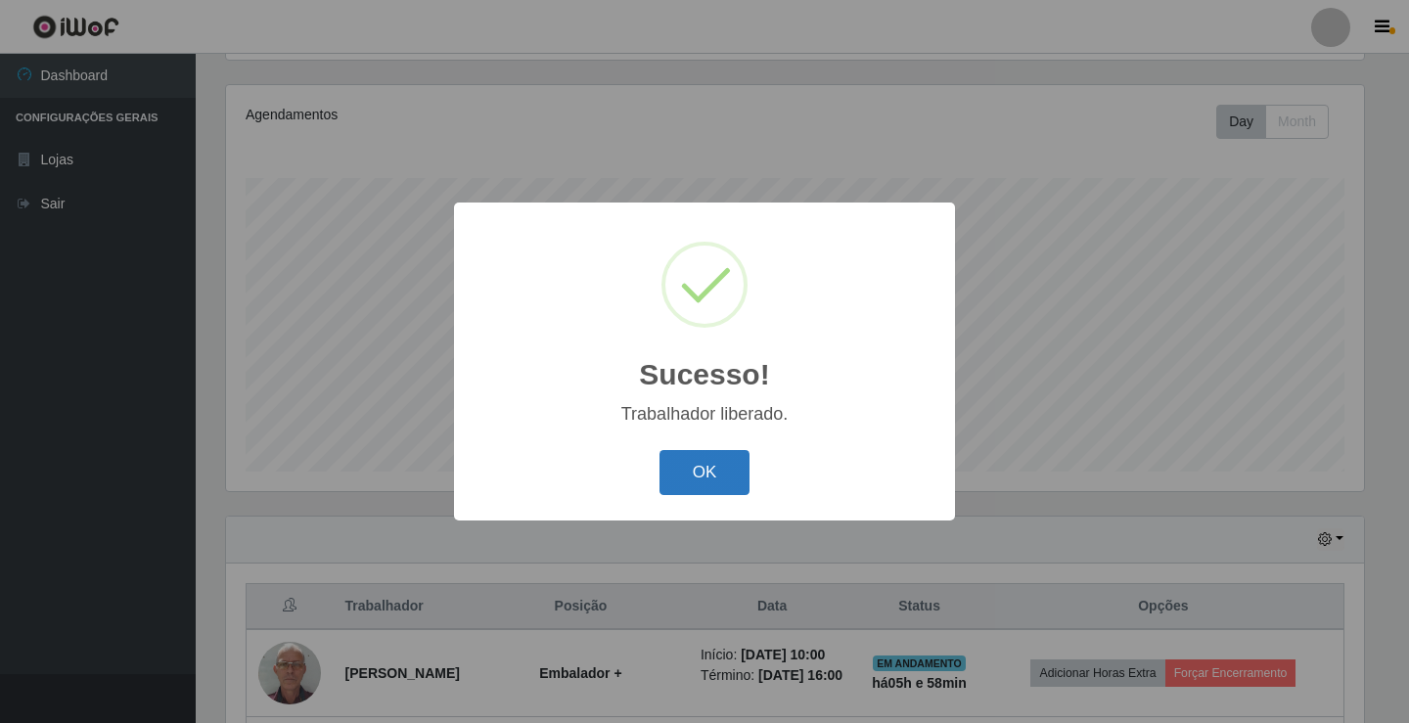
click at [690, 484] on button "OK" at bounding box center [704, 473] width 91 height 46
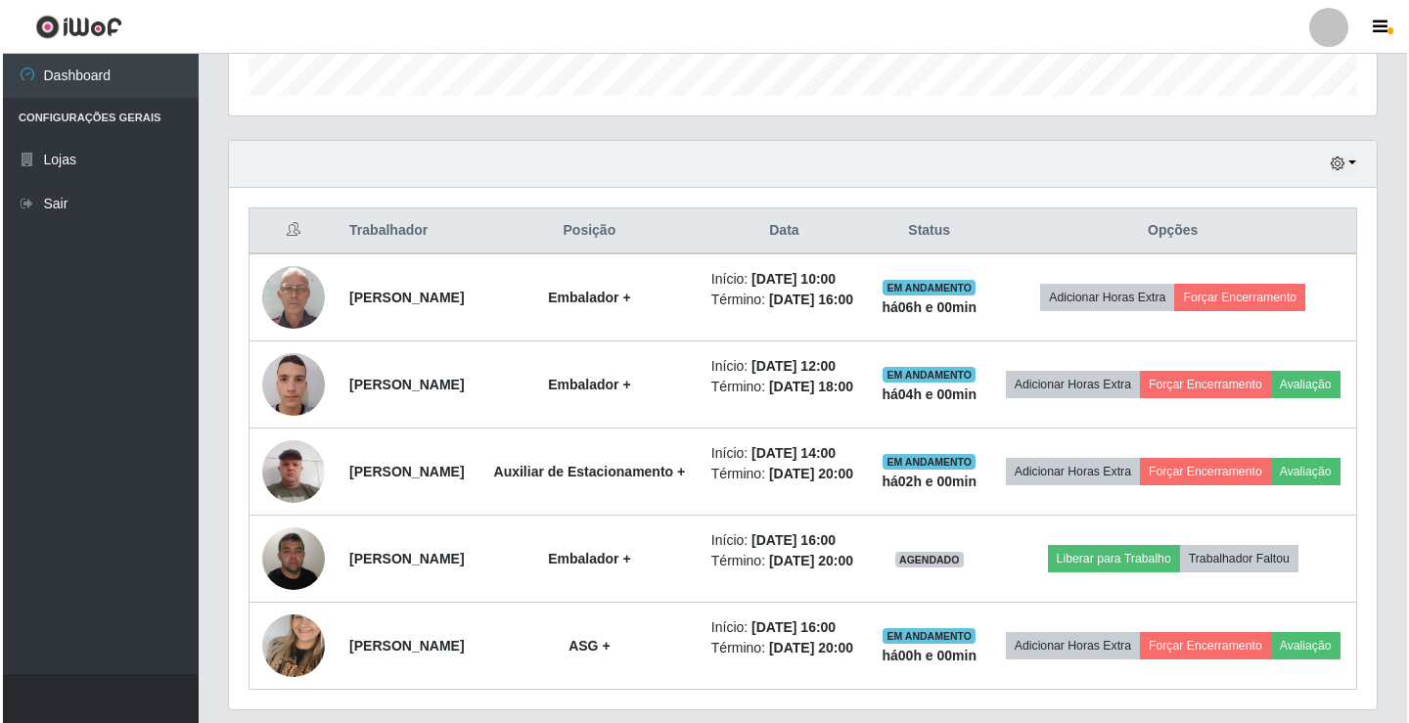
scroll to position [619, 0]
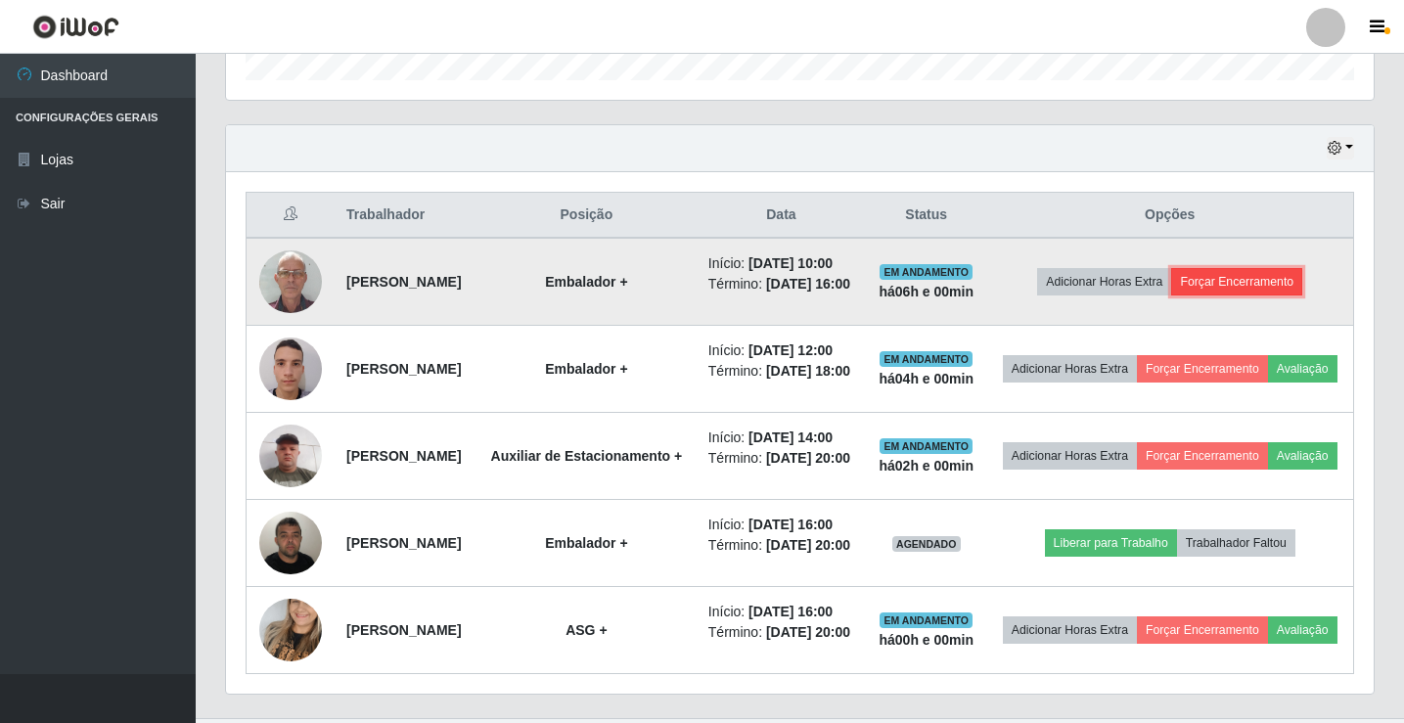
click at [1255, 289] on button "Forçar Encerramento" at bounding box center [1236, 281] width 131 height 27
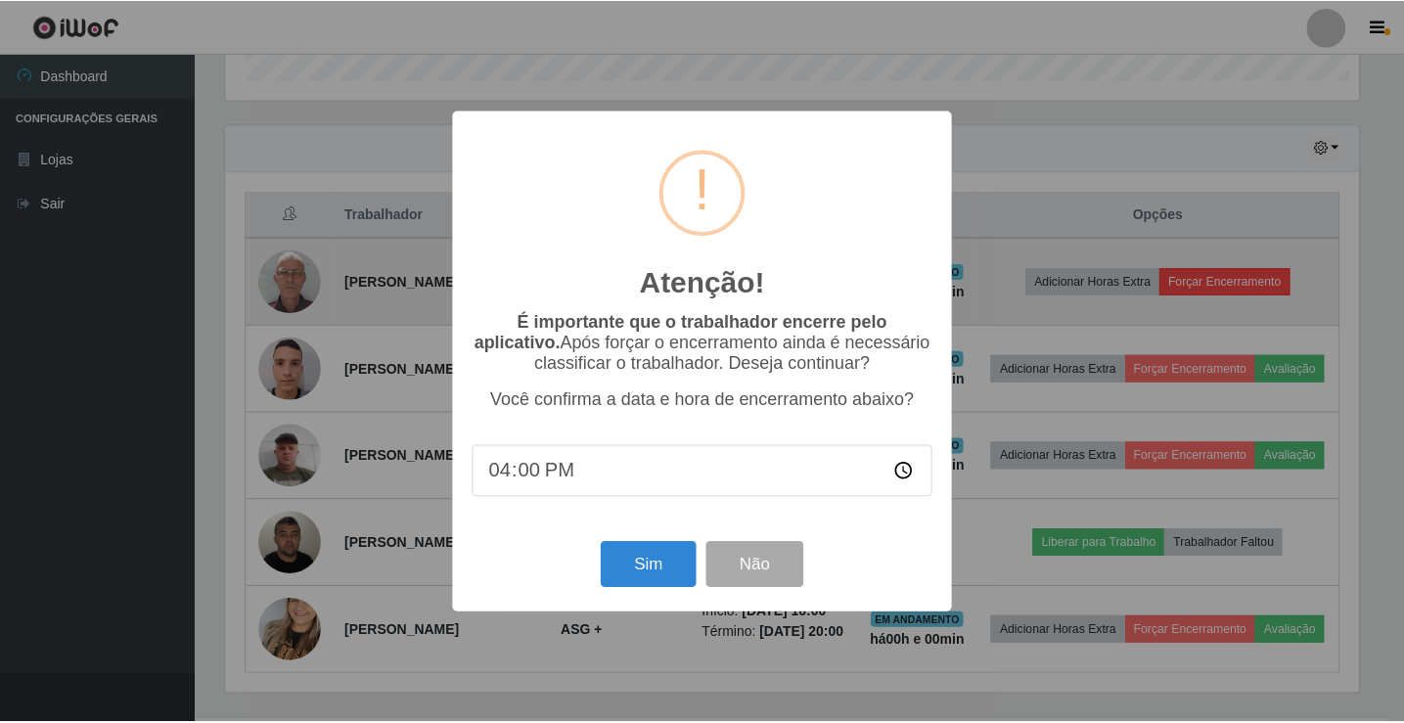
scroll to position [406, 1138]
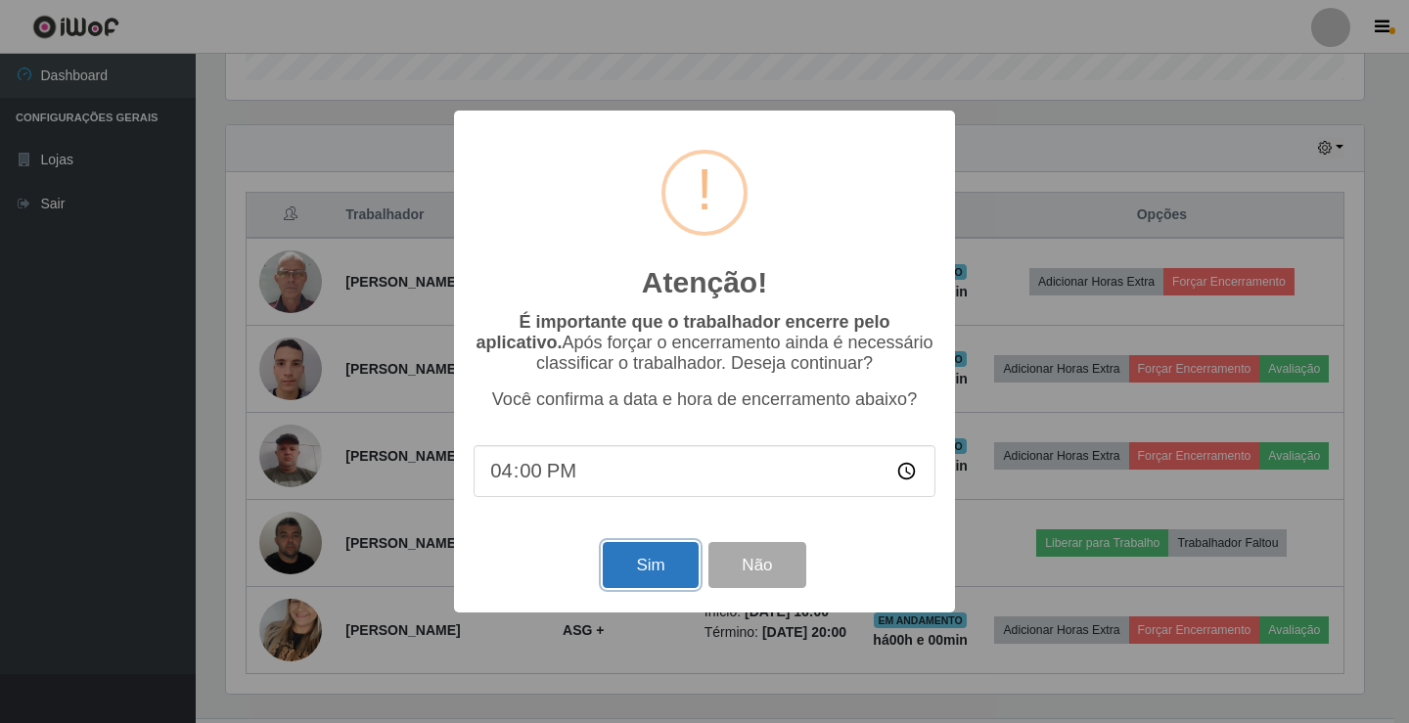
click at [642, 570] on button "Sim" at bounding box center [650, 565] width 95 height 46
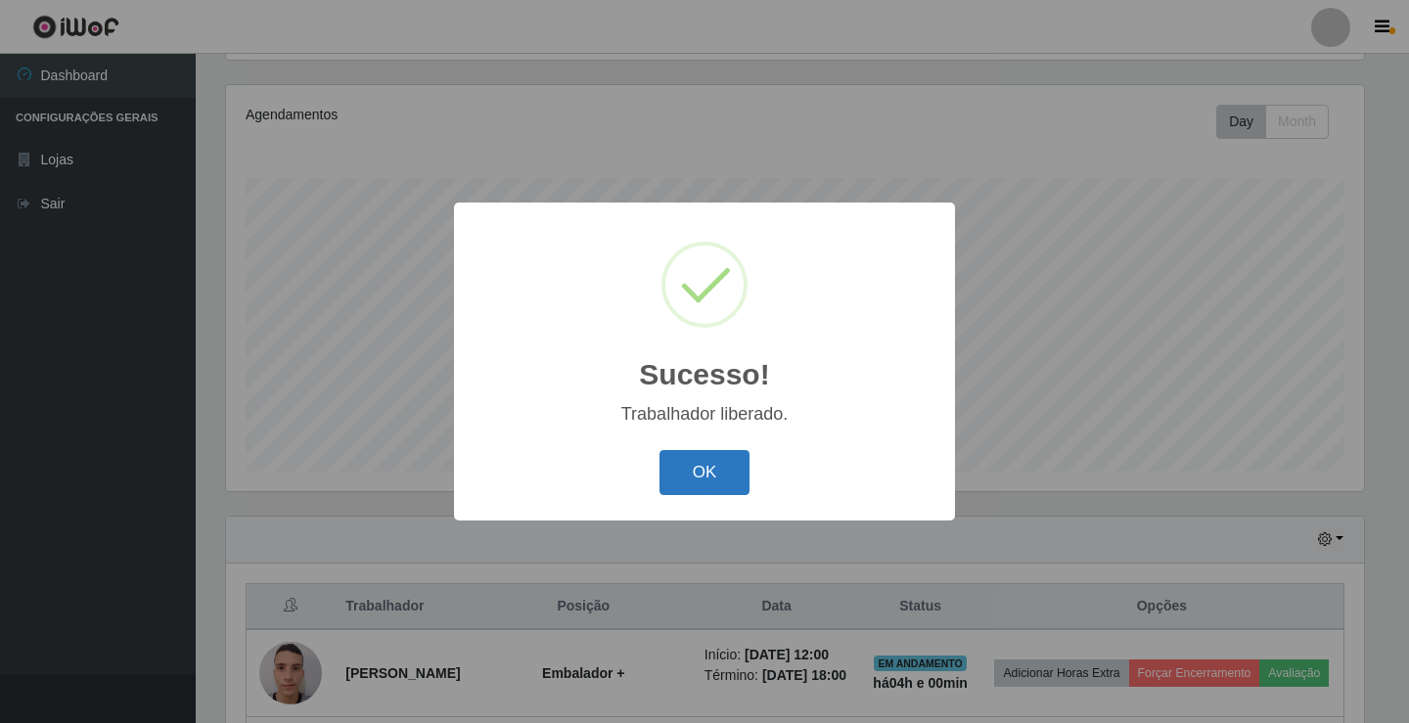
click at [709, 465] on button "OK" at bounding box center [704, 473] width 91 height 46
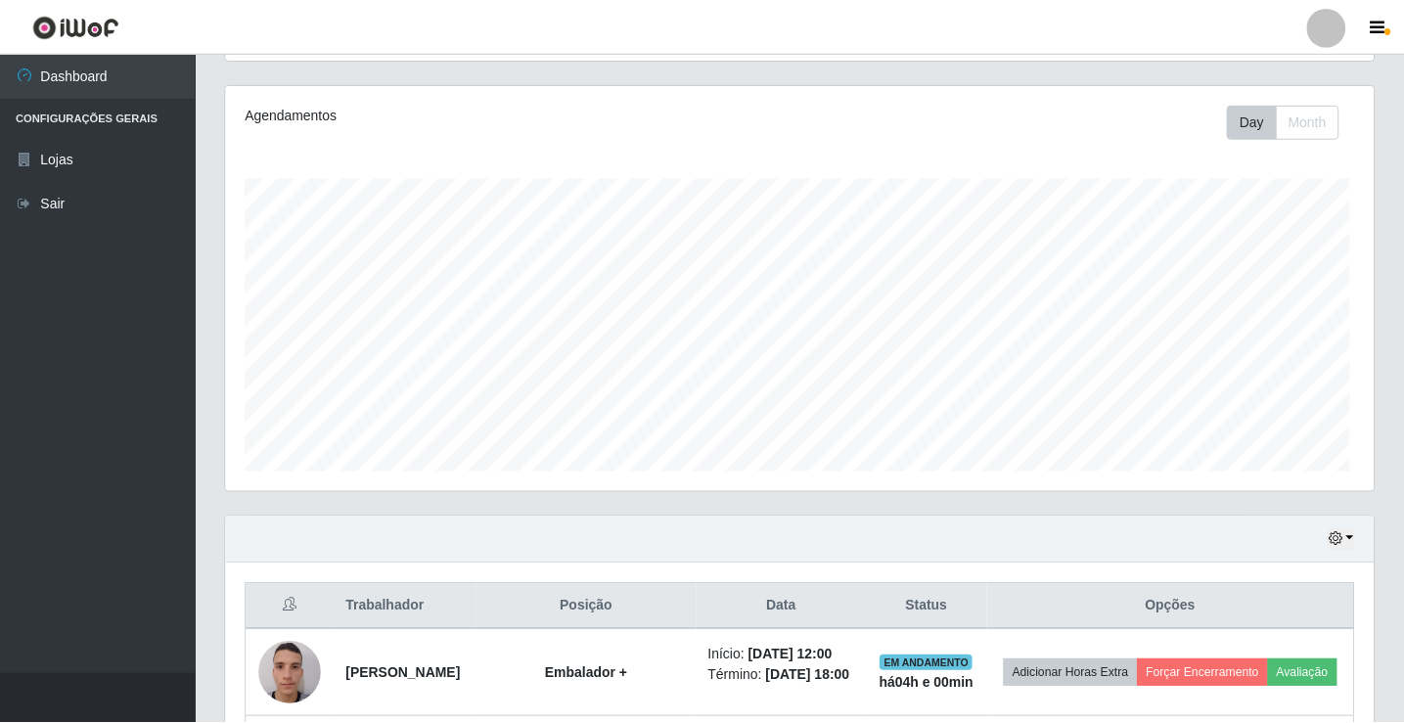
scroll to position [406, 1147]
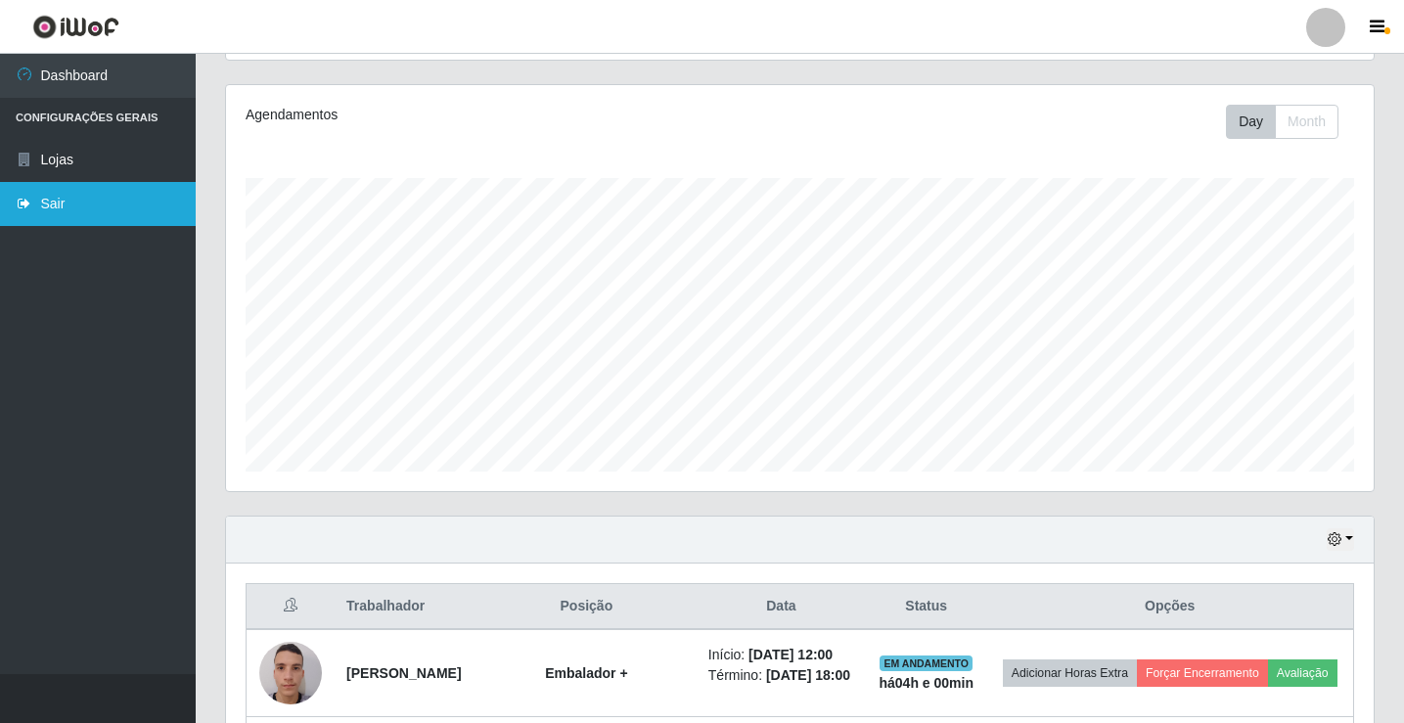
click at [95, 208] on link "Sair" at bounding box center [98, 204] width 196 height 44
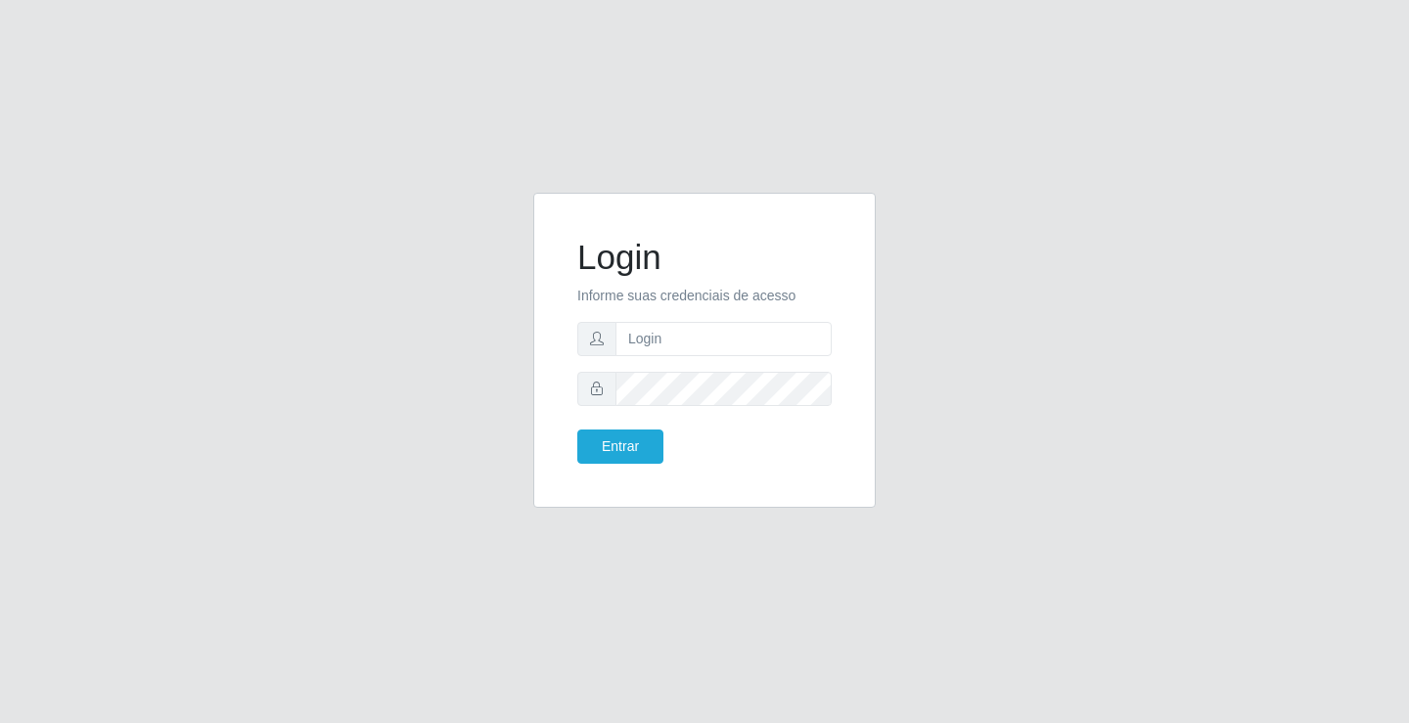
click at [1408, 119] on div "Login Informe suas credenciais de acesso Entrar" at bounding box center [704, 361] width 1409 height 723
click at [687, 343] on input "text" at bounding box center [723, 339] width 216 height 34
type input "zivaneide@ideal"
click at [577, 429] on button "Entrar" at bounding box center [620, 446] width 86 height 34
click at [640, 444] on button "Entrar" at bounding box center [620, 446] width 86 height 34
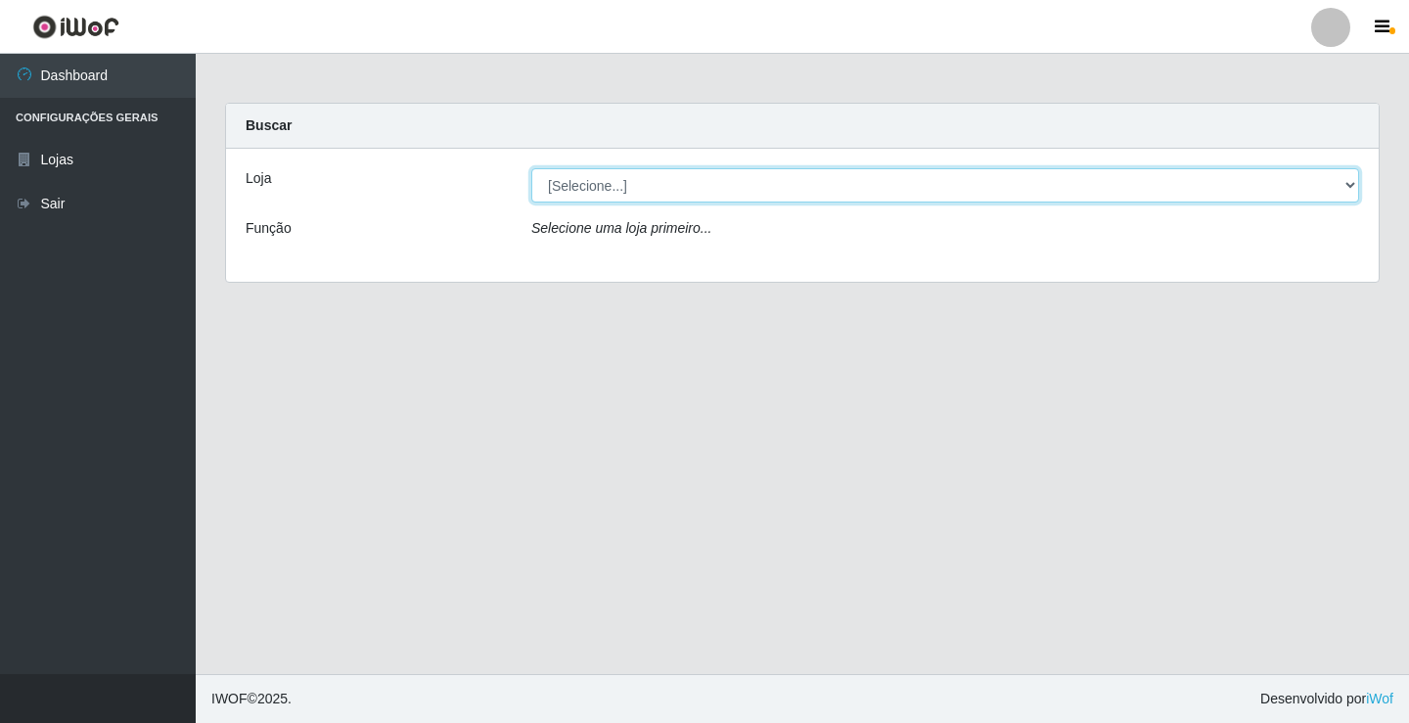
click at [1351, 186] on select "[Selecione...] Ideal - Conceição" at bounding box center [945, 185] width 828 height 34
select select "231"
click at [531, 168] on select "[Selecione...] Ideal - Conceição" at bounding box center [945, 185] width 828 height 34
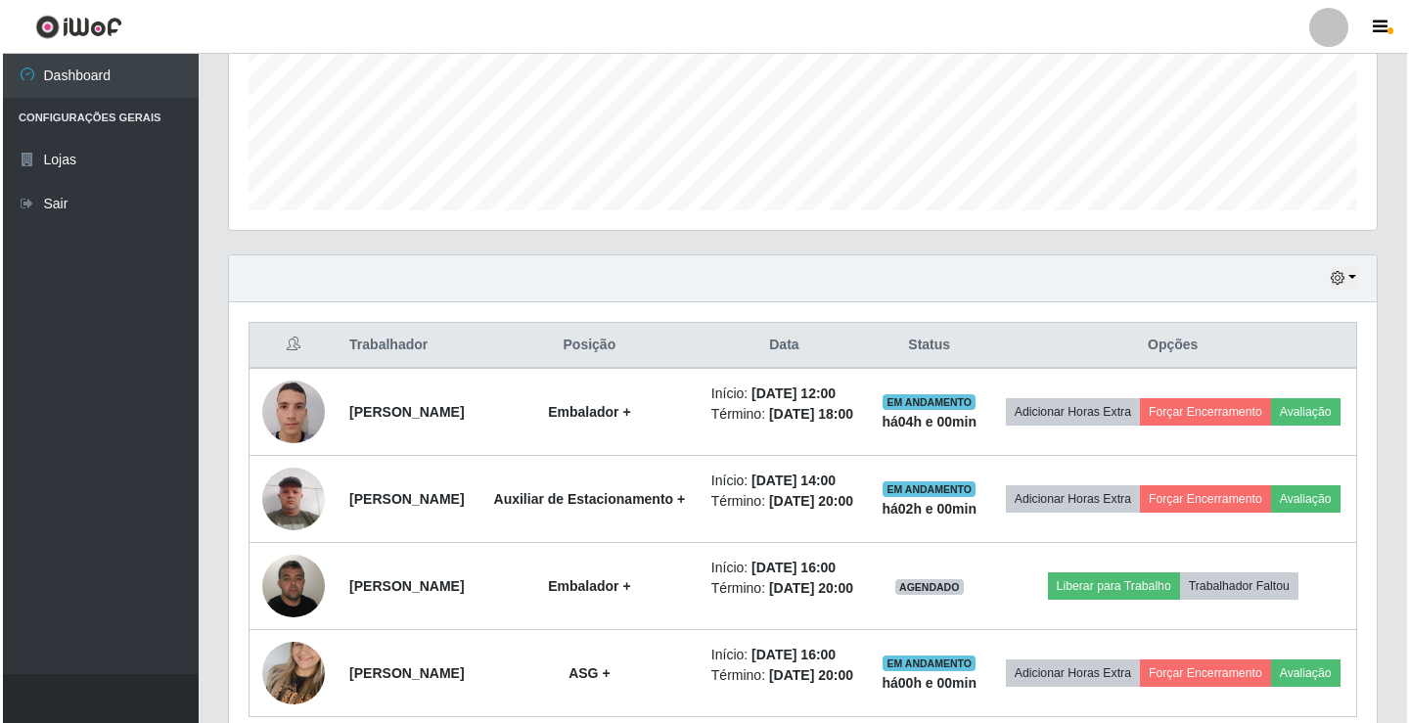
scroll to position [635, 0]
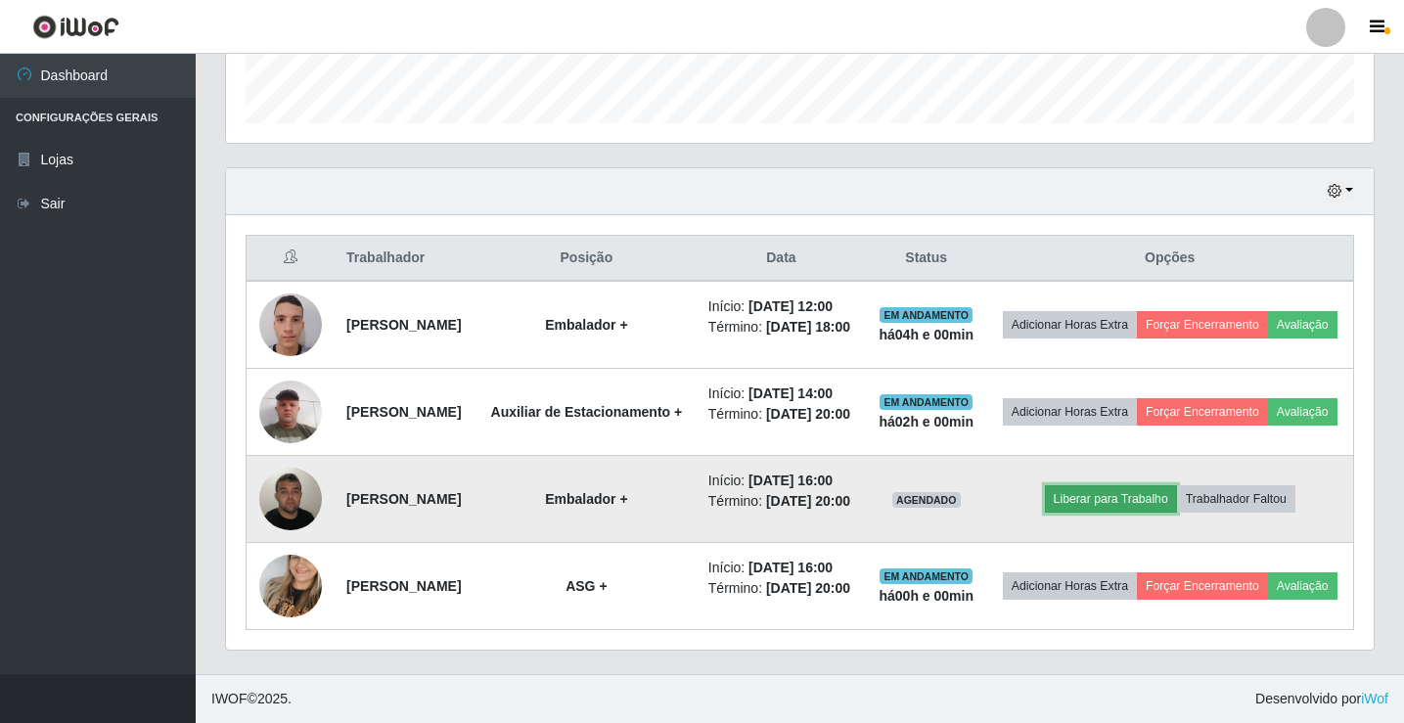
click at [1121, 485] on button "Liberar para Trabalho" at bounding box center [1111, 498] width 132 height 27
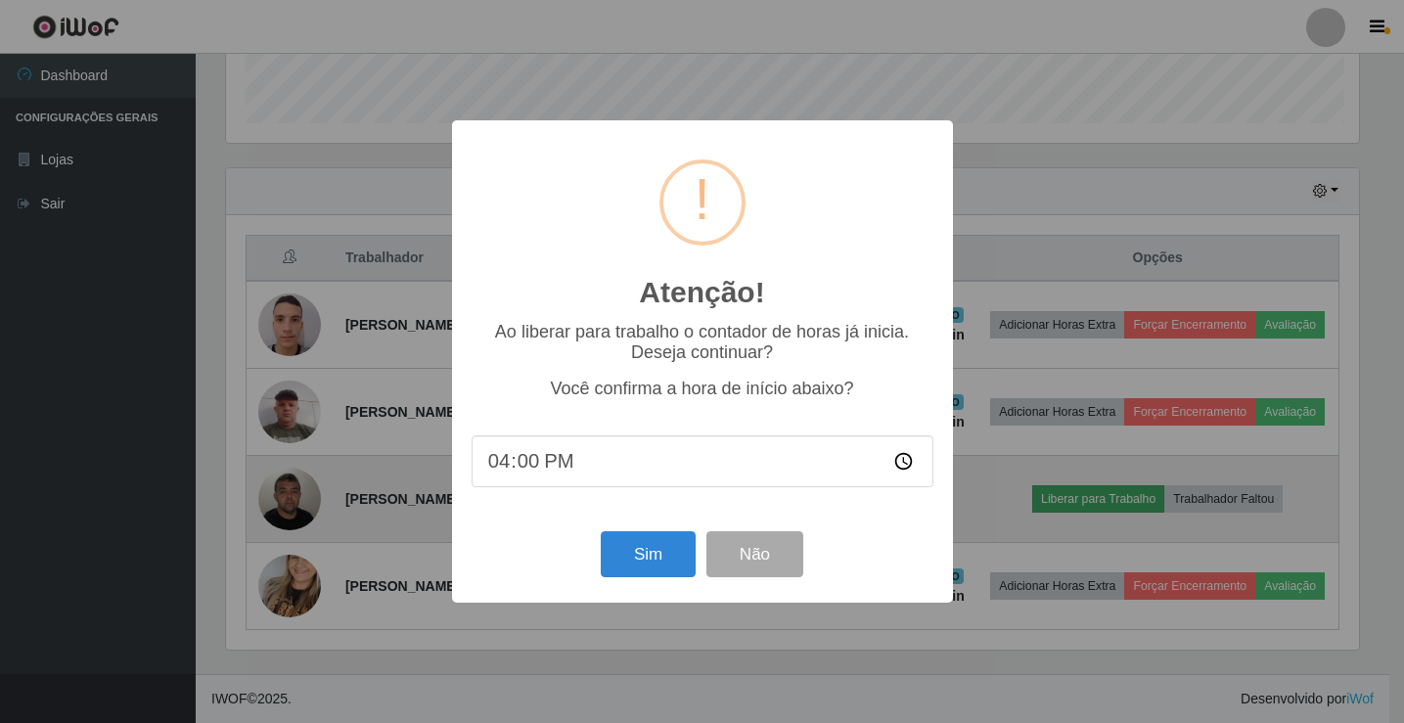
scroll to position [406, 1138]
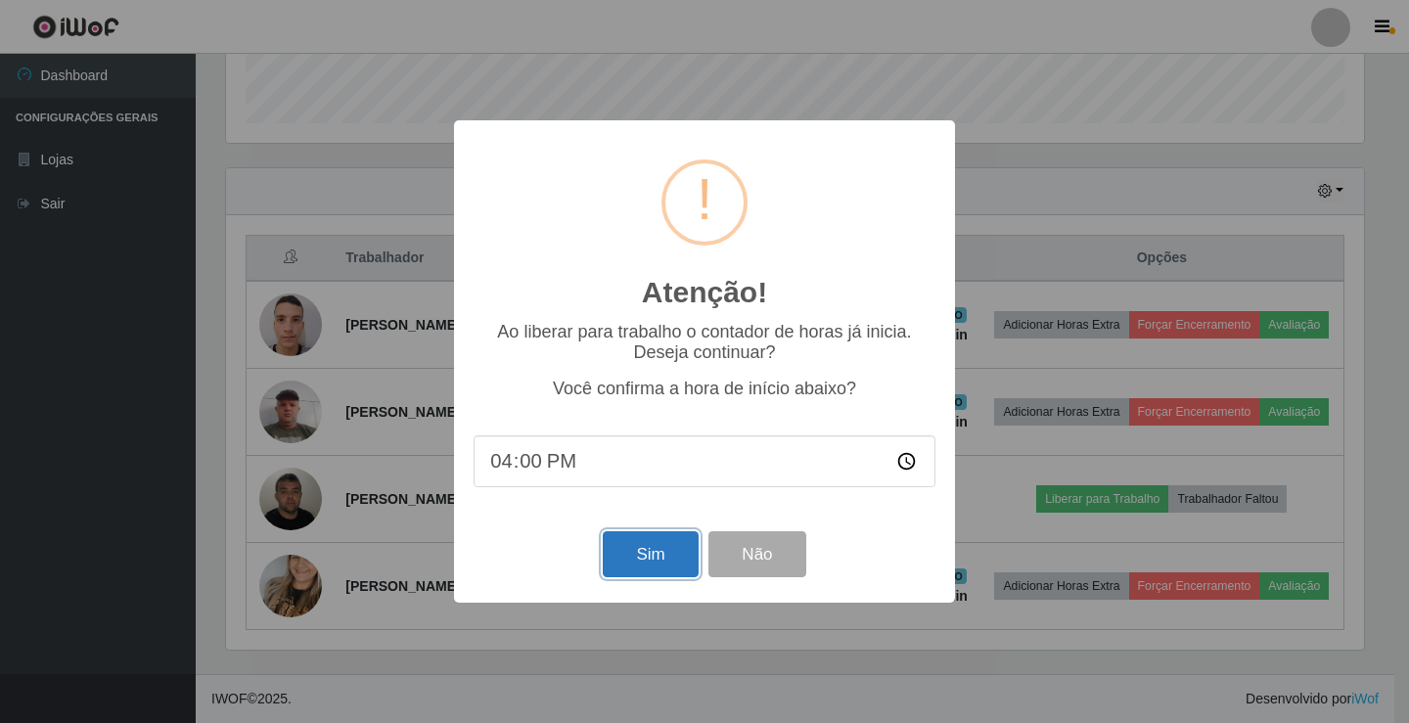
click at [636, 552] on button "Sim" at bounding box center [650, 554] width 95 height 46
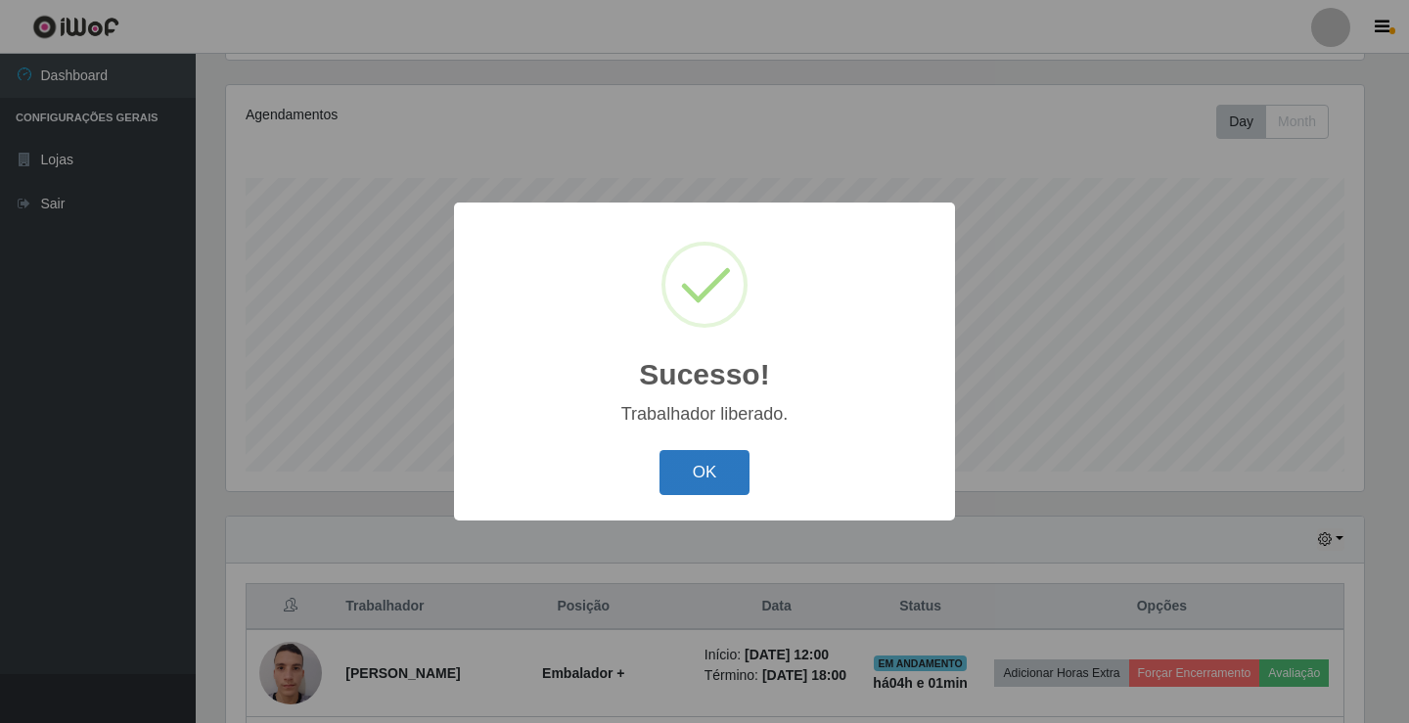
click at [714, 479] on button "OK" at bounding box center [704, 473] width 91 height 46
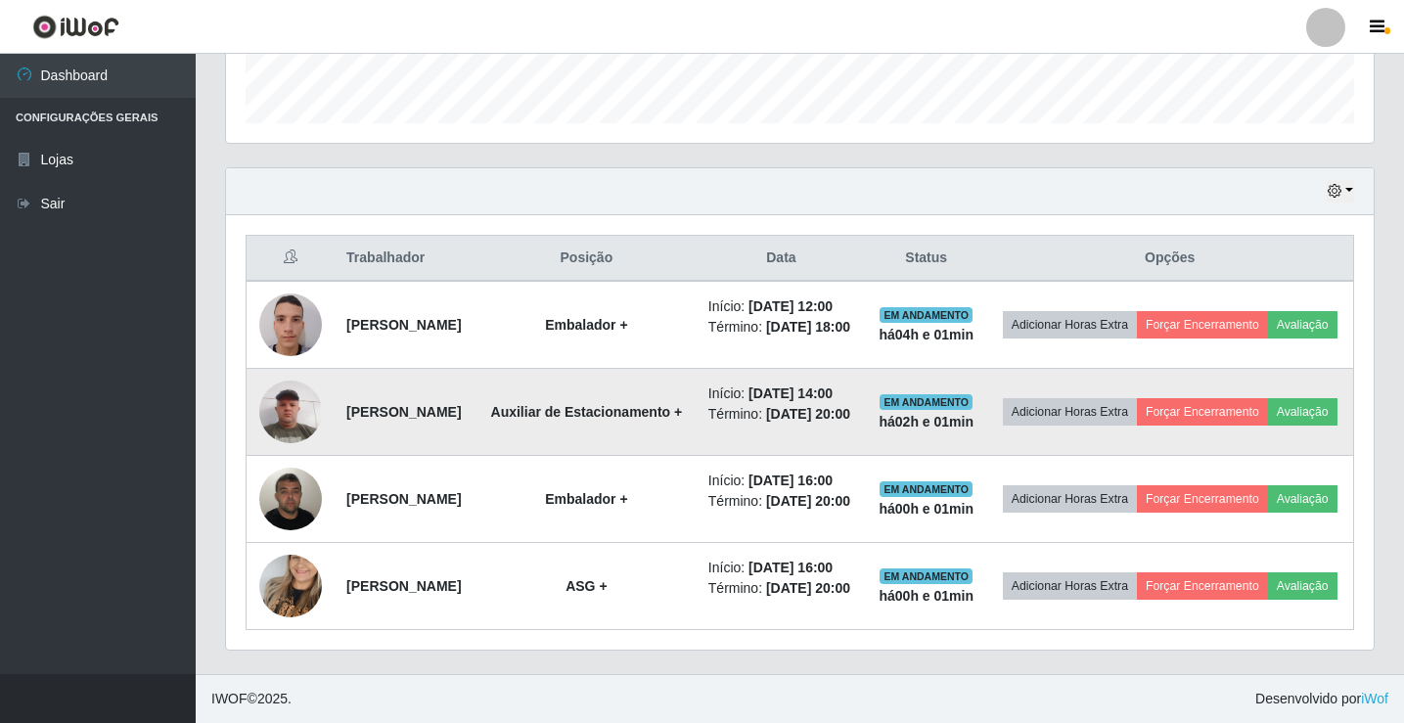
scroll to position [635, 0]
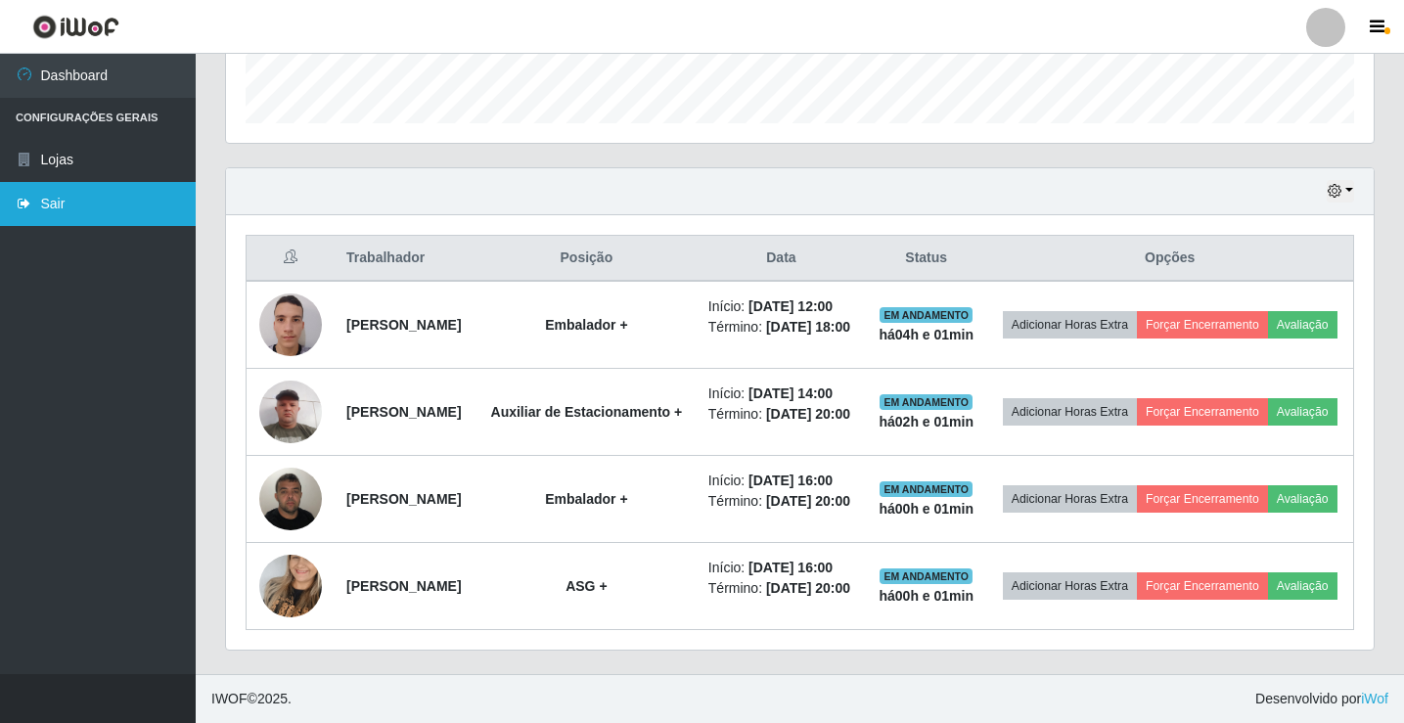
click at [90, 215] on link "Sair" at bounding box center [98, 204] width 196 height 44
